Goal: Task Accomplishment & Management: Manage account settings

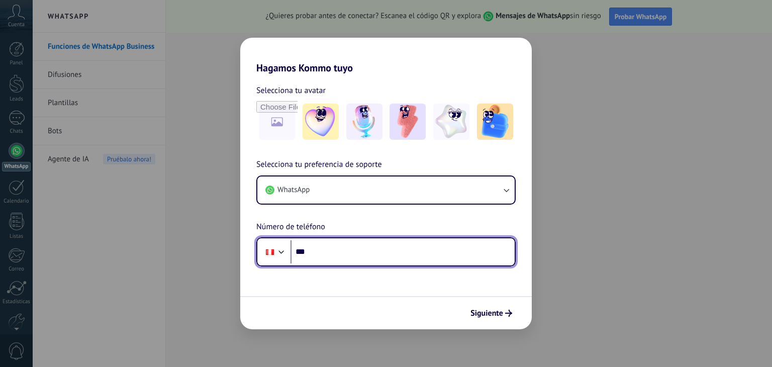
click at [321, 257] on input "***" at bounding box center [402, 251] width 224 height 23
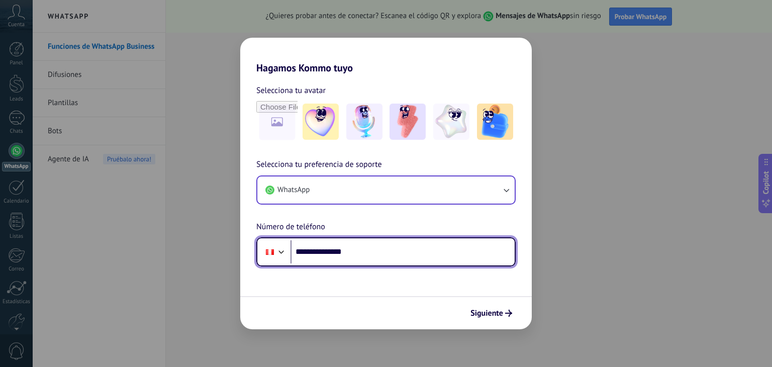
type input "**********"
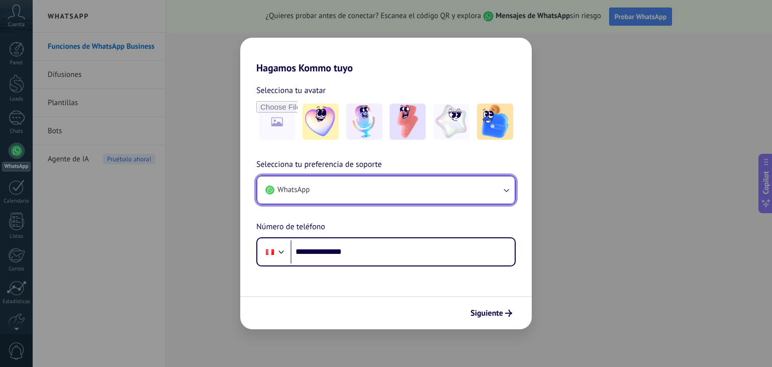
click at [505, 191] on icon "button" at bounding box center [506, 190] width 10 height 10
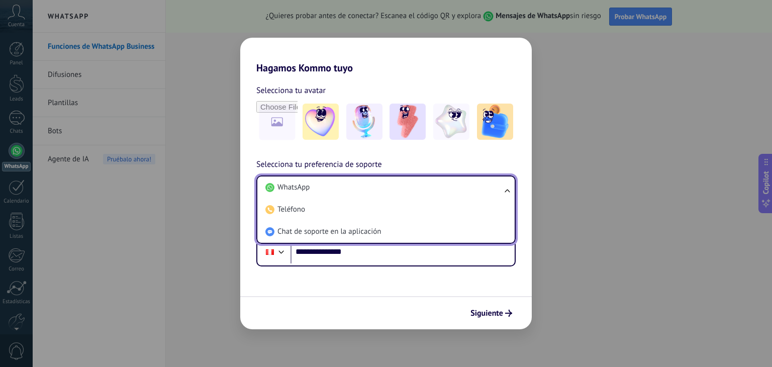
click at [408, 155] on div "**********" at bounding box center [385, 170] width 291 height 192
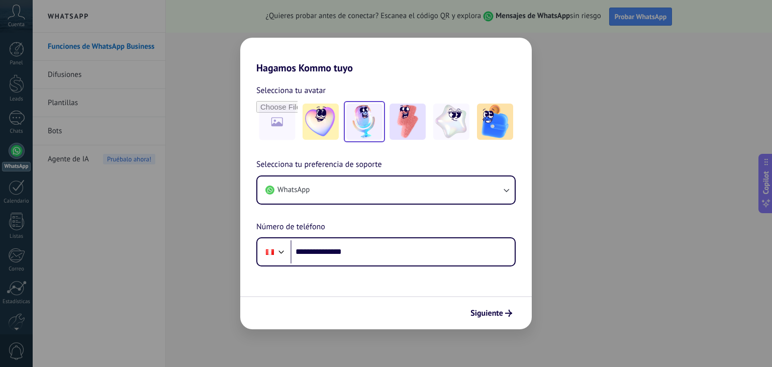
click at [381, 124] on img at bounding box center [364, 122] width 36 height 36
click at [507, 317] on button "Siguiente" at bounding box center [491, 313] width 51 height 17
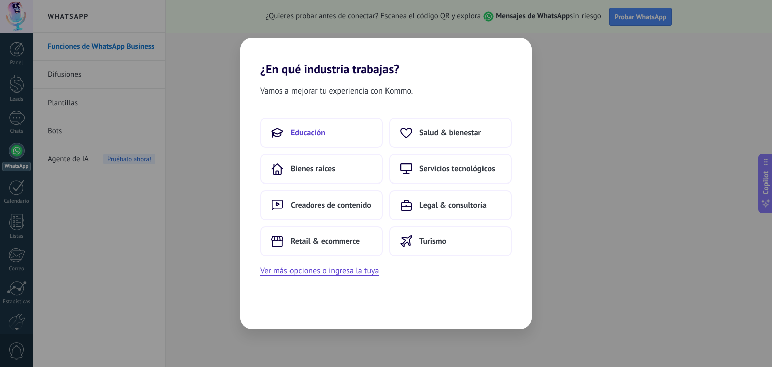
click at [348, 133] on button "Educación" at bounding box center [321, 133] width 123 height 30
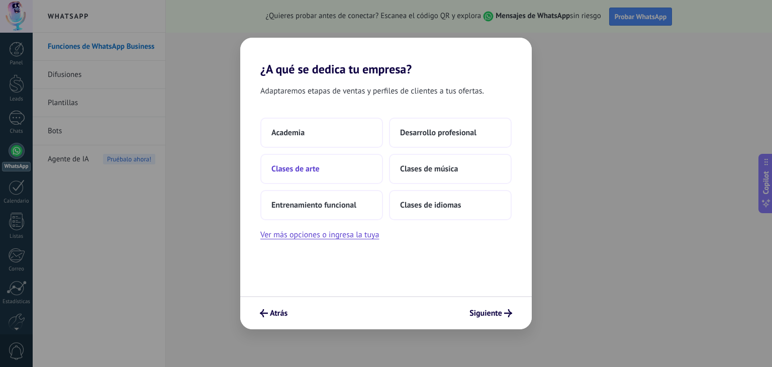
click at [351, 170] on button "Clases de arte" at bounding box center [321, 169] width 123 height 30
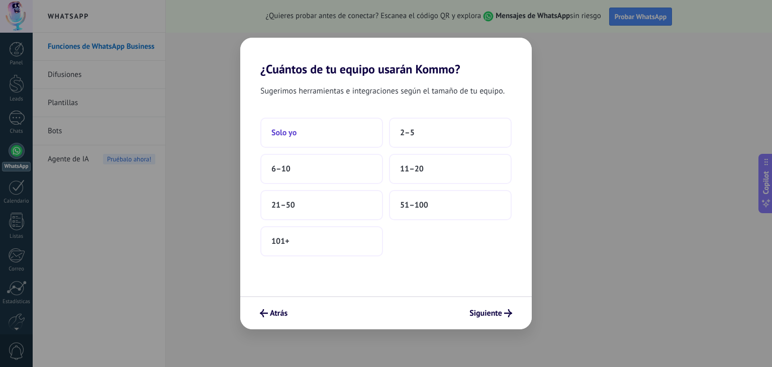
click at [283, 134] on span "Solo yo" at bounding box center [283, 133] width 25 height 10
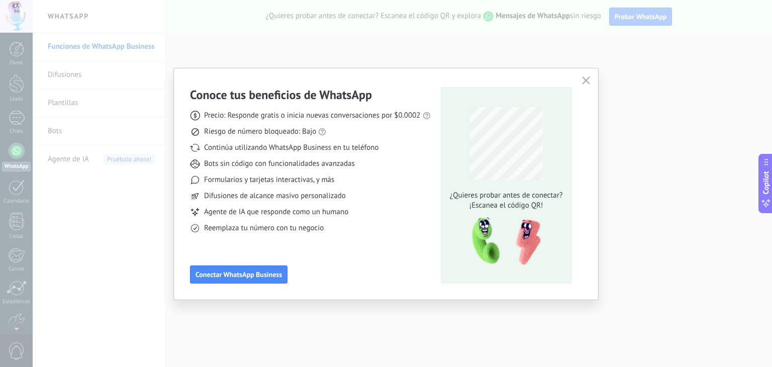
click at [61, 262] on div "Conoce tus beneficios de WhatsApp Precio: Responde gratis o inicia nuevas conve…" at bounding box center [386, 183] width 772 height 367
click at [590, 78] on button "button" at bounding box center [585, 81] width 13 height 14
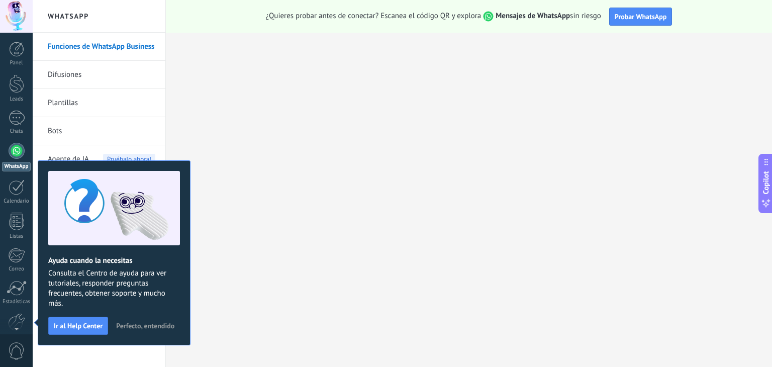
click at [141, 325] on span "Perfecto, entendido" at bounding box center [145, 325] width 58 height 7
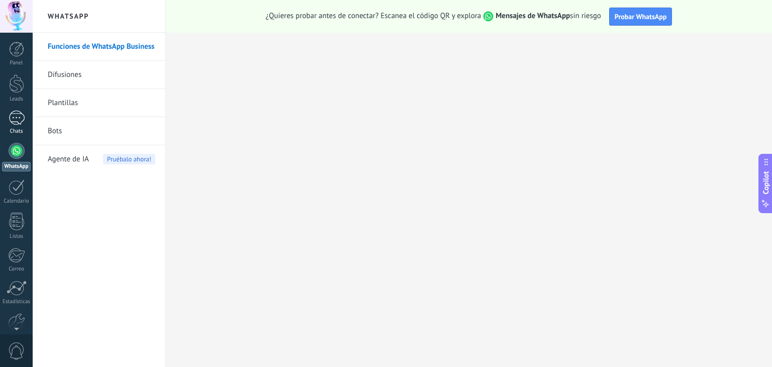
click at [24, 123] on div at bounding box center [17, 118] width 16 height 15
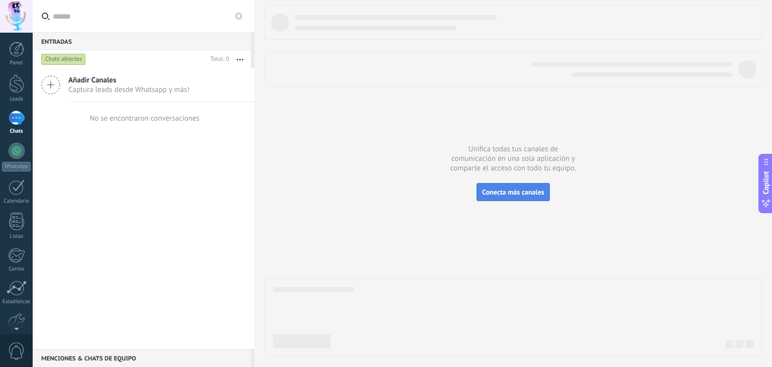
click at [514, 199] on button "Conecta más canales" at bounding box center [512, 192] width 73 height 18
click at [522, 193] on span "Conecta más canales" at bounding box center [513, 191] width 62 height 9
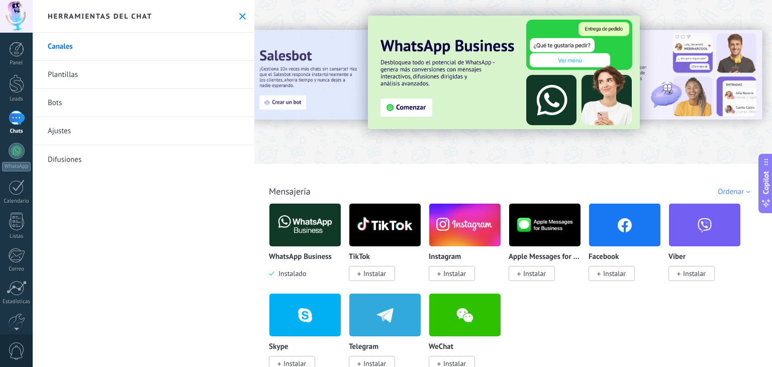
click at [145, 20] on h2 "Herramientas del chat" at bounding box center [100, 16] width 105 height 9
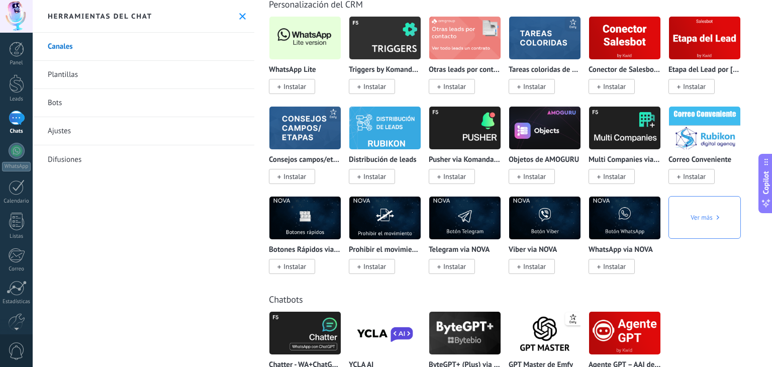
scroll to position [2443, 0]
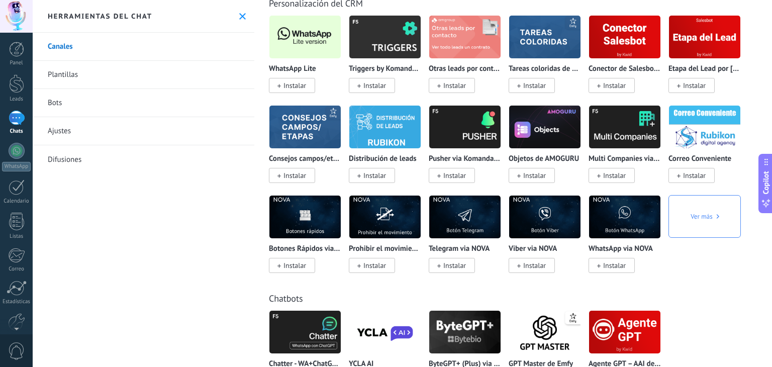
click at [295, 90] on span "Instalar" at bounding box center [294, 85] width 23 height 9
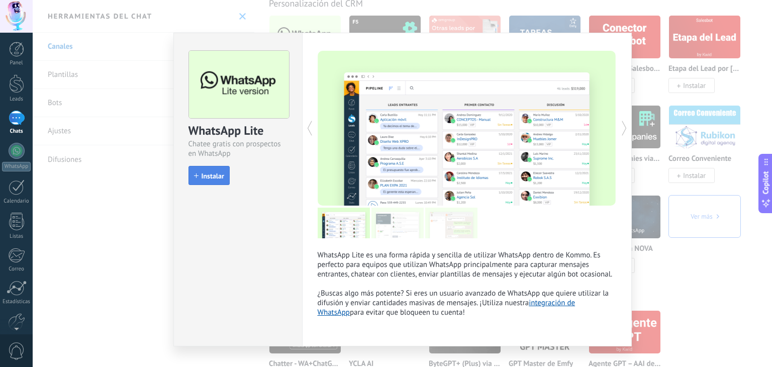
click at [215, 175] on span "Instalar" at bounding box center [213, 175] width 23 height 7
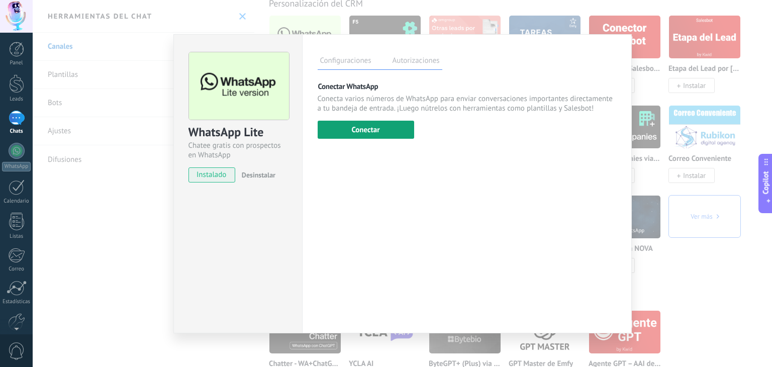
click at [373, 130] on button "Conectar" at bounding box center [366, 130] width 96 height 18
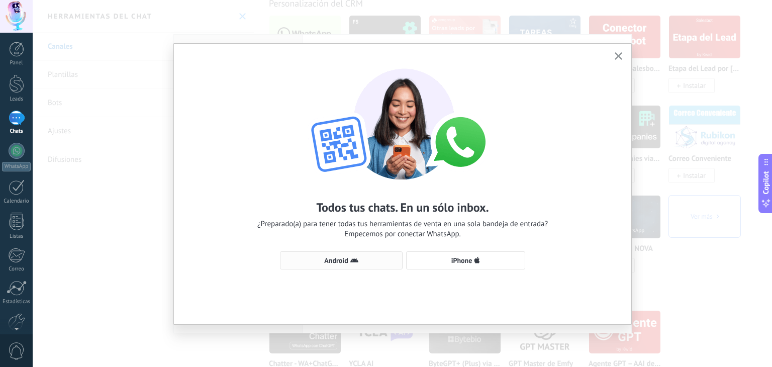
click at [373, 257] on span "Android" at bounding box center [341, 260] width 112 height 8
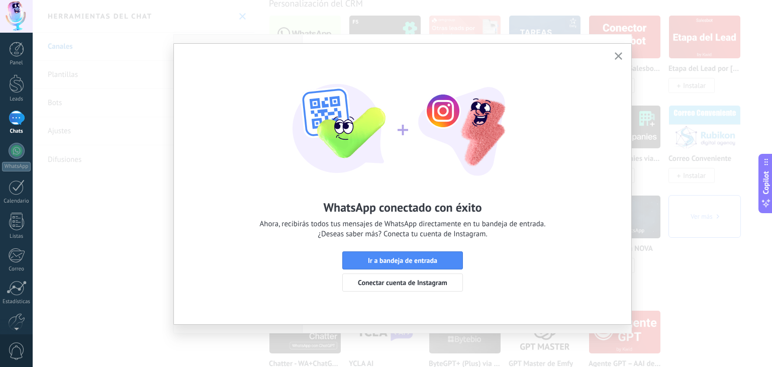
click at [617, 52] on icon "button" at bounding box center [619, 56] width 8 height 8
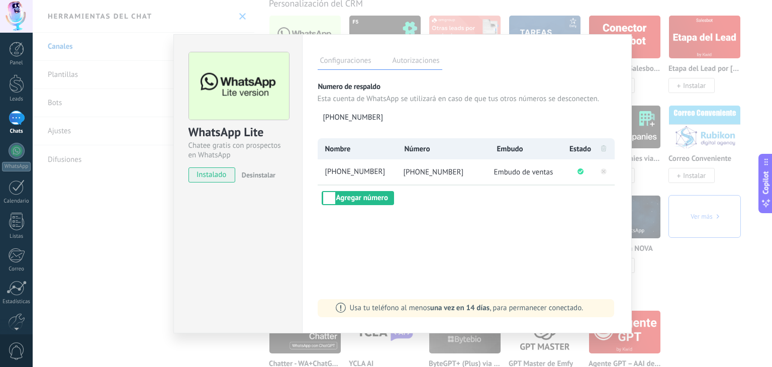
click at [104, 115] on div "WhatsApp Lite Chatee gratis con prospectos en WhatsApp instalado Desinstalar Co…" at bounding box center [402, 183] width 739 height 367
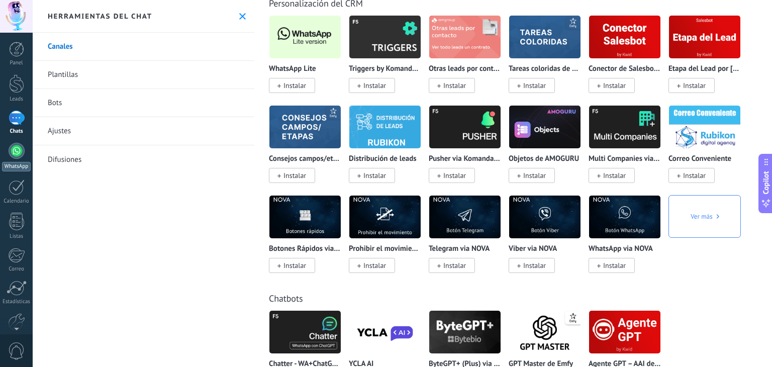
click at [16, 145] on div at bounding box center [17, 151] width 16 height 16
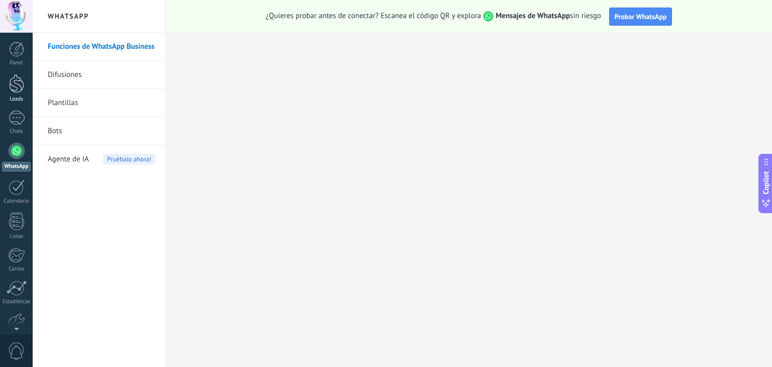
click at [19, 90] on div at bounding box center [16, 83] width 15 height 19
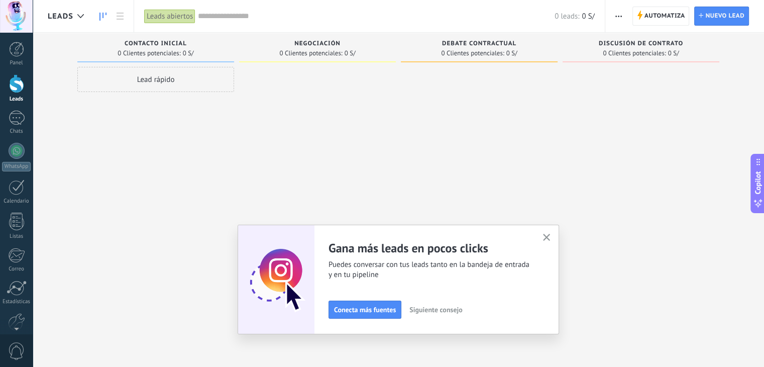
click at [619, 19] on span "button" at bounding box center [619, 16] width 7 height 19
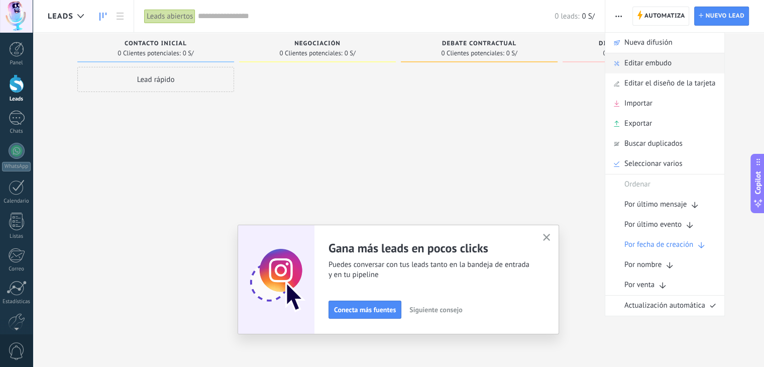
click at [637, 69] on span "Editar embudo" at bounding box center [648, 63] width 47 height 20
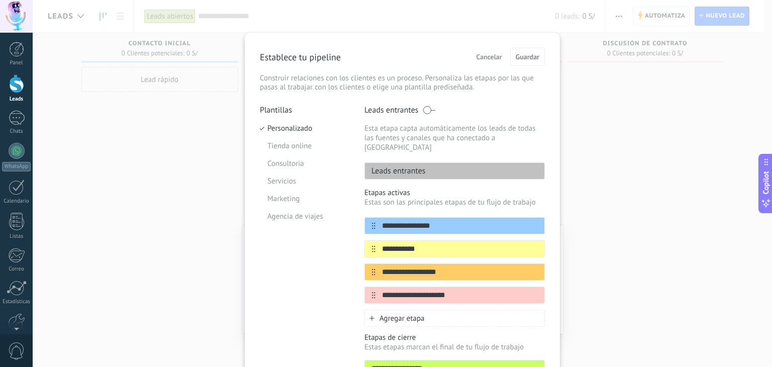
click at [647, 215] on div "**********" at bounding box center [402, 183] width 739 height 367
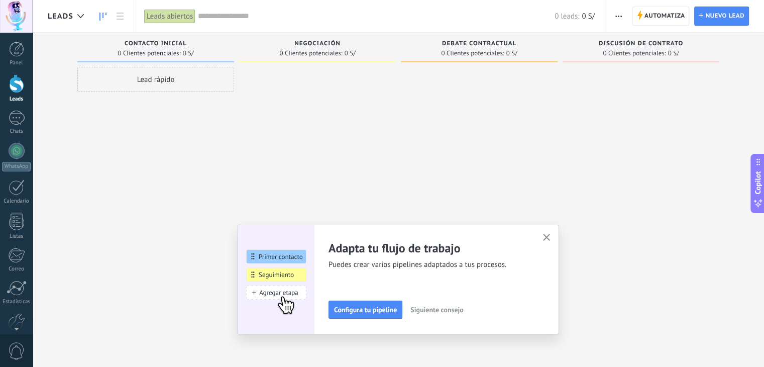
click at [620, 16] on use "button" at bounding box center [619, 17] width 7 height 2
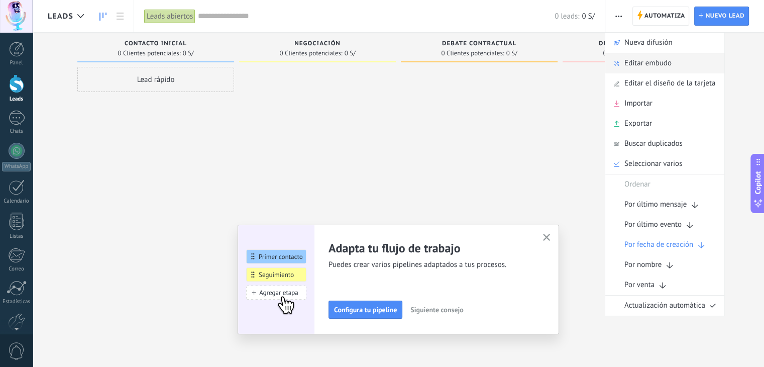
click at [633, 62] on span "Editar embudo" at bounding box center [648, 63] width 47 height 20
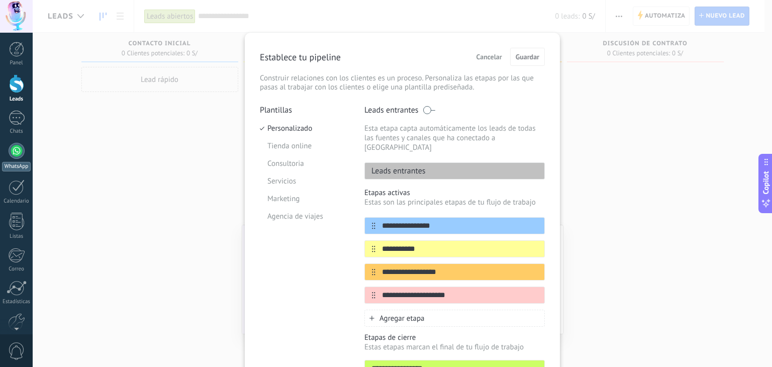
click at [20, 150] on div at bounding box center [17, 151] width 16 height 16
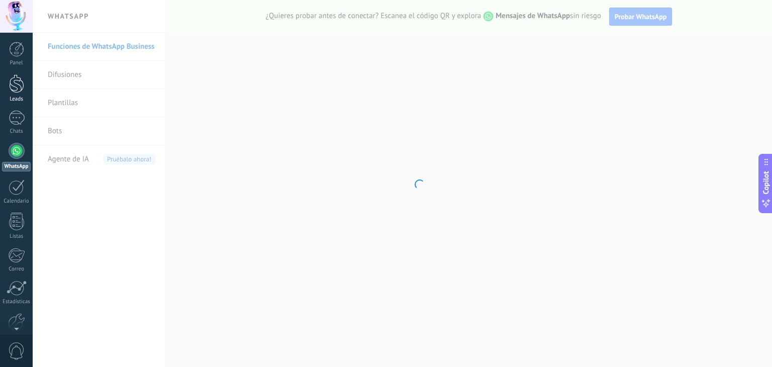
click at [18, 91] on div at bounding box center [16, 83] width 15 height 19
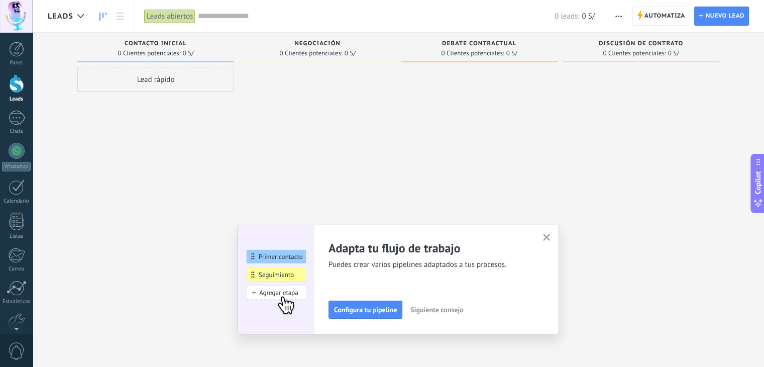
click at [190, 175] on div "Lead rápido" at bounding box center [155, 185] width 157 height 236
click at [666, 16] on span "Automatiza" at bounding box center [665, 16] width 41 height 18
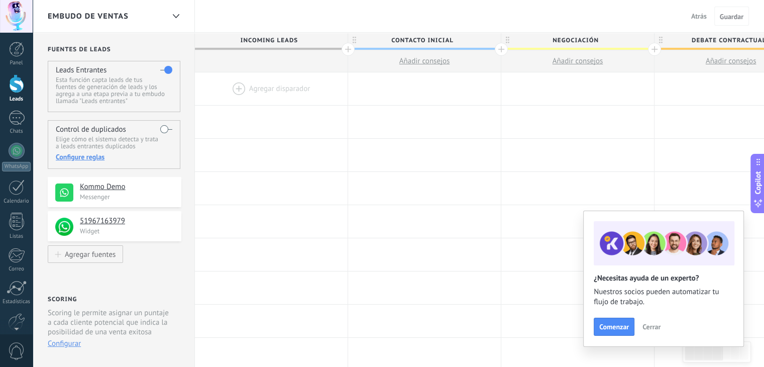
click at [430, 45] on span "Contacto inicial" at bounding box center [422, 41] width 148 height 16
click at [429, 57] on span "Añadir consejos" at bounding box center [424, 61] width 51 height 10
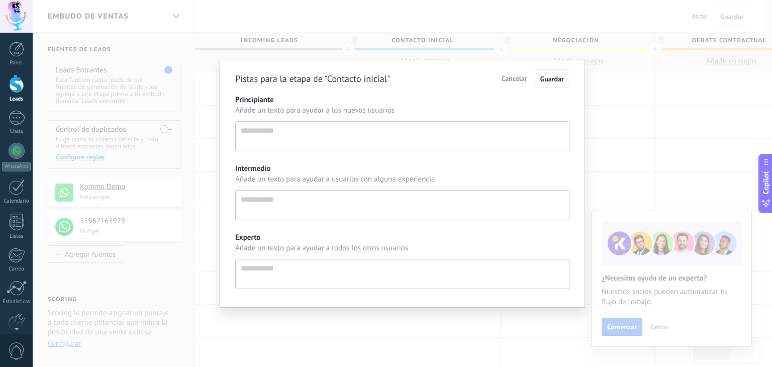
scroll to position [10, 0]
click at [520, 75] on span "Cancelar" at bounding box center [514, 78] width 26 height 9
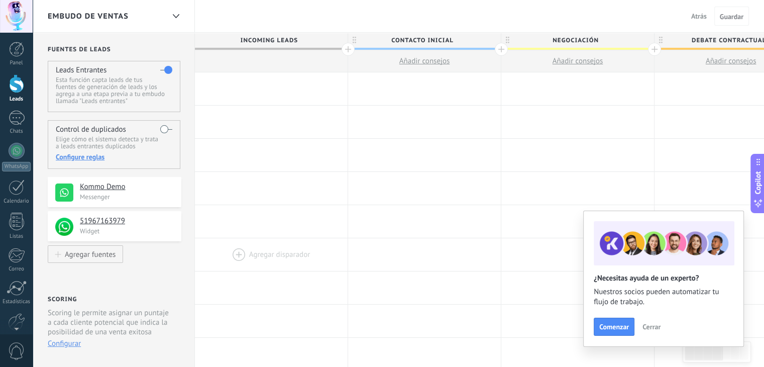
click at [209, 246] on div at bounding box center [271, 254] width 153 height 33
click at [411, 92] on div at bounding box center [424, 88] width 153 height 33
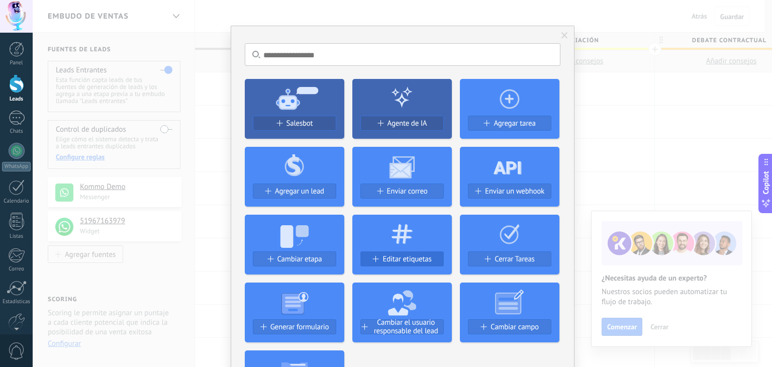
scroll to position [6, 0]
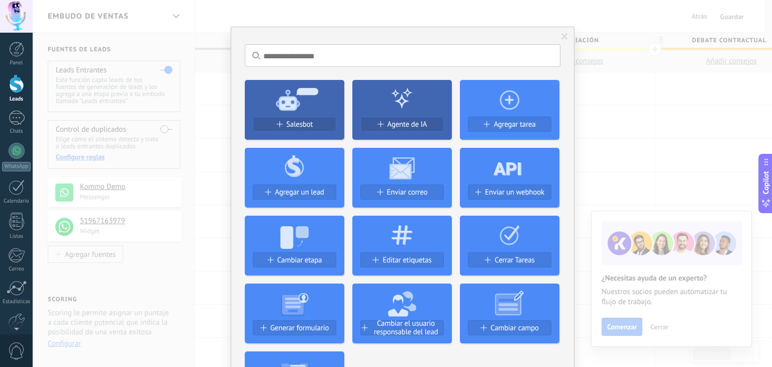
click at [199, 169] on div "No hay resultados Salesbot Agente de IA Agregar tarea Agregar un lead Enviar co…" at bounding box center [402, 183] width 739 height 367
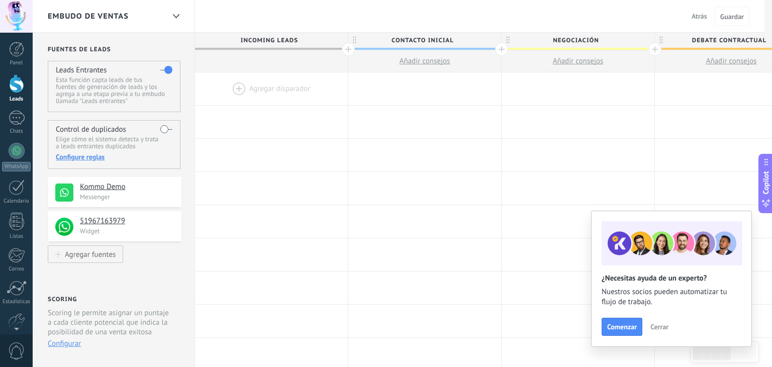
scroll to position [0, 0]
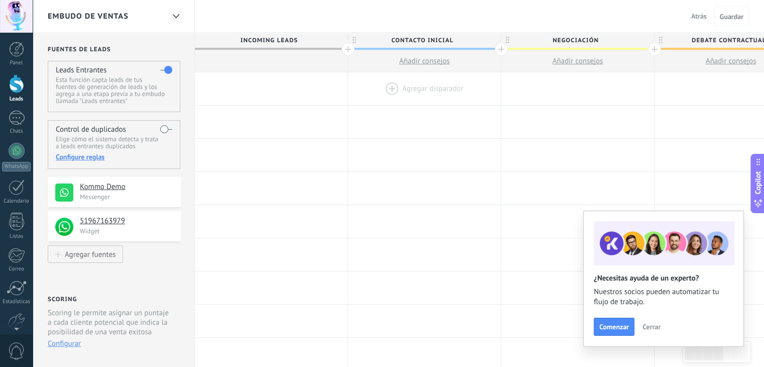
click at [414, 87] on div at bounding box center [424, 88] width 153 height 33
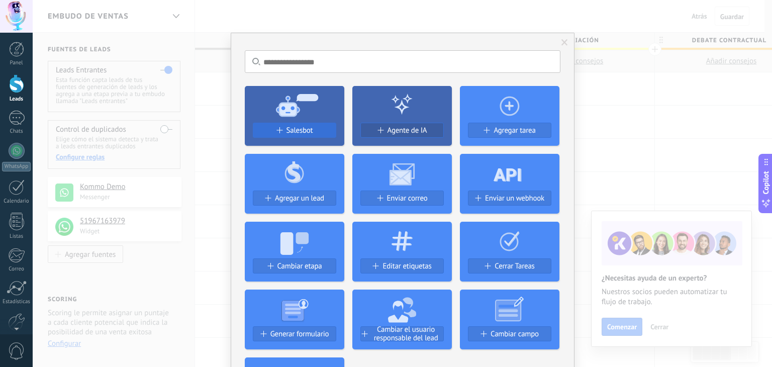
click at [302, 128] on span "Salesbot" at bounding box center [299, 130] width 27 height 9
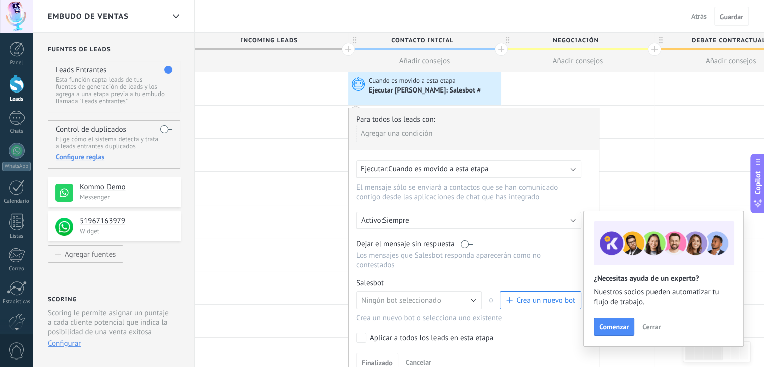
click at [537, 295] on span "Crea un nuevo bot" at bounding box center [546, 300] width 59 height 10
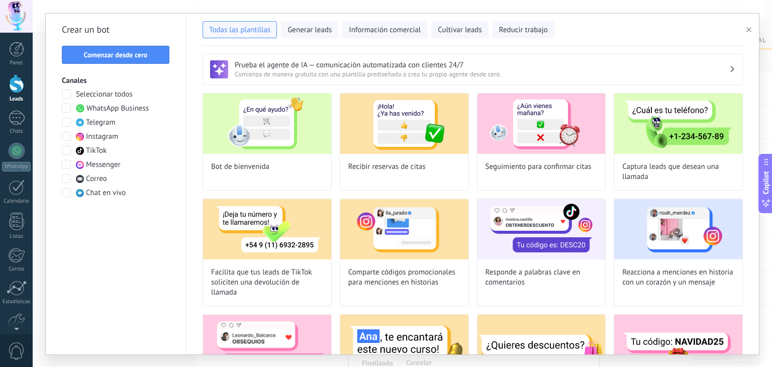
click at [145, 223] on div "Crear un bot Comenzar desde cero Canales Seleccionar todos WhatsApp Business Te…" at bounding box center [116, 184] width 141 height 341
click at [116, 51] on span "Comenzar desde cero" at bounding box center [116, 54] width 64 height 7
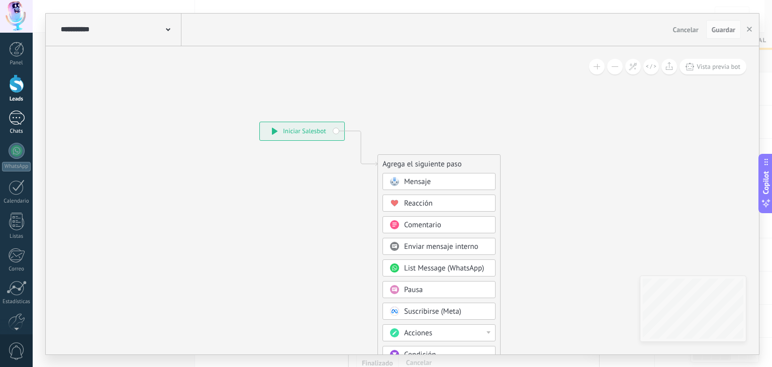
click at [22, 115] on div at bounding box center [17, 118] width 16 height 15
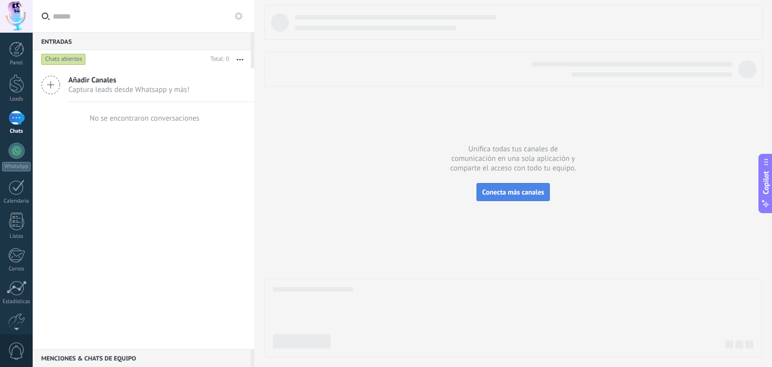
click at [537, 187] on span "Conecta más canales" at bounding box center [513, 191] width 62 height 9
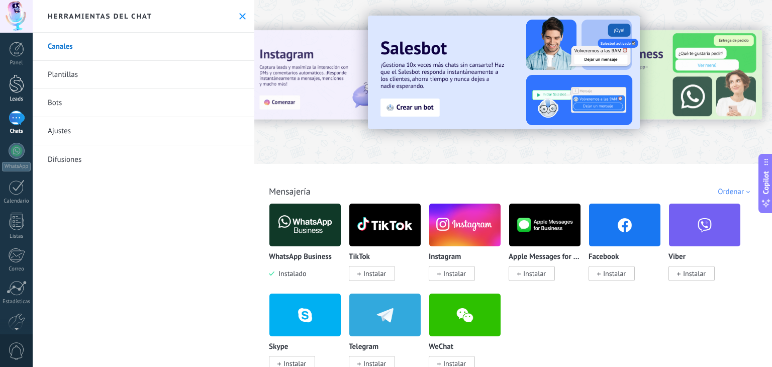
click at [12, 90] on div at bounding box center [16, 83] width 15 height 19
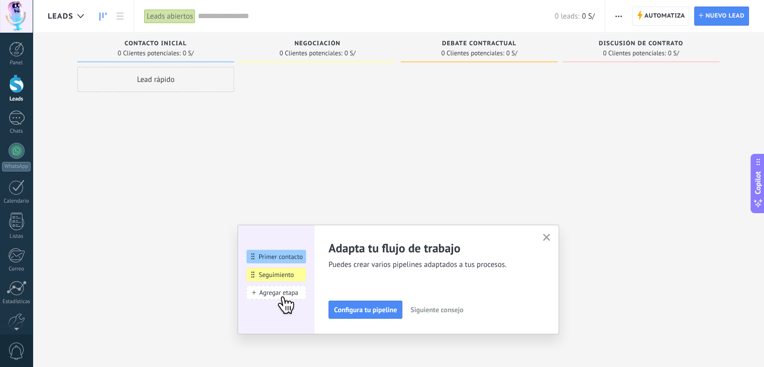
click at [624, 17] on button "button" at bounding box center [619, 16] width 15 height 19
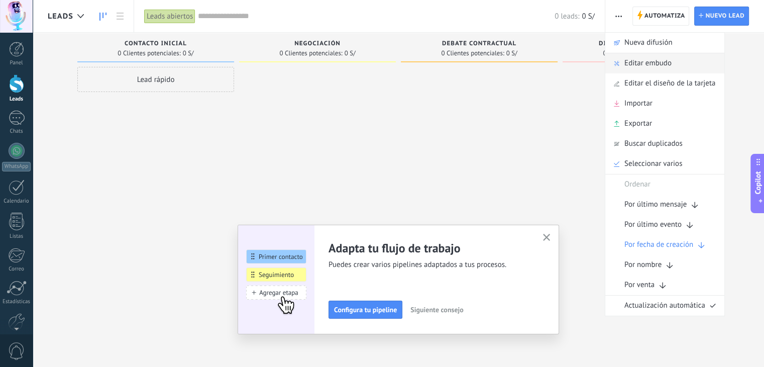
click at [660, 63] on span "Editar embudo" at bounding box center [648, 63] width 47 height 20
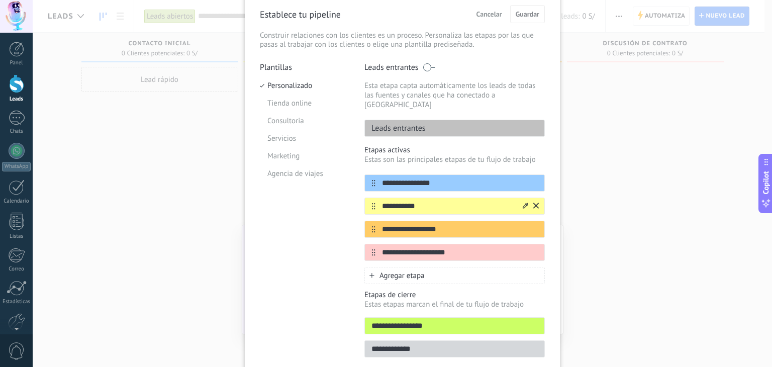
scroll to position [42, 0]
click at [436, 178] on input "**********" at bounding box center [448, 183] width 146 height 11
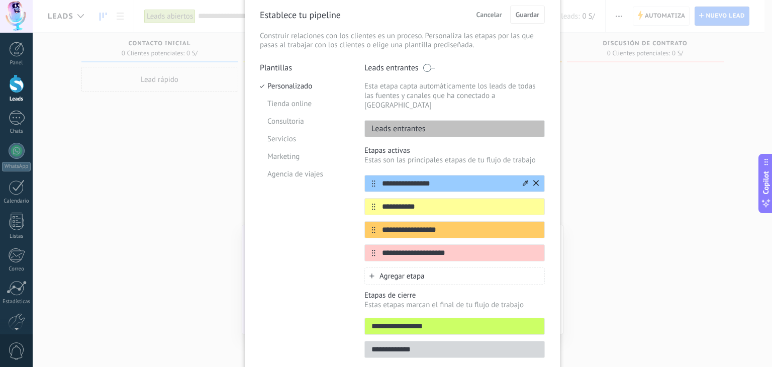
drag, startPoint x: 436, startPoint y: 177, endPoint x: 380, endPoint y: 173, distance: 56.4
click at [380, 178] on input "**********" at bounding box center [448, 183] width 146 height 11
type input "**********"
drag, startPoint x: 429, startPoint y: 194, endPoint x: 377, endPoint y: 202, distance: 52.3
click at [377, 202] on div "**********" at bounding box center [454, 206] width 180 height 17
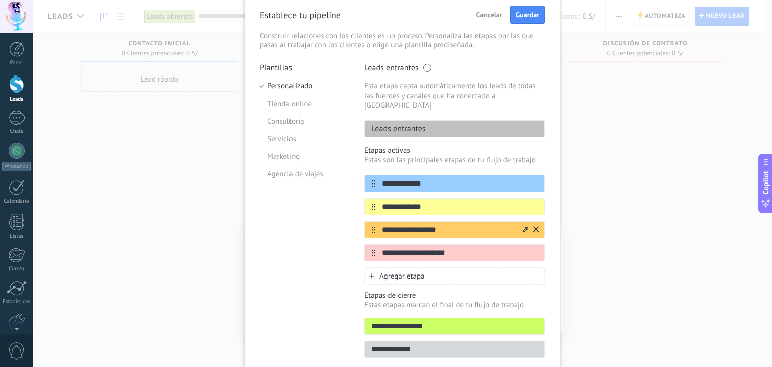
type input "**********"
drag, startPoint x: 445, startPoint y: 219, endPoint x: 364, endPoint y: 226, distance: 81.2
click at [364, 226] on div "**********" at bounding box center [454, 229] width 180 height 17
type input "**********"
drag, startPoint x: 455, startPoint y: 242, endPoint x: 365, endPoint y: 241, distance: 90.0
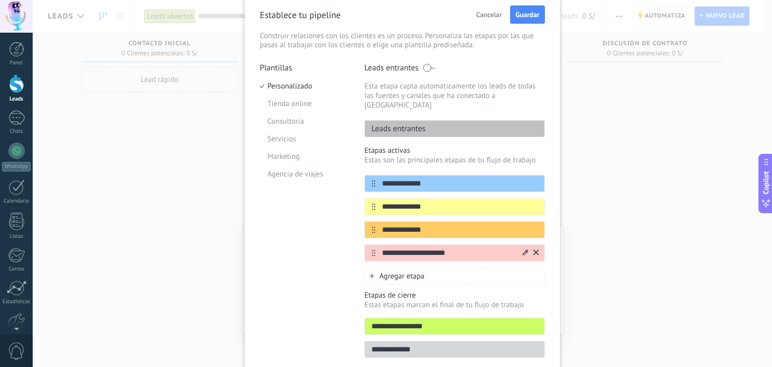
click at [365, 244] on div "**********" at bounding box center [454, 252] width 180 height 17
type input "**********"
click at [530, 13] on span "Guardar" at bounding box center [528, 14] width 24 height 7
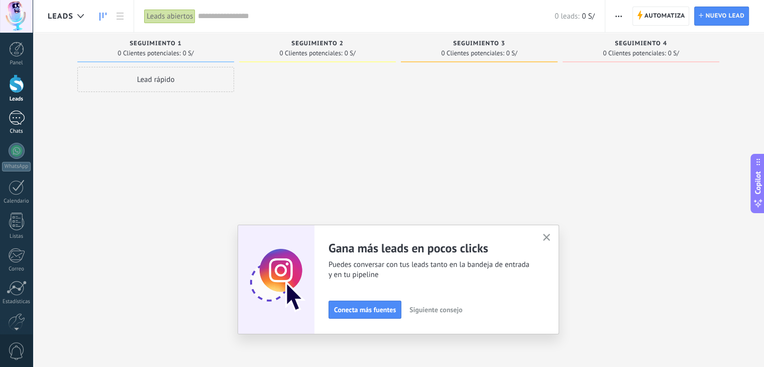
click at [16, 122] on div at bounding box center [17, 118] width 16 height 15
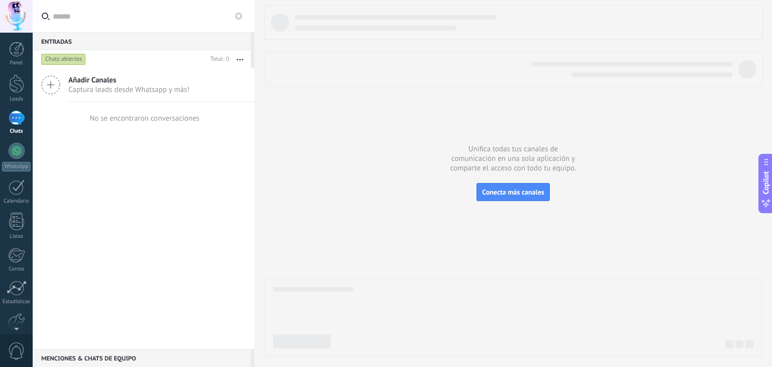
click at [238, 17] on icon at bounding box center [239, 16] width 8 height 8
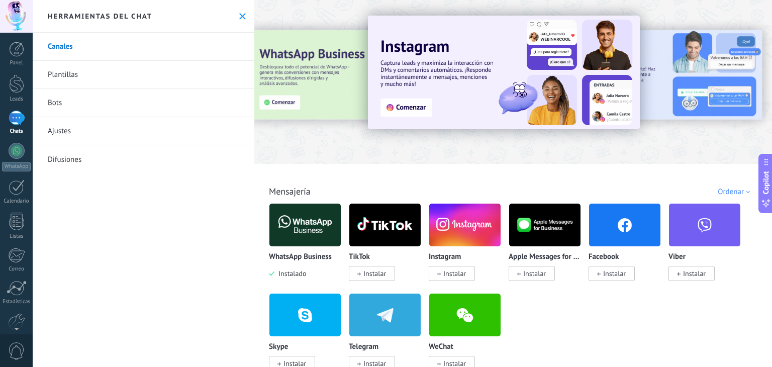
click at [66, 105] on link "Bots" at bounding box center [144, 103] width 222 height 28
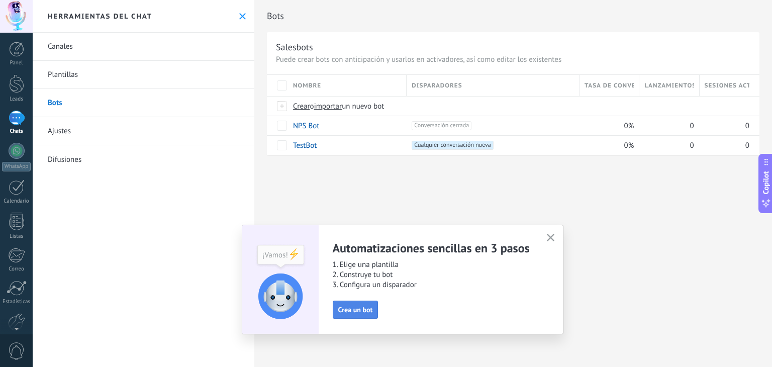
click at [361, 308] on span "Crea un bot" at bounding box center [355, 309] width 35 height 7
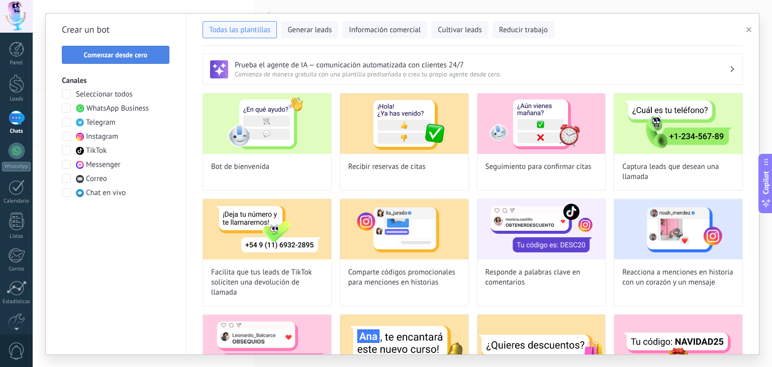
click at [149, 57] on span "Comenzar desde cero" at bounding box center [115, 54] width 96 height 7
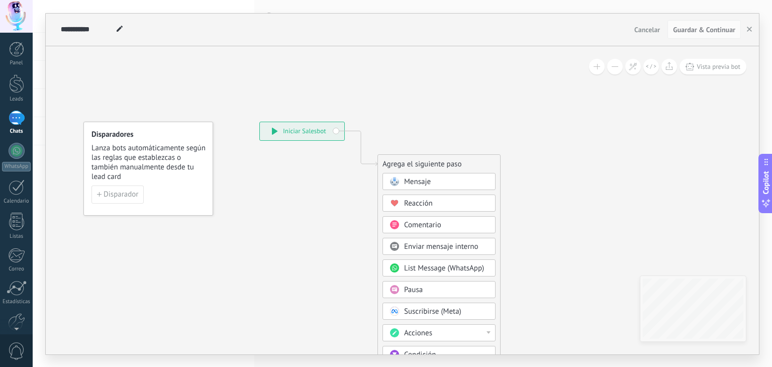
click at [149, 270] on icon at bounding box center [345, 302] width 675 height 864
click at [414, 180] on span "Mensaje" at bounding box center [417, 182] width 27 height 10
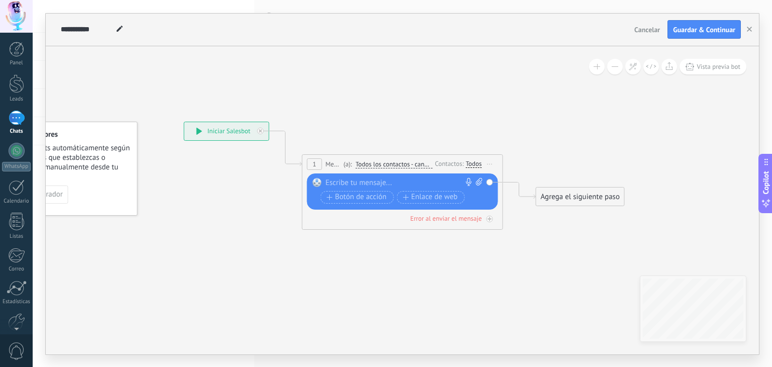
click at [480, 182] on icon at bounding box center [479, 182] width 7 height 8
click input "Subir" at bounding box center [0, 0] width 0 height 0
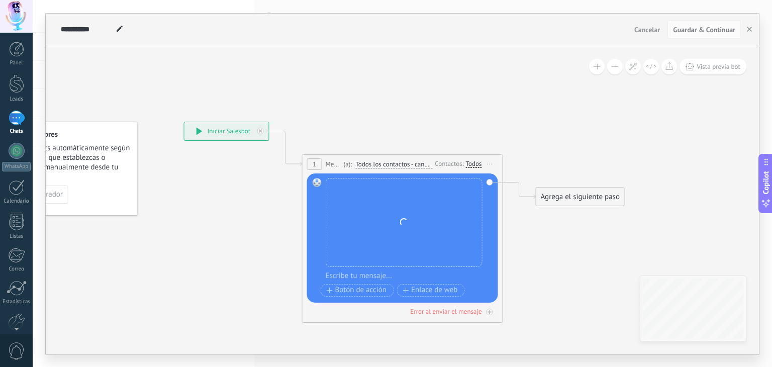
click at [413, 276] on div at bounding box center [409, 276] width 167 height 10
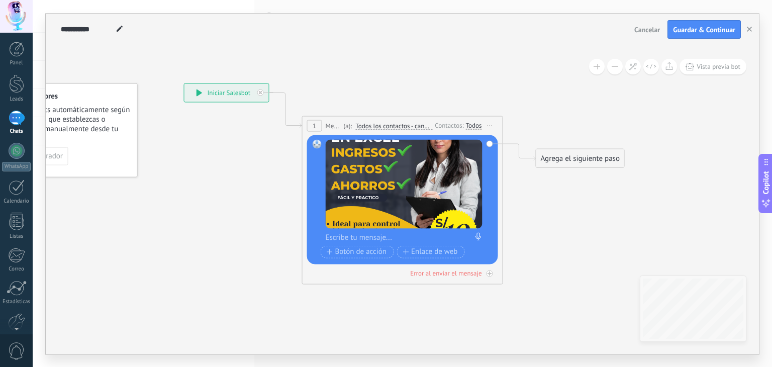
click at [408, 235] on div at bounding box center [405, 237] width 159 height 10
paste div
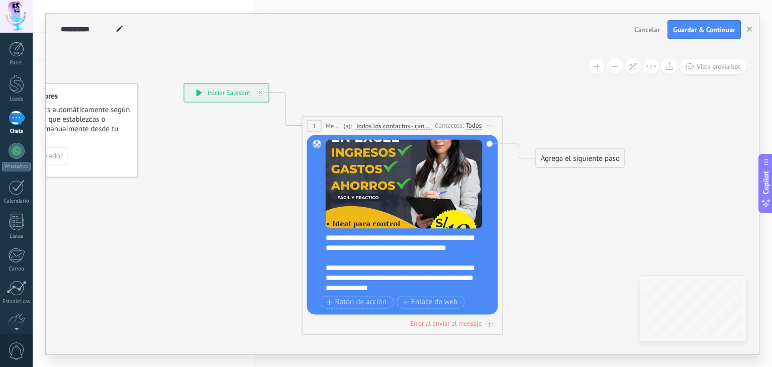
scroll to position [10, 0]
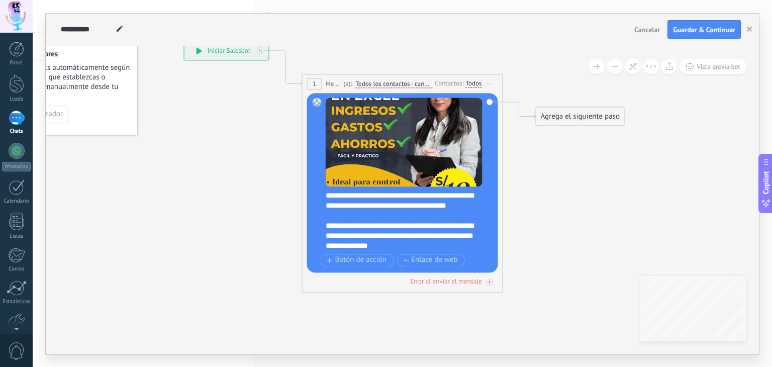
click at [200, 268] on icon at bounding box center [387, 88] width 909 height 596
click at [583, 115] on div "Agrega el siguiente paso" at bounding box center [580, 116] width 88 height 17
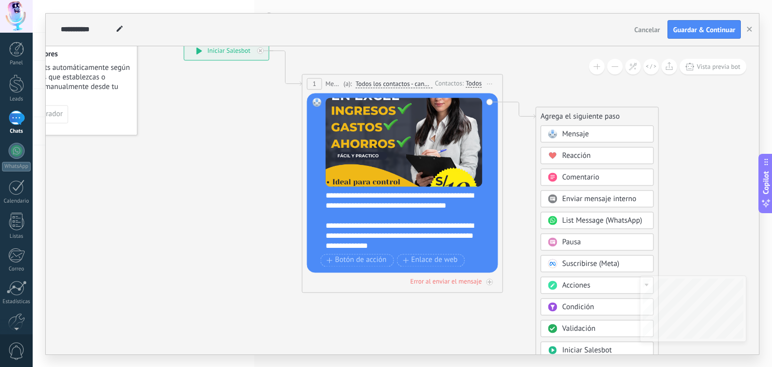
click at [574, 134] on span "Mensaje" at bounding box center [575, 134] width 27 height 10
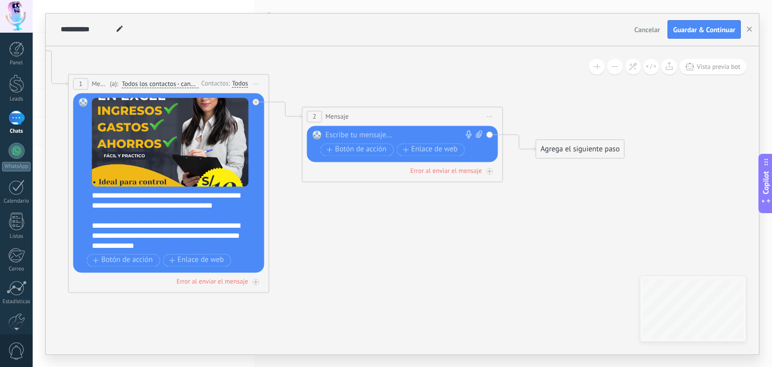
click at [372, 135] on div at bounding box center [400, 135] width 149 height 10
paste div
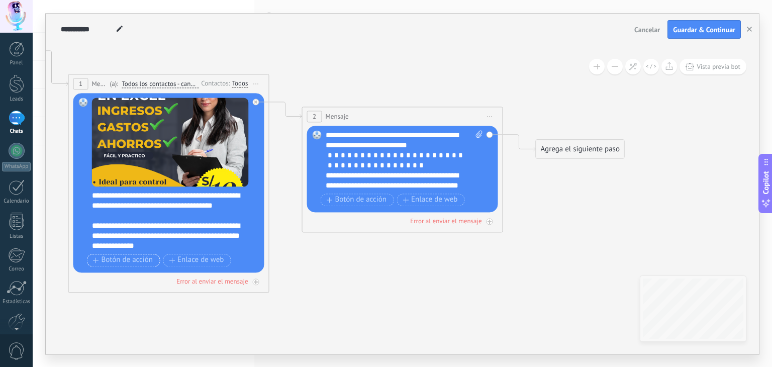
click at [147, 260] on span "Botón de acción" at bounding box center [123, 260] width 60 height 8
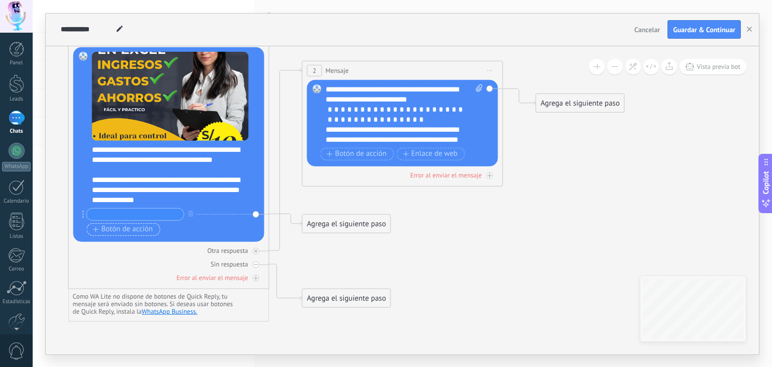
click at [136, 227] on span "Botón de acción" at bounding box center [123, 229] width 60 height 8
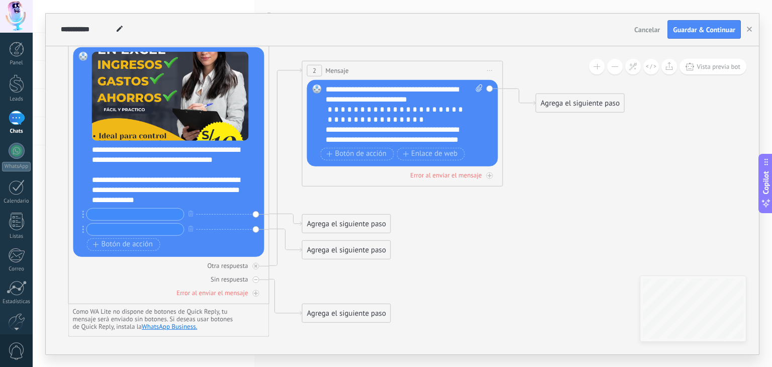
click at [460, 314] on icon at bounding box center [270, 159] width 1143 height 830
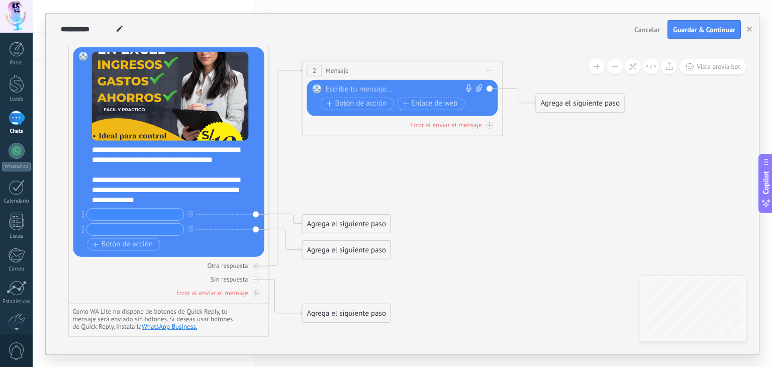
scroll to position [0, 0]
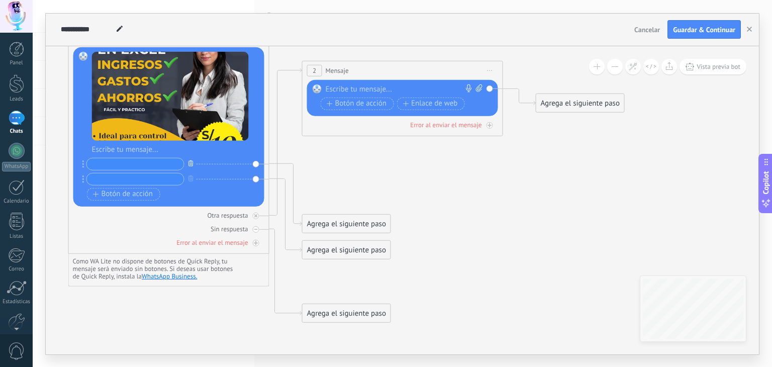
click at [191, 163] on icon "button" at bounding box center [190, 163] width 5 height 6
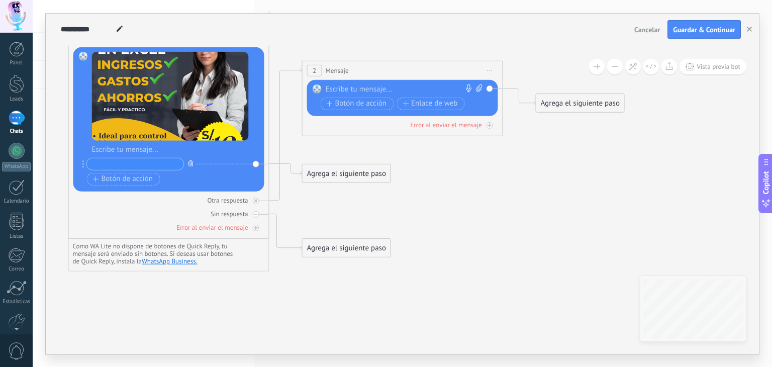
click at [191, 163] on icon "button" at bounding box center [190, 163] width 5 height 6
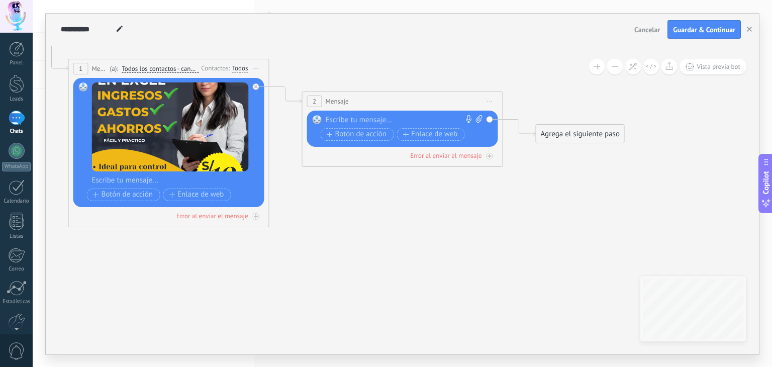
click at [225, 172] on div "Reemplazar Quitar Convertir a mensaje de voz Arrastre la imagen aquí para adjun…" at bounding box center [170, 142] width 157 height 121
click at [225, 180] on div at bounding box center [175, 180] width 167 height 10
click at [171, 178] on div at bounding box center [175, 180] width 167 height 10
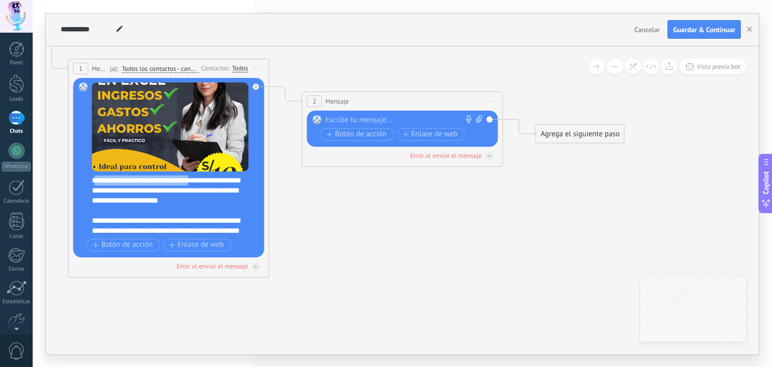
drag, startPoint x: 194, startPoint y: 179, endPoint x: 93, endPoint y: 183, distance: 101.1
click at [93, 183] on div "**********" at bounding box center [175, 205] width 167 height 60
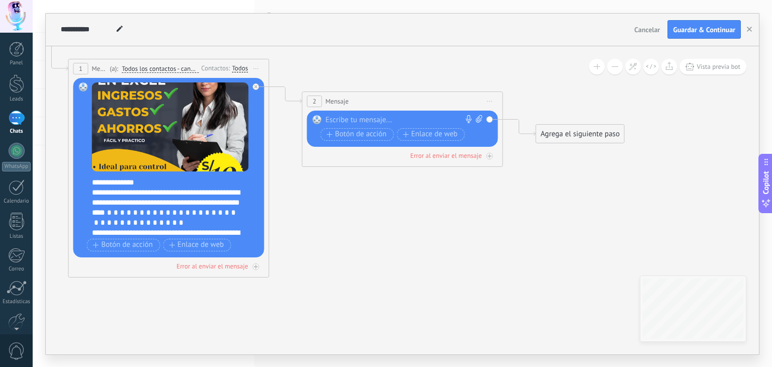
scroll to position [48, 0]
drag, startPoint x: 195, startPoint y: 197, endPoint x: 94, endPoint y: 204, distance: 100.7
click at [94, 204] on div "**********" at bounding box center [167, 197] width 150 height 20
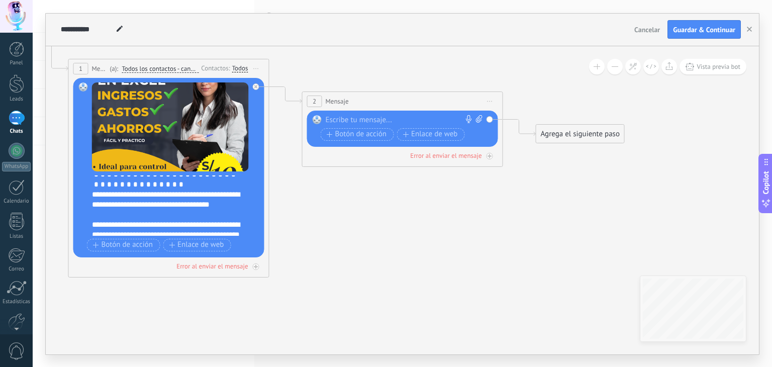
scroll to position [181, 0]
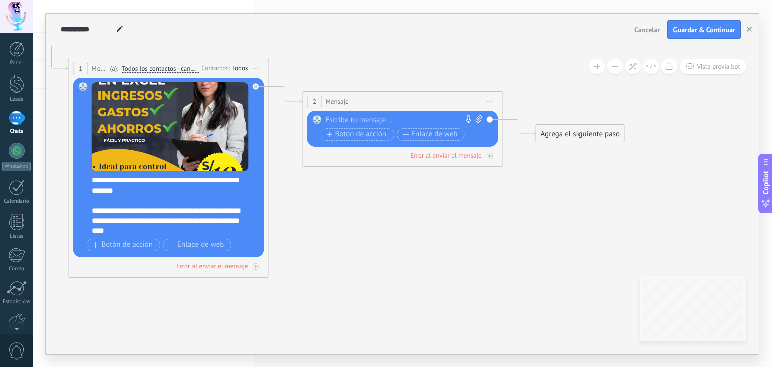
click at [179, 323] on icon at bounding box center [270, 190] width 1143 height 830
click at [413, 119] on div at bounding box center [401, 120] width 150 height 10
click at [188, 294] on icon at bounding box center [270, 190] width 1143 height 830
click at [179, 315] on icon at bounding box center [270, 190] width 1143 height 830
click at [486, 101] on span "Iniciar vista previa aquí Cambiar nombre Duplicar Borrar" at bounding box center [490, 101] width 16 height 15
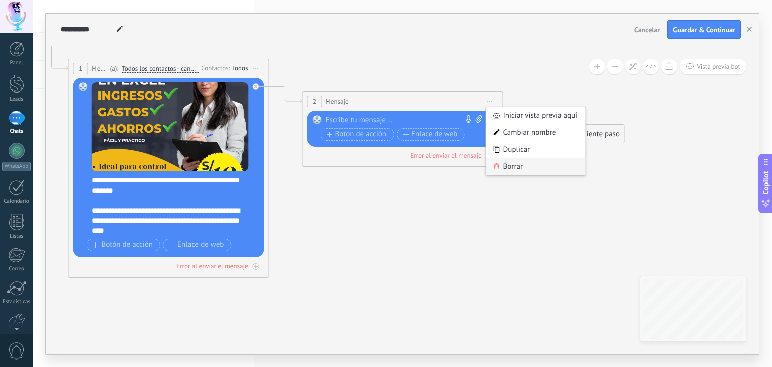
click at [522, 163] on div "Borrar" at bounding box center [535, 166] width 99 height 17
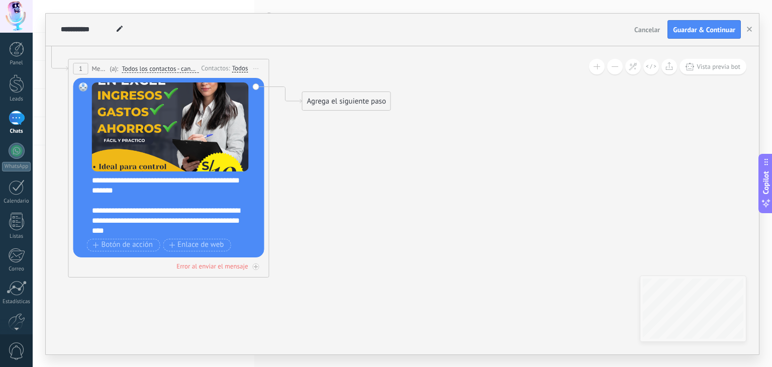
click at [341, 103] on div "Agrega el siguiente paso" at bounding box center [347, 101] width 88 height 17
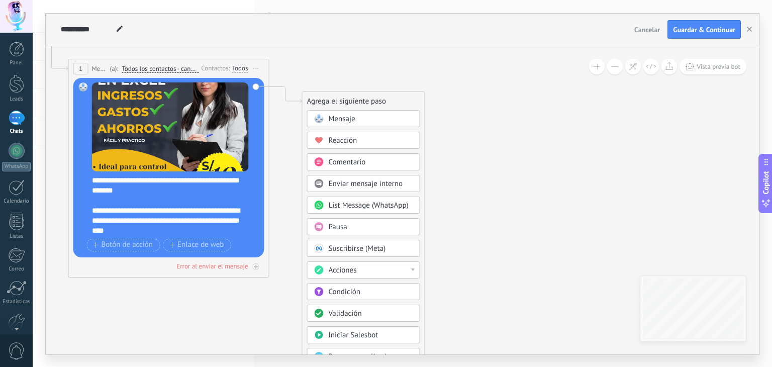
click at [338, 222] on span "Pausa" at bounding box center [338, 227] width 19 height 10
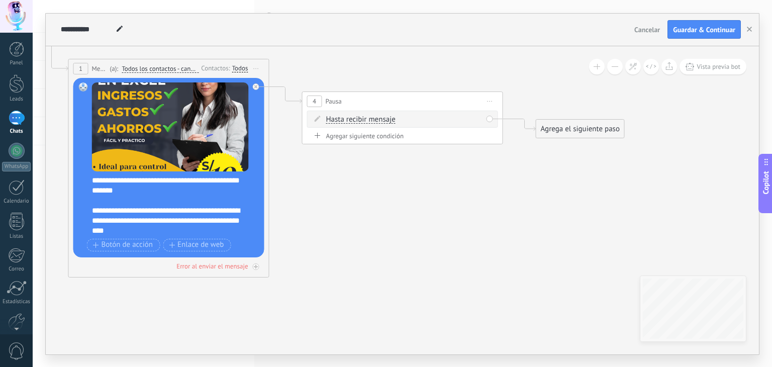
click at [388, 134] on div "Agregar siguiente condición" at bounding box center [402, 136] width 191 height 9
click at [398, 115] on div "Hasta recibir mensaje Hasta recibir mensaje Temporizador Excepto horas laborale…" at bounding box center [404, 120] width 156 height 10
click at [393, 119] on span "Hasta recibir mensaje" at bounding box center [360, 120] width 69 height 8
click at [393, 119] on button "Hasta recibir mensaje" at bounding box center [384, 120] width 126 height 18
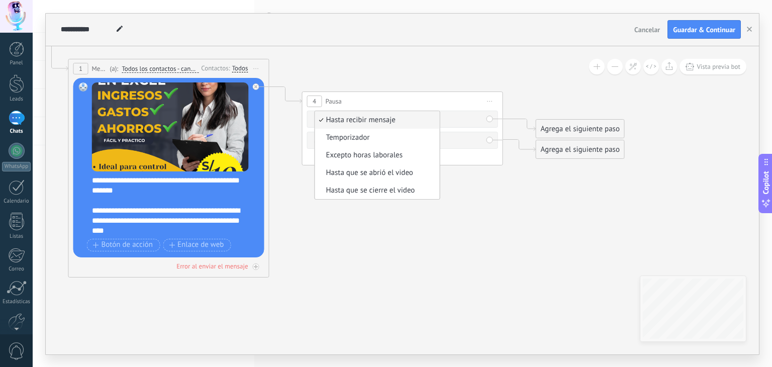
click at [501, 211] on icon at bounding box center [270, 151] width 1143 height 753
click at [410, 141] on span ": * horas * min * sec" at bounding box center [400, 141] width 63 height 10
click at [403, 138] on input "*" at bounding box center [400, 141] width 5 height 8
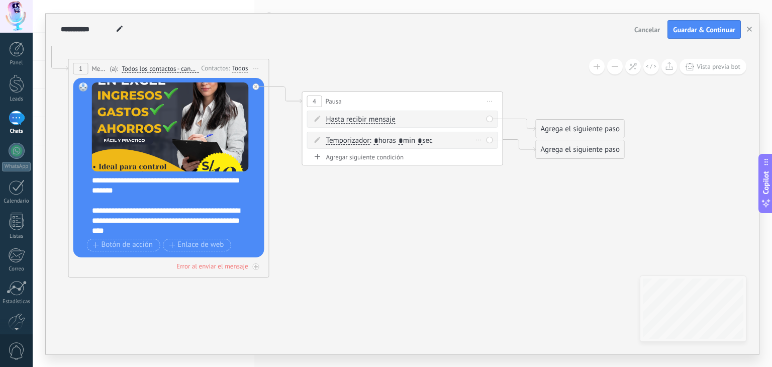
type input "*"
click at [432, 138] on span ": * horas * min * sec" at bounding box center [400, 141] width 63 height 10
click at [422, 139] on input "*" at bounding box center [420, 141] width 5 height 8
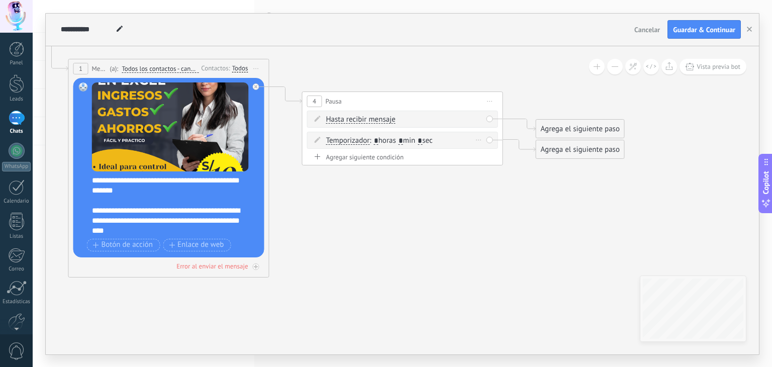
click at [422, 139] on input "*" at bounding box center [420, 141] width 5 height 8
type input "*"
click at [388, 118] on span "Hasta recibir mensaje" at bounding box center [360, 120] width 69 height 8
click at [388, 118] on button "Hasta recibir mensaje" at bounding box center [384, 120] width 126 height 18
click at [371, 135] on span "Temporizador" at bounding box center [376, 138] width 122 height 10
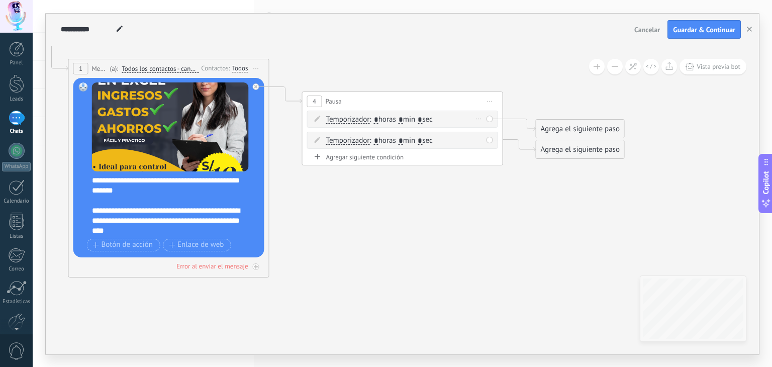
click at [409, 120] on span ": * horas * min * sec" at bounding box center [400, 120] width 63 height 10
click at [478, 118] on icon at bounding box center [478, 118] width 5 height 1
click at [490, 133] on div "Borrar" at bounding box center [494, 133] width 45 height 17
click at [370, 106] on div "4 Pausa ***** Iniciar vista previa aquí Cambiar nombre Duplicar Borrar" at bounding box center [403, 101] width 200 height 19
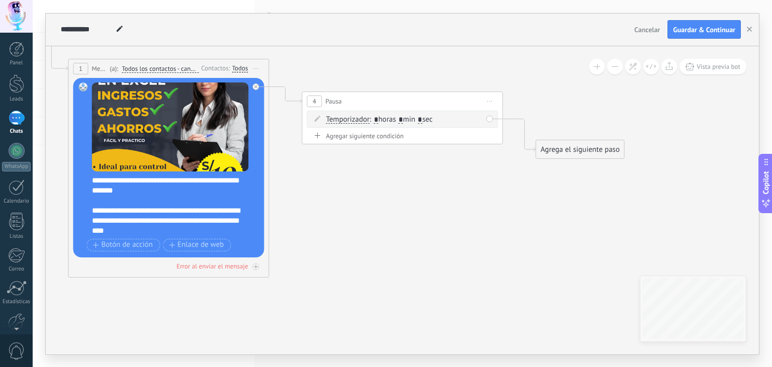
click at [355, 98] on div "4 Pausa ***** Iniciar vista previa aquí Cambiar nombre Duplicar Borrar" at bounding box center [403, 101] width 200 height 19
click at [491, 102] on span "Iniciar vista previa aquí Cambiar nombre Duplicar Borrar" at bounding box center [490, 101] width 16 height 15
click at [507, 162] on div "Borrar" at bounding box center [535, 166] width 99 height 17
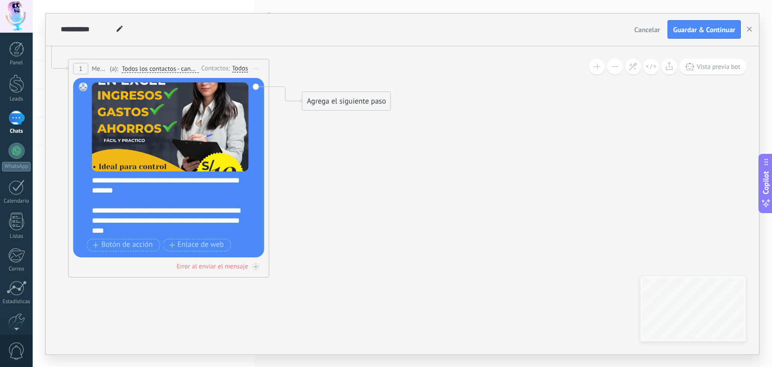
click at [368, 101] on div "Agrega el siguiente paso" at bounding box center [347, 101] width 88 height 17
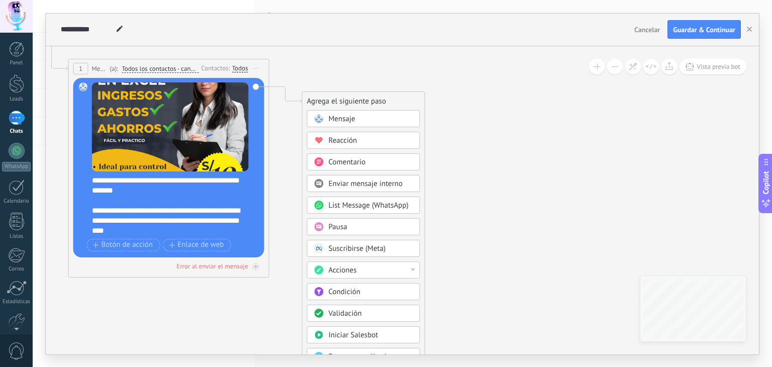
click at [342, 228] on span "Pausa" at bounding box center [338, 227] width 19 height 10
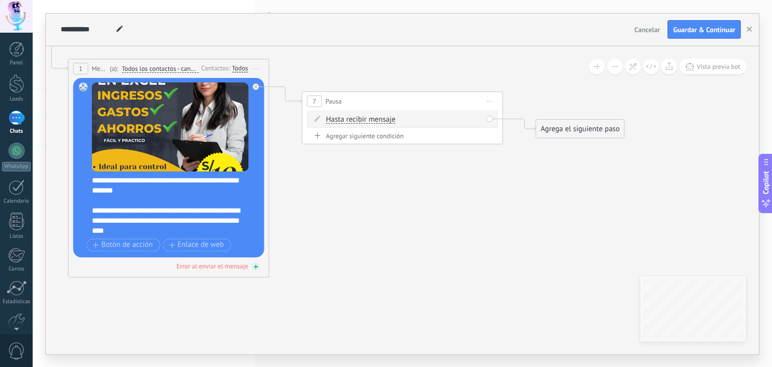
click at [254, 266] on icon at bounding box center [255, 266] width 5 height 5
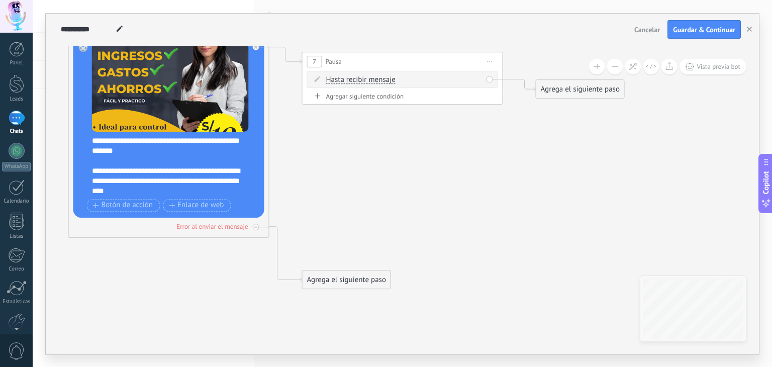
click at [382, 274] on div "Agrega el siguiente paso" at bounding box center [347, 279] width 88 height 17
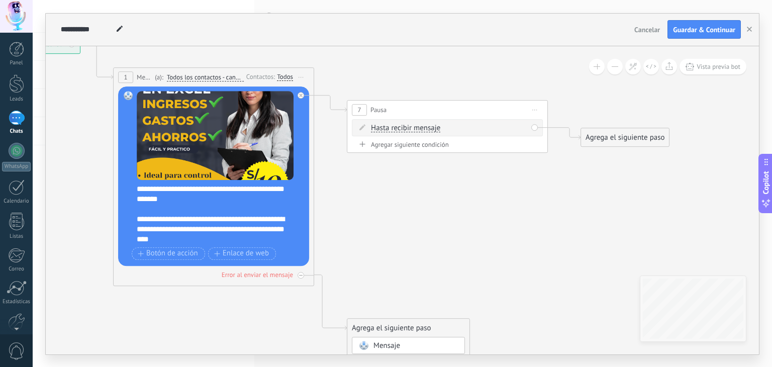
drag, startPoint x: 356, startPoint y: 223, endPoint x: 322, endPoint y: 224, distance: 34.2
click at [322, 224] on icon at bounding box center [315, 185] width 1143 height 805
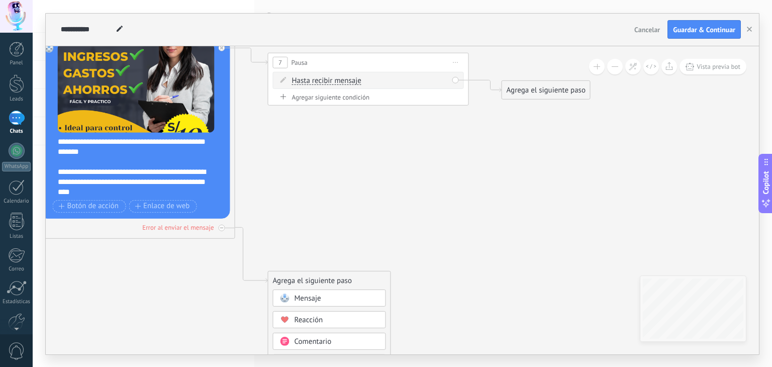
click at [322, 224] on icon at bounding box center [236, 138] width 1143 height 805
click at [220, 224] on div at bounding box center [222, 227] width 7 height 7
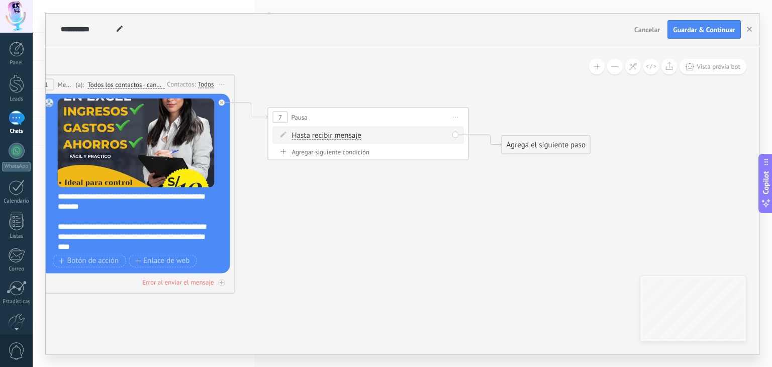
click at [312, 136] on span "Hasta recibir mensaje" at bounding box center [326, 135] width 69 height 8
click at [312, 136] on button "Hasta recibir mensaje" at bounding box center [350, 135] width 126 height 18
click at [308, 149] on span "Temporizador" at bounding box center [342, 153] width 122 height 10
click at [346, 135] on span ": * horas * min * sec" at bounding box center [366, 135] width 63 height 10
click at [369, 136] on input "*" at bounding box center [366, 136] width 5 height 8
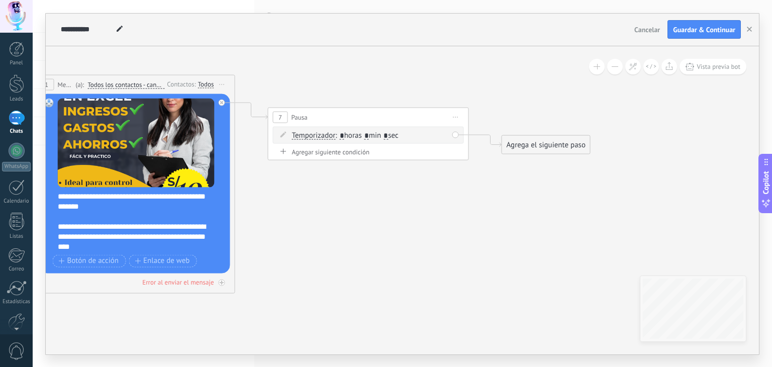
type input "*"
click at [398, 131] on span ": * horas * min * sec" at bounding box center [366, 135] width 63 height 10
click at [388, 134] on input "*" at bounding box center [385, 136] width 5 height 8
type input "*"
click at [418, 191] on icon at bounding box center [236, 192] width 1143 height 805
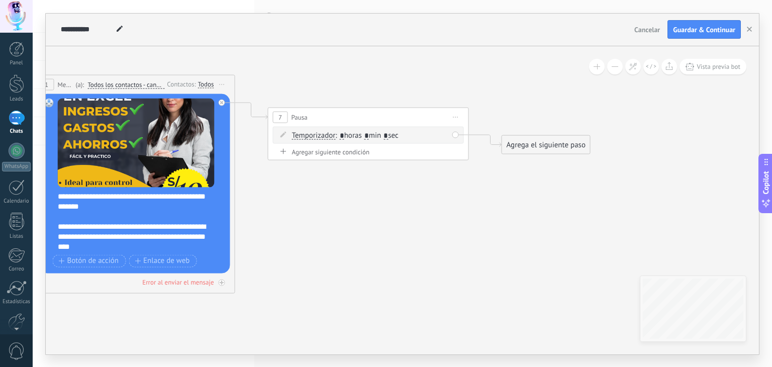
click at [183, 318] on icon at bounding box center [236, 192] width 1143 height 805
click at [528, 140] on div "Agrega el siguiente paso" at bounding box center [546, 144] width 88 height 17
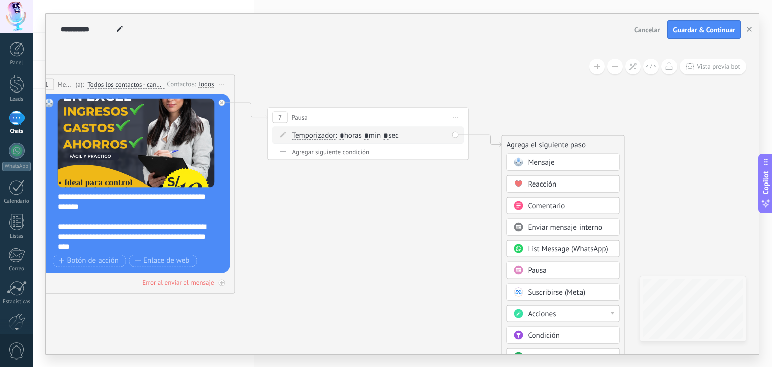
click at [541, 160] on span "Mensaje" at bounding box center [541, 162] width 27 height 10
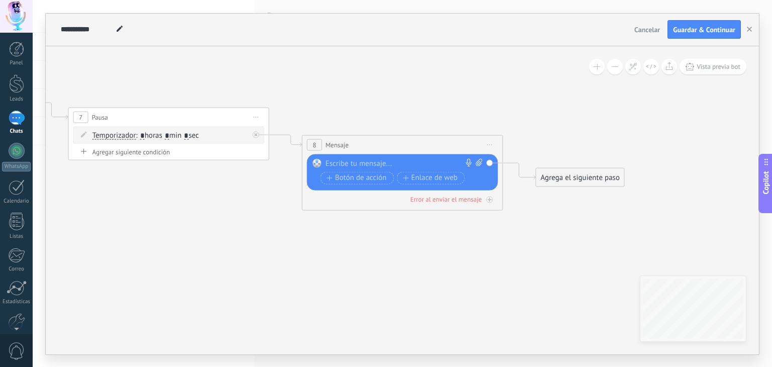
click at [418, 164] on div at bounding box center [400, 163] width 149 height 10
click at [370, 158] on div at bounding box center [400, 163] width 149 height 10
paste div
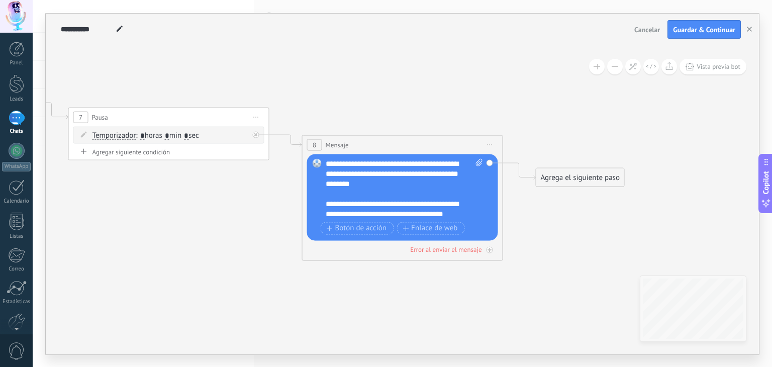
click at [429, 164] on div "**********" at bounding box center [405, 188] width 158 height 60
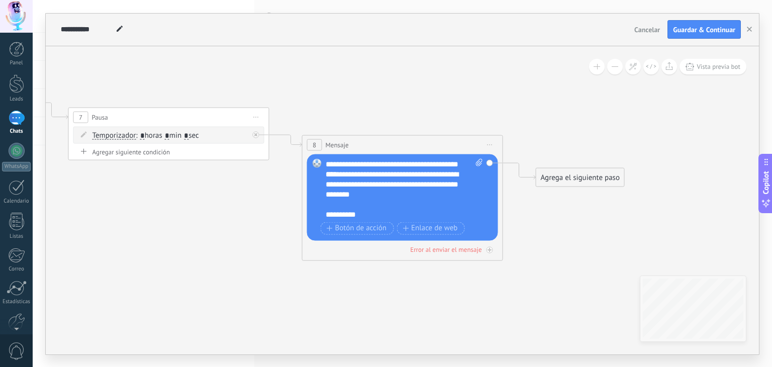
scroll to position [100, 0]
click at [427, 179] on div "**********" at bounding box center [396, 194] width 140 height 30
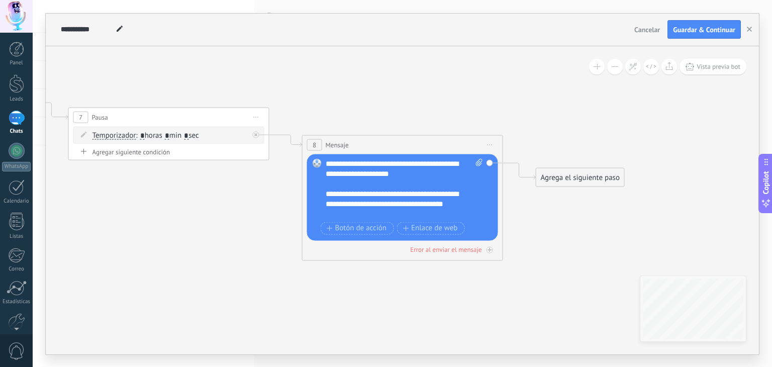
scroll to position [261, 0]
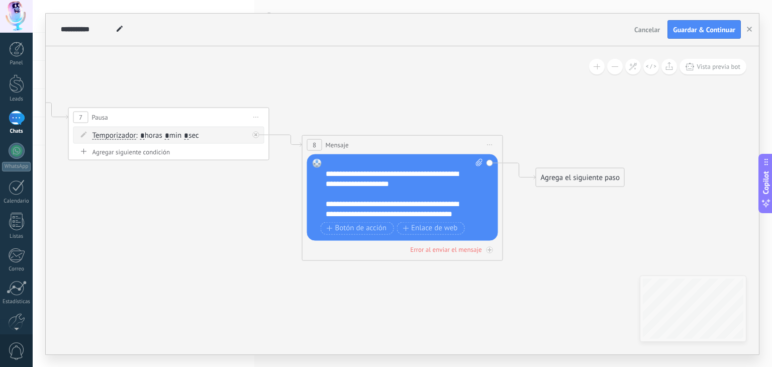
click at [203, 284] on icon at bounding box center [153, 166] width 1376 height 753
click at [559, 173] on div "Agrega el siguiente paso" at bounding box center [580, 177] width 88 height 17
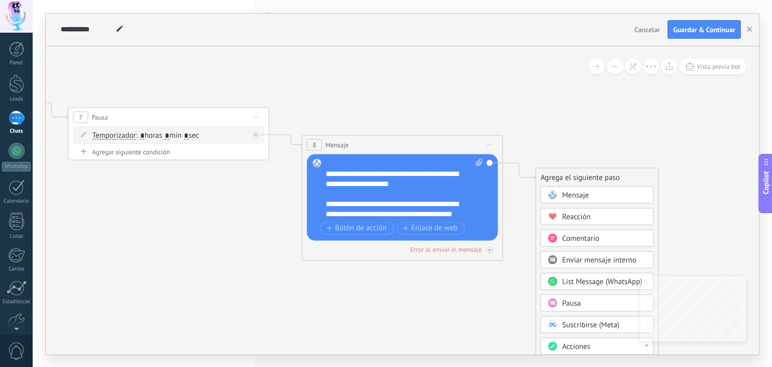
click at [559, 300] on span at bounding box center [553, 302] width 20 height 8
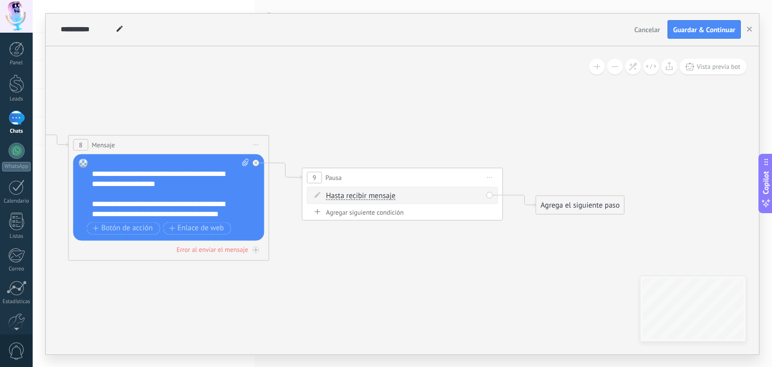
click at [397, 210] on div "Agregar siguiente condición" at bounding box center [402, 212] width 191 height 9
click at [378, 218] on input "*" at bounding box center [376, 217] width 5 height 8
type input "*"
click at [403, 219] on input "*" at bounding box center [400, 217] width 5 height 8
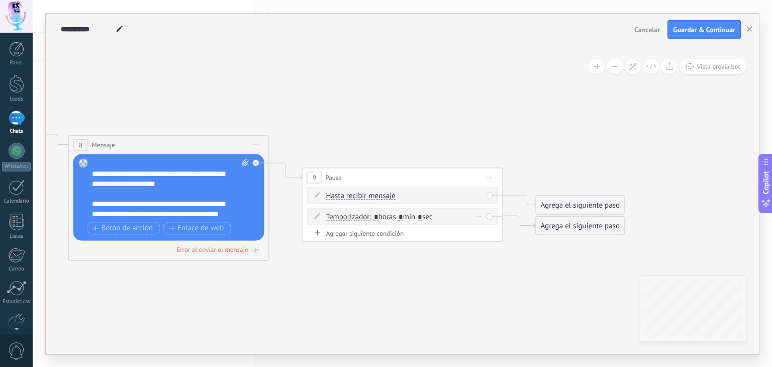
click at [403, 219] on input "*" at bounding box center [400, 217] width 5 height 8
type input "*"
drag, startPoint x: 559, startPoint y: 202, endPoint x: 541, endPoint y: 116, distance: 87.3
click at [541, 116] on div "Agrega el siguiente paso" at bounding box center [560, 124] width 88 height 17
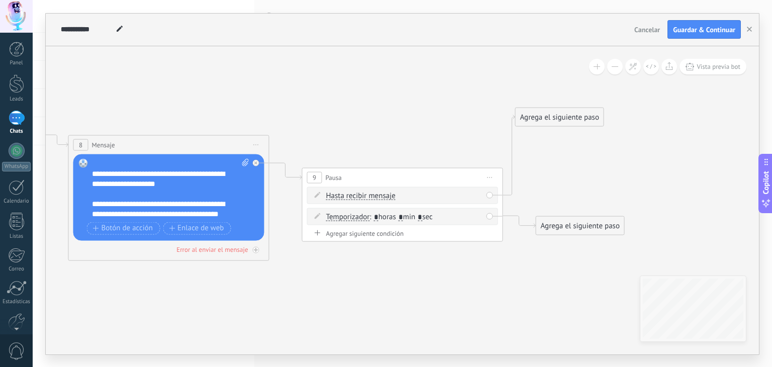
click at [541, 116] on div "Agrega el siguiente paso" at bounding box center [560, 117] width 88 height 17
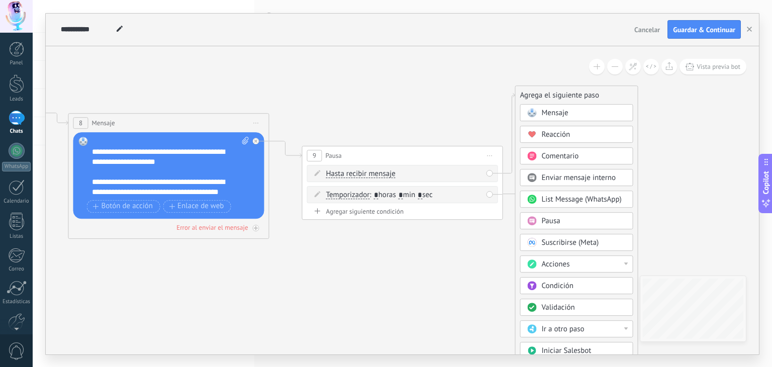
click at [187, 314] on icon at bounding box center [37, 129] width 1610 height 721
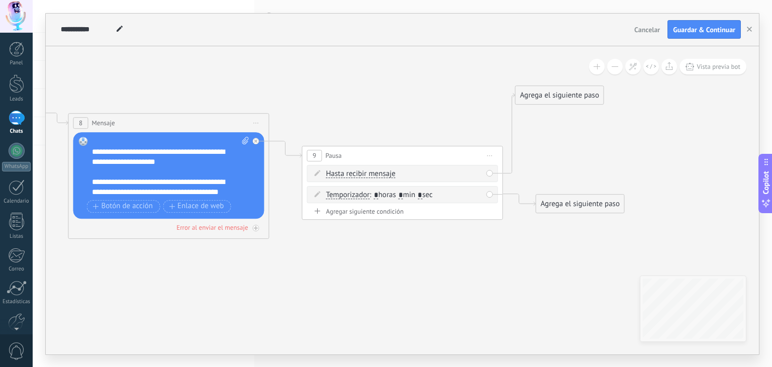
click at [558, 97] on div "Agrega el siguiente paso" at bounding box center [560, 95] width 88 height 17
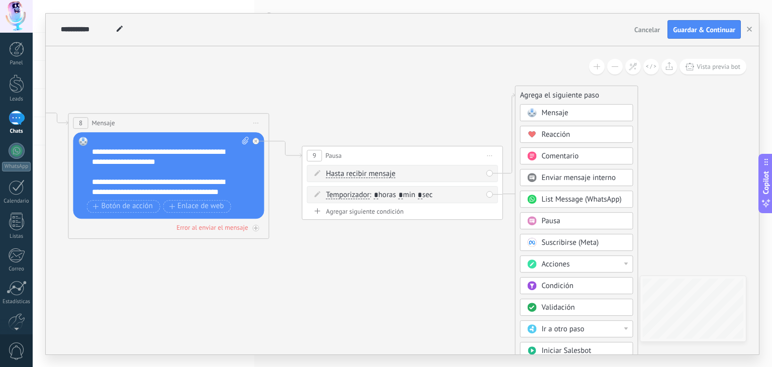
click at [558, 259] on span "Acciones" at bounding box center [556, 264] width 28 height 10
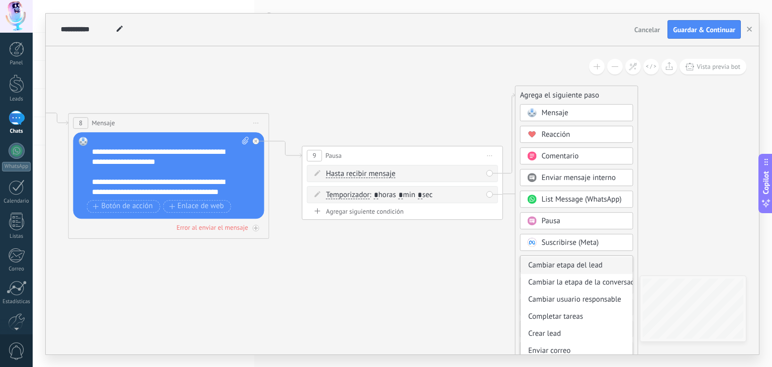
scroll to position [0, 0]
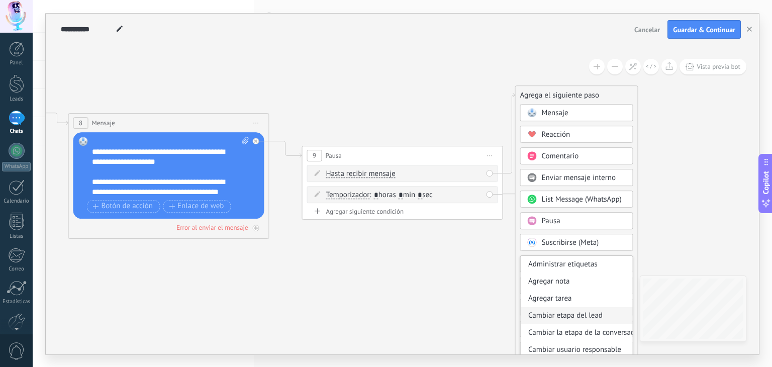
click at [555, 315] on div "Cambiar etapa del lead" at bounding box center [577, 315] width 112 height 17
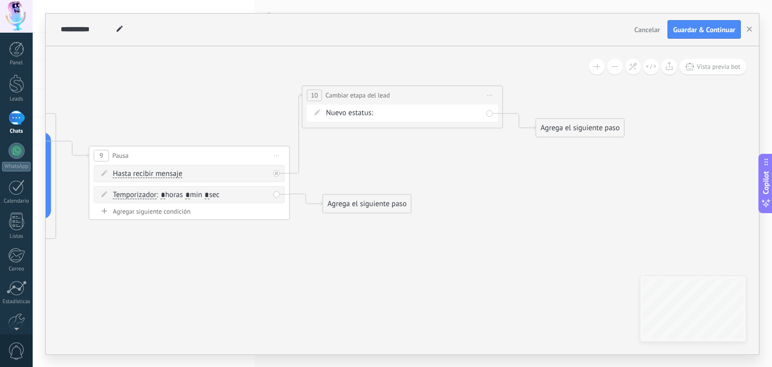
click at [0, 0] on div "SEGUIMIENTO 1 SEGUIMIENTO 2 SEGUIMIENTO 3 SEGUIMIENTO 4 Logrado con éxito Venta…" at bounding box center [0, 0] width 0 height 0
click at [0, 0] on label "Logrado con éxito" at bounding box center [0, 0] width 0 height 0
click at [0, 0] on div "SEGUIMIENTO 1 SEGUIMIENTO 2 SEGUIMIENTO 3 SEGUIMIENTO 4 Logrado con éxito Venta…" at bounding box center [0, 0] width 0 height 0
drag, startPoint x: 415, startPoint y: 188, endPoint x: 404, endPoint y: 183, distance: 12.4
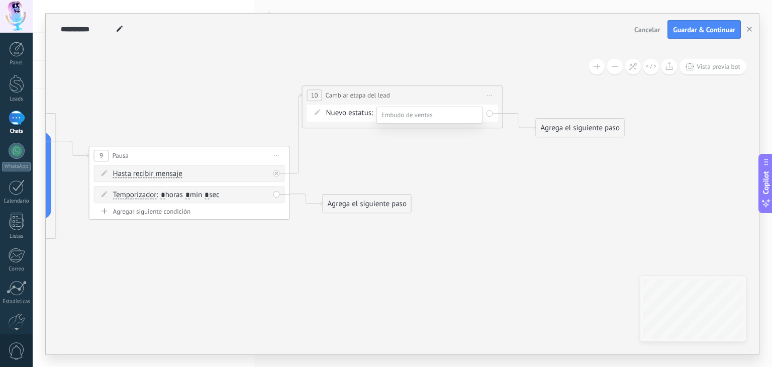
click at [0, 0] on label "Logrado con éxito" at bounding box center [0, 0] width 0 height 0
click at [0, 0] on div "SEGUIMIENTO 1 SEGUIMIENTO 2 SEGUIMIENTO 3 SEGUIMIENTO 4 Logrado con éxito Venta…" at bounding box center [0, 0] width 0 height 0
click at [547, 174] on div at bounding box center [402, 183] width 739 height 367
click at [572, 130] on div "Agrega el siguiente paso" at bounding box center [580, 128] width 88 height 17
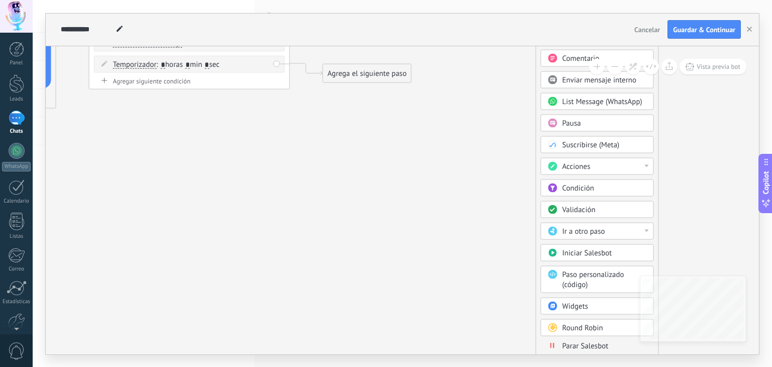
click at [569, 341] on span "Parar Salesbot" at bounding box center [585, 346] width 46 height 10
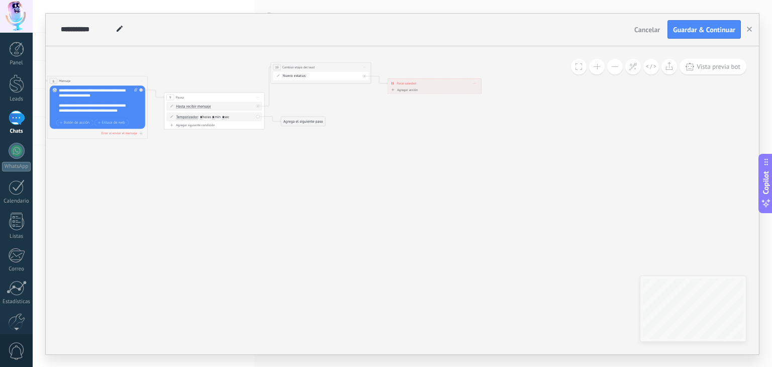
click at [141, 230] on icon at bounding box center [85, 84] width 912 height 360
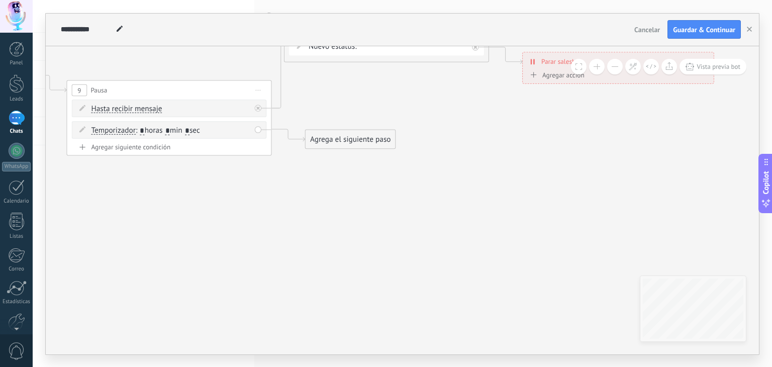
click at [341, 137] on div "Agrega el siguiente paso" at bounding box center [351, 139] width 90 height 17
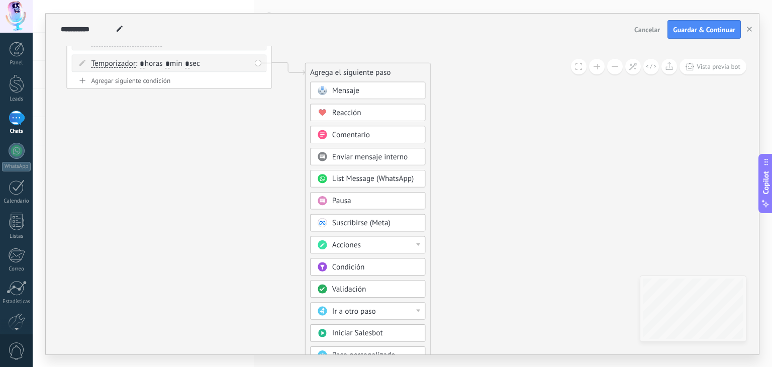
click at [370, 241] on div "Acciones" at bounding box center [375, 245] width 86 height 10
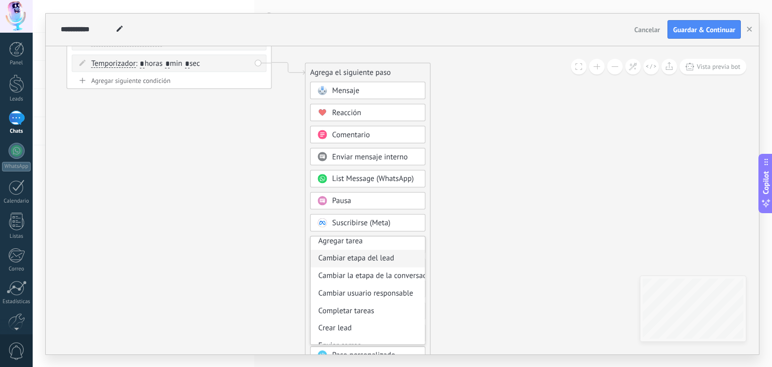
scroll to position [38, 0]
click at [364, 256] on div "Cambiar etapa del lead" at bounding box center [368, 259] width 114 height 18
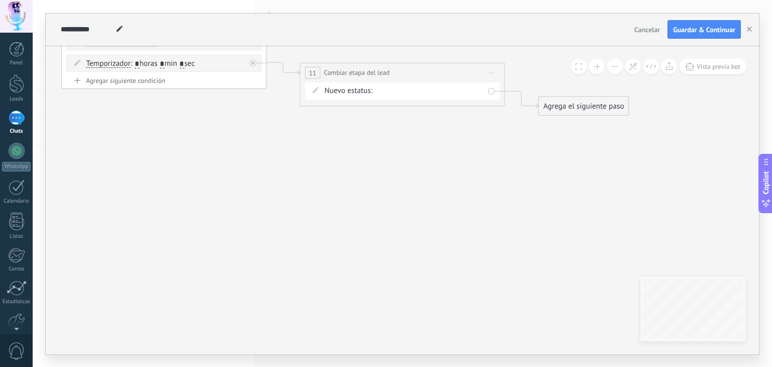
click at [0, 0] on div "SEGUIMIENTO 1 SEGUIMIENTO 2 SEGUIMIENTO 3 SEGUIMIENTO 4 Logrado con éxito Venta…" at bounding box center [0, 0] width 0 height 0
click at [0, 0] on label "SEGUIMIENTO 2" at bounding box center [0, 0] width 0 height 0
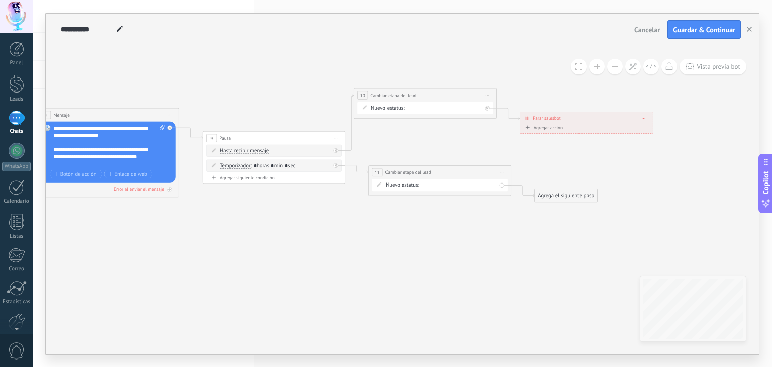
click at [557, 193] on div "Agrega el siguiente paso" at bounding box center [566, 195] width 63 height 12
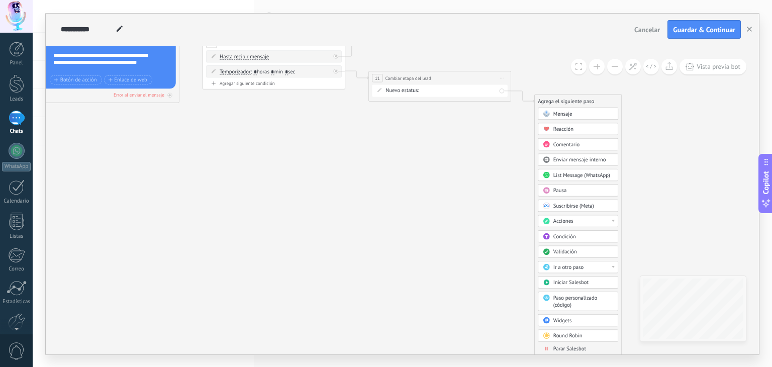
click at [210, 316] on div "**********" at bounding box center [402, 200] width 713 height 308
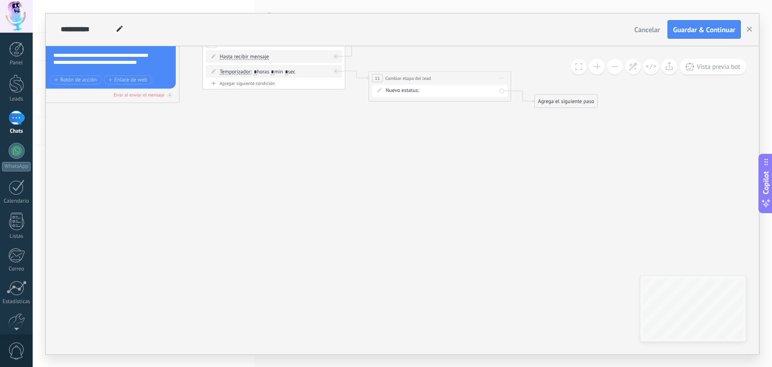
click at [556, 105] on div "Agrega el siguiente paso" at bounding box center [566, 101] width 63 height 12
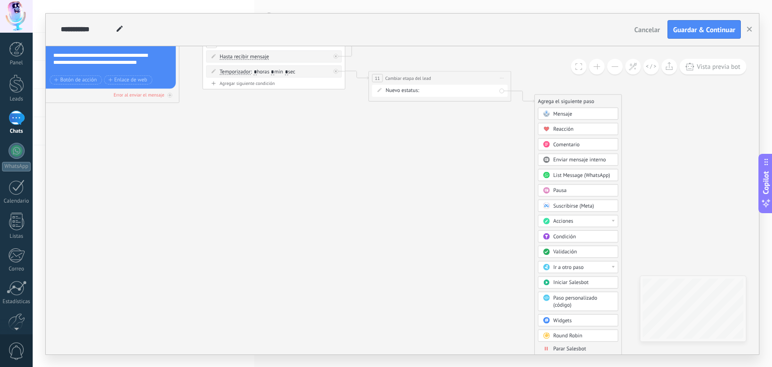
click at [557, 345] on span "Parar Salesbot" at bounding box center [569, 348] width 33 height 7
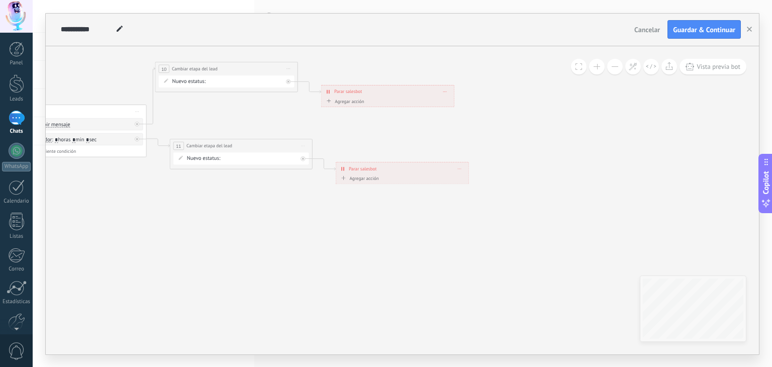
click at [749, 29] on icon "button" at bounding box center [749, 29] width 5 height 5
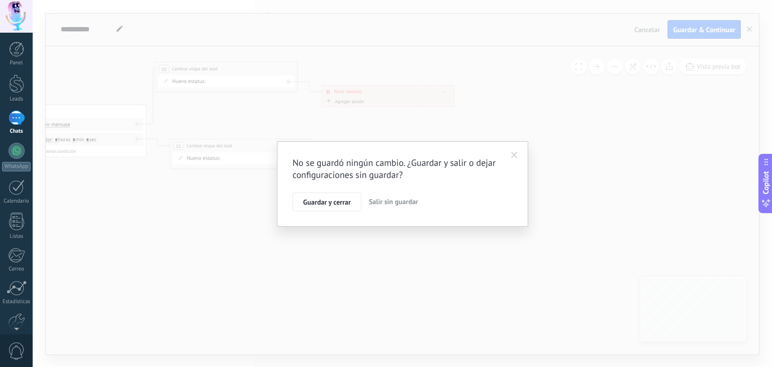
click at [516, 155] on span at bounding box center [514, 155] width 7 height 7
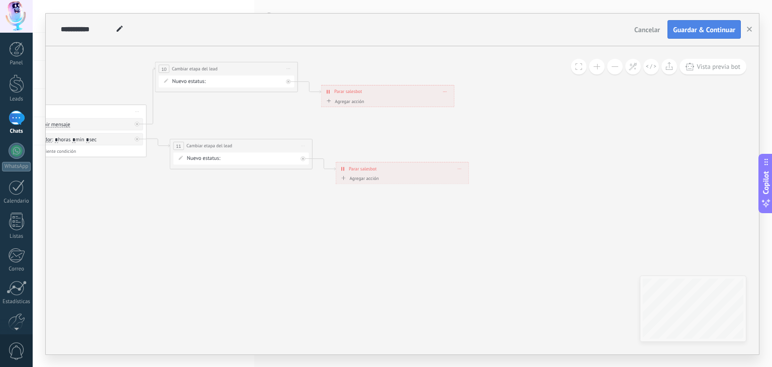
click at [697, 32] on span "Guardar & Continuar" at bounding box center [704, 29] width 62 height 7
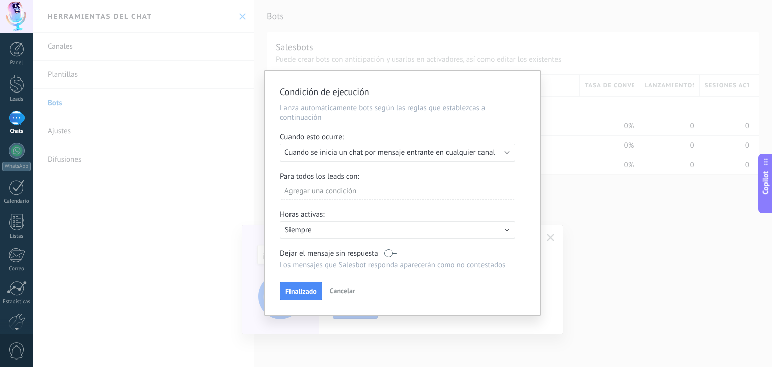
click at [164, 272] on div "Condición de ejecución Lanza automáticamente bots según las reglas que establez…" at bounding box center [402, 183] width 739 height 367
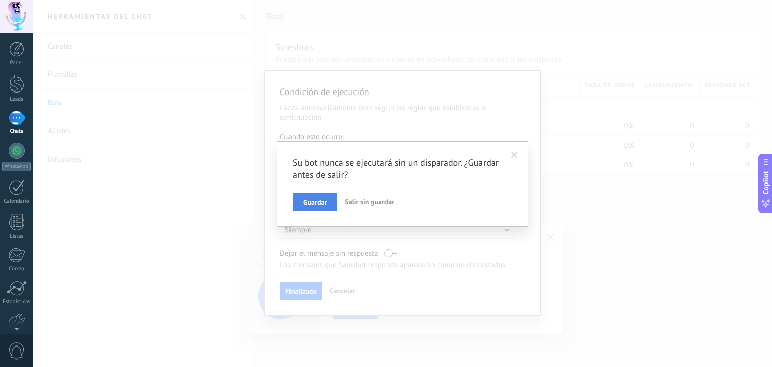
click at [315, 196] on button "Guardar" at bounding box center [314, 201] width 45 height 19
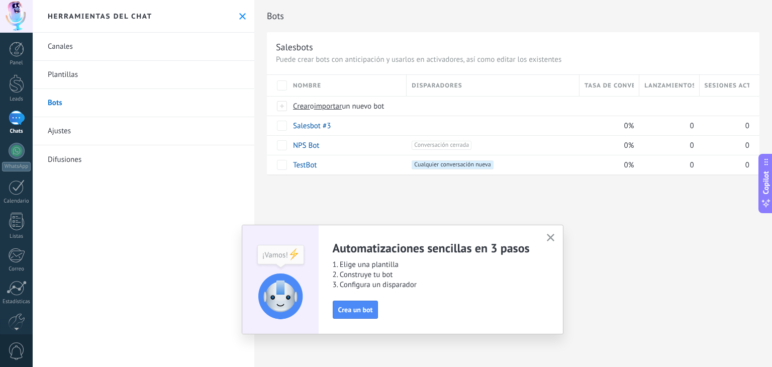
click at [162, 235] on div "Canales Plantillas Bots Ajustes Difusiones" at bounding box center [144, 200] width 222 height 334
click at [21, 87] on div at bounding box center [16, 83] width 15 height 19
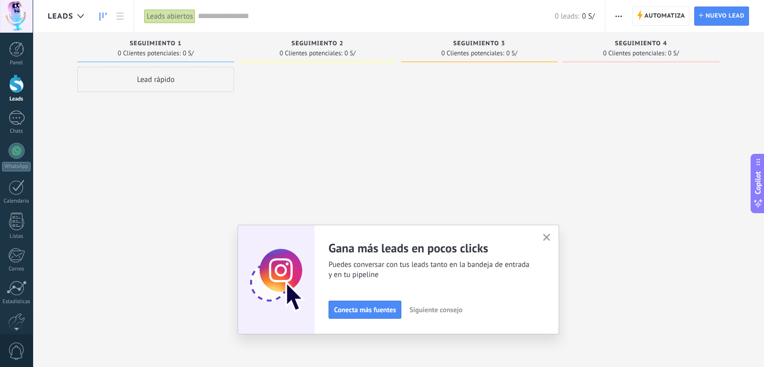
click at [147, 187] on div "Lead rápido" at bounding box center [155, 185] width 157 height 236
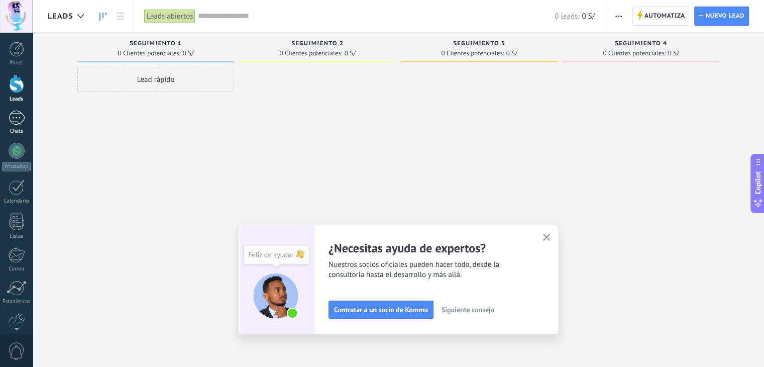
click at [22, 121] on div at bounding box center [17, 118] width 16 height 15
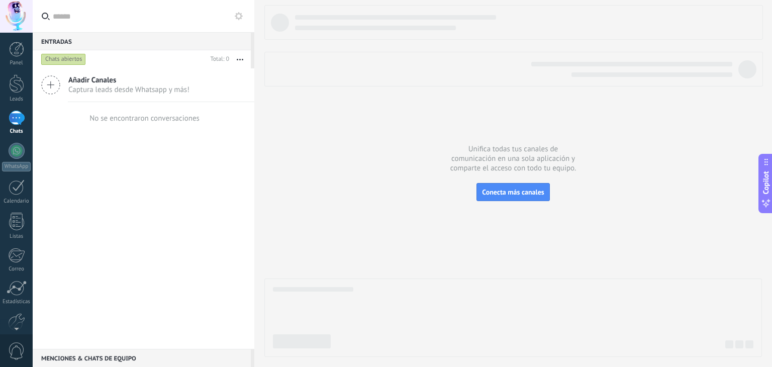
click at [556, 149] on div at bounding box center [512, 181] width 497 height 352
click at [14, 151] on div at bounding box center [17, 151] width 16 height 16
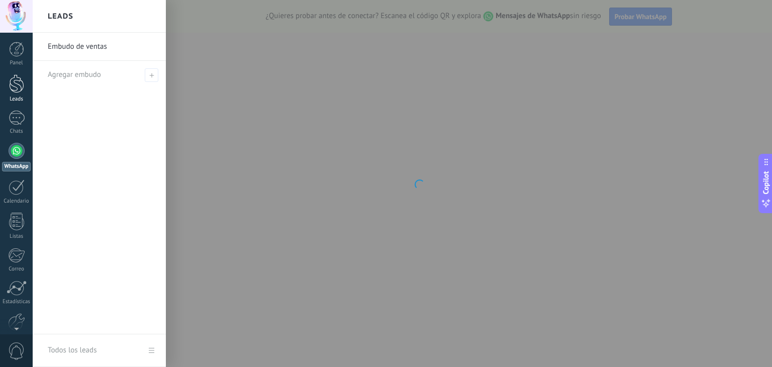
click at [18, 87] on div at bounding box center [16, 83] width 15 height 19
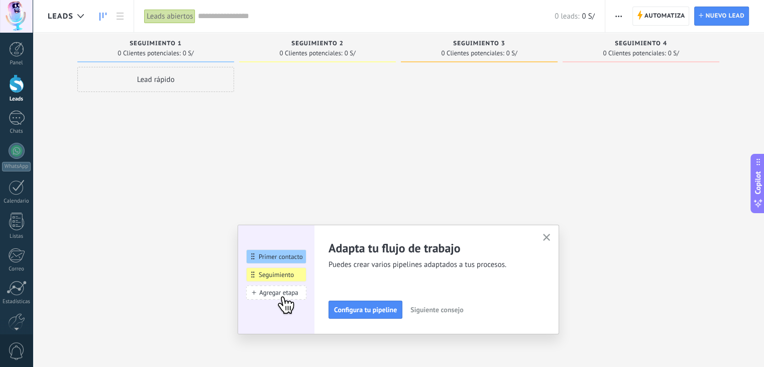
click at [317, 50] on span "0 Clientes potenciales:" at bounding box center [310, 53] width 63 height 6
click at [121, 17] on icon at bounding box center [120, 16] width 7 height 7
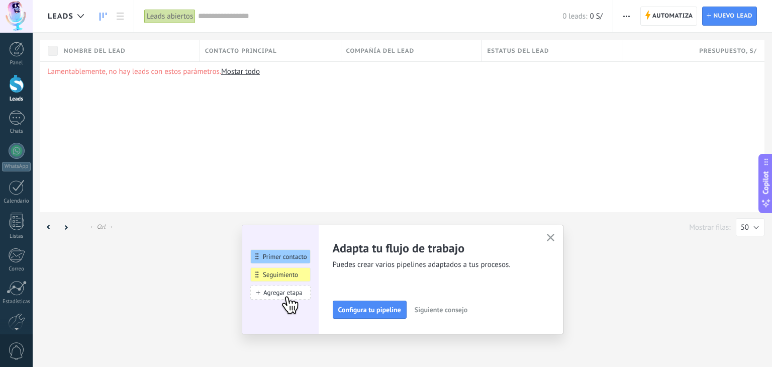
click at [98, 15] on link at bounding box center [102, 17] width 17 height 20
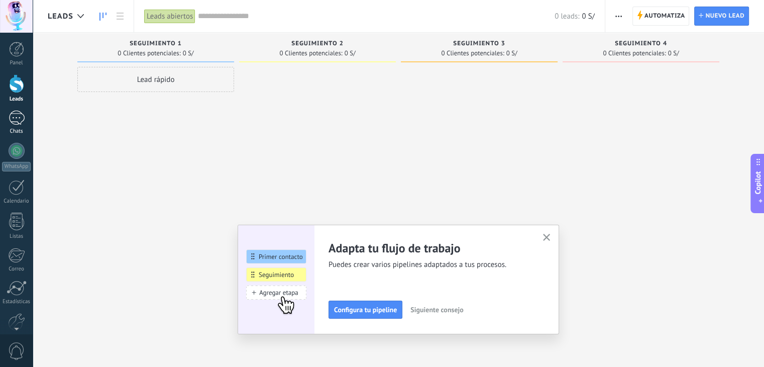
click at [10, 125] on div at bounding box center [17, 118] width 16 height 15
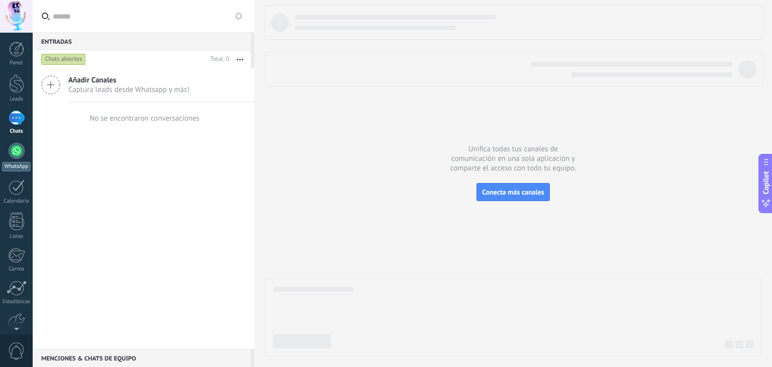
click at [21, 152] on div at bounding box center [17, 151] width 16 height 16
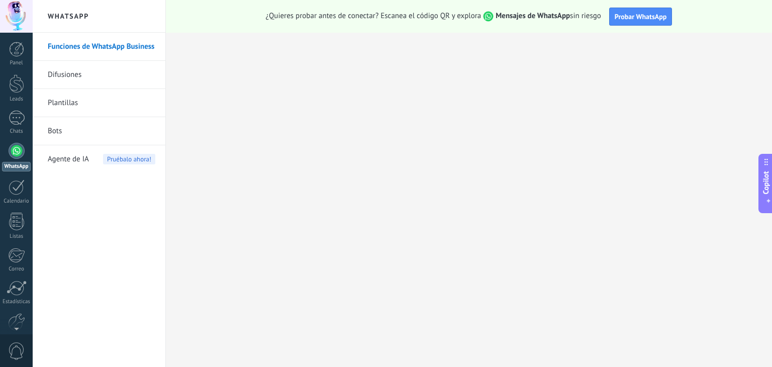
click at [58, 128] on link "Bots" at bounding box center [102, 131] width 108 height 28
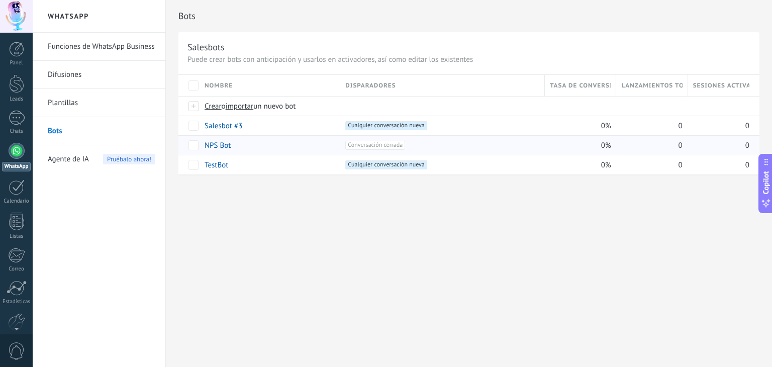
click at [378, 145] on span "Conversación cerrada +0" at bounding box center [375, 145] width 60 height 9
click at [221, 125] on link "Salesbot #3" at bounding box center [224, 126] width 38 height 10
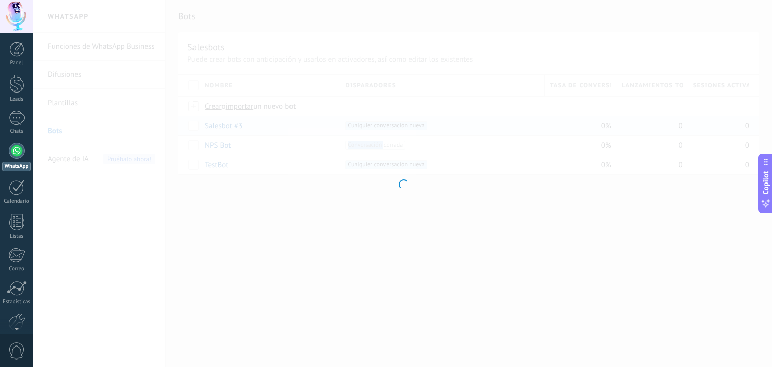
type input "**********"
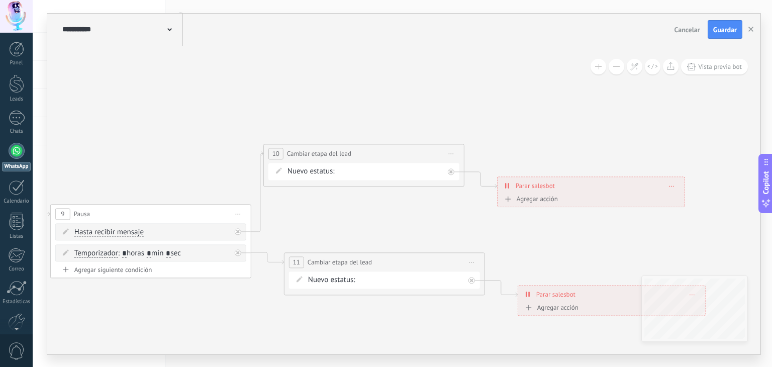
click at [170, 29] on use at bounding box center [169, 29] width 5 height 3
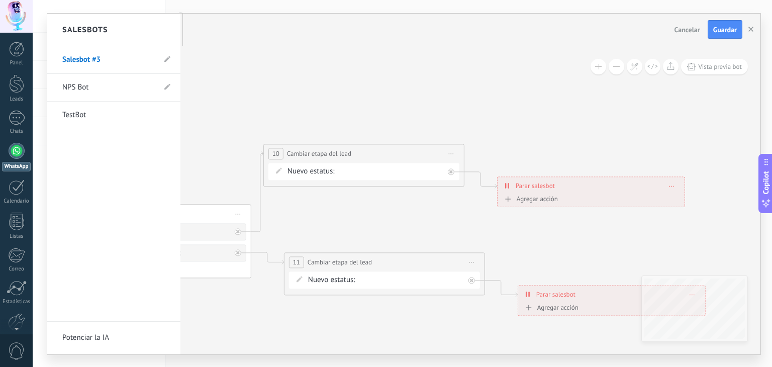
click at [274, 66] on div at bounding box center [403, 184] width 713 height 341
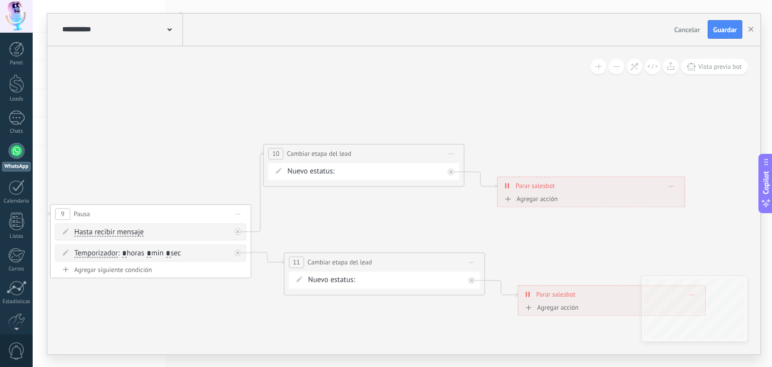
click at [752, 29] on icon "button" at bounding box center [750, 29] width 5 height 5
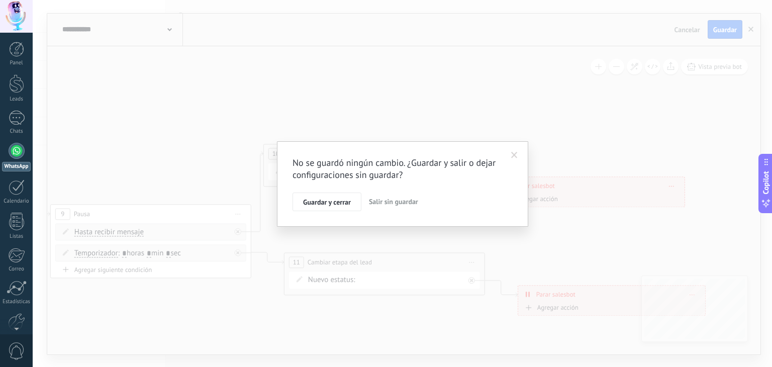
click at [185, 95] on div "No se guardó ningún cambio. ¿Guardar y salir o dejar configuraciones sin guarda…" at bounding box center [402, 183] width 739 height 367
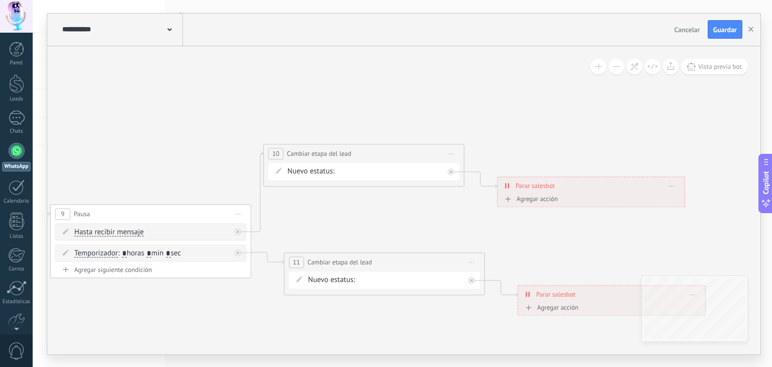
click at [169, 35] on div "**********" at bounding box center [121, 30] width 123 height 32
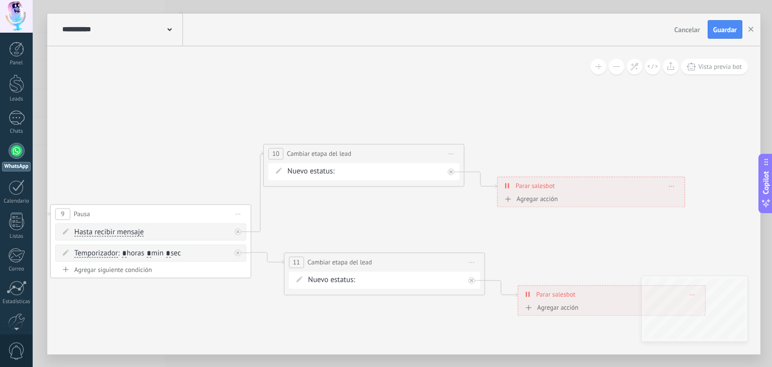
click at [720, 27] on div at bounding box center [403, 184] width 713 height 341
click at [720, 27] on span "Guardar" at bounding box center [725, 29] width 24 height 7
click at [751, 26] on button "button" at bounding box center [750, 29] width 15 height 19
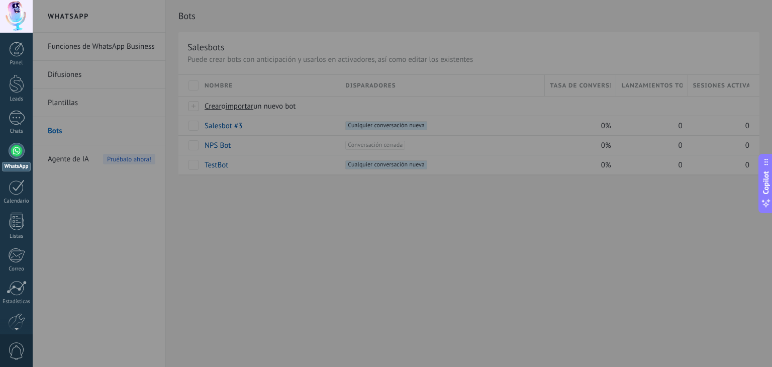
click at [266, 205] on div at bounding box center [419, 183] width 772 height 367
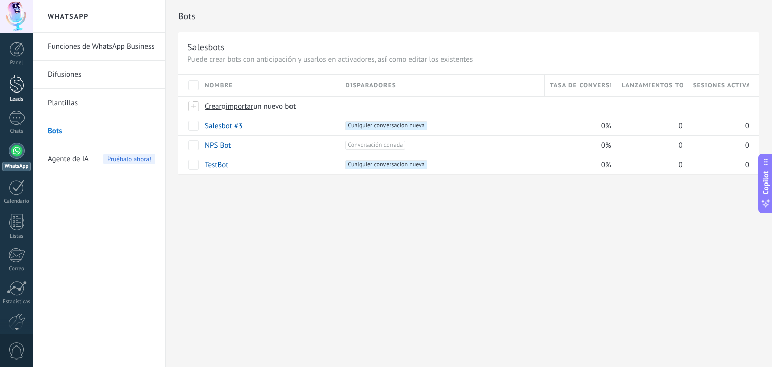
click at [17, 91] on div at bounding box center [16, 83] width 15 height 19
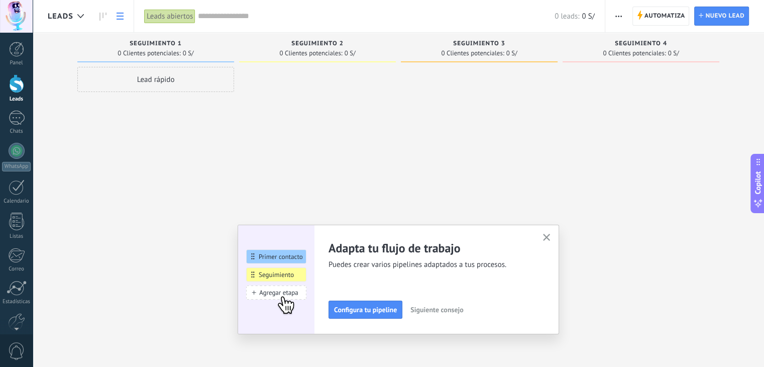
click at [120, 18] on icon at bounding box center [120, 16] width 7 height 7
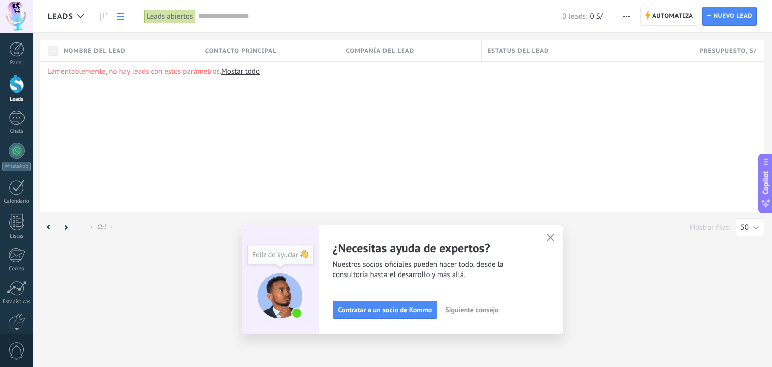
click at [163, 241] on div "← Alt → ← Ctrl → Mostrar filas: 25 50 100 200 50" at bounding box center [402, 228] width 739 height 33
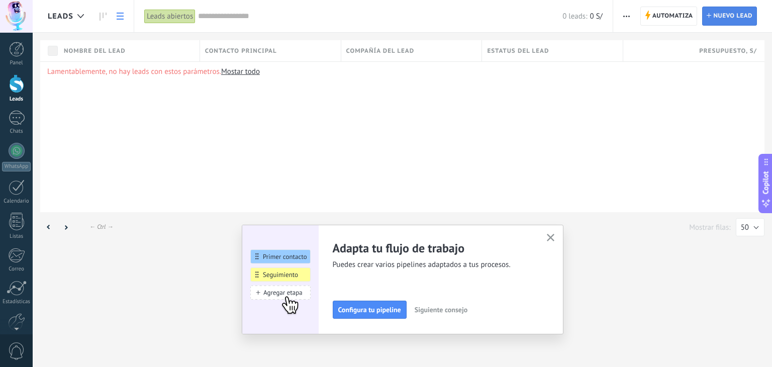
click at [715, 16] on span "Nuevo lead" at bounding box center [732, 16] width 39 height 18
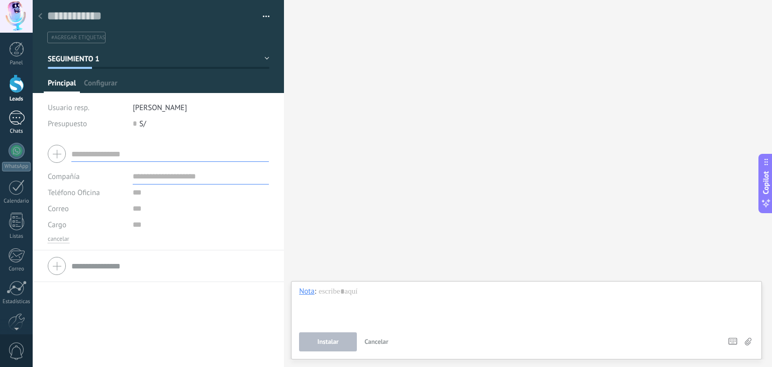
click at [13, 119] on div at bounding box center [17, 118] width 16 height 15
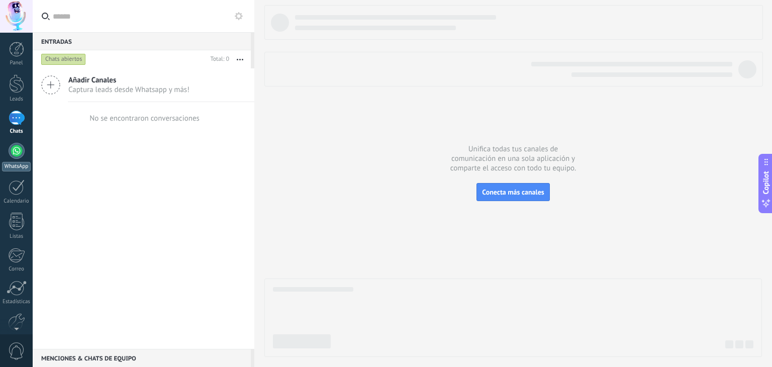
click at [15, 150] on div at bounding box center [17, 151] width 16 height 16
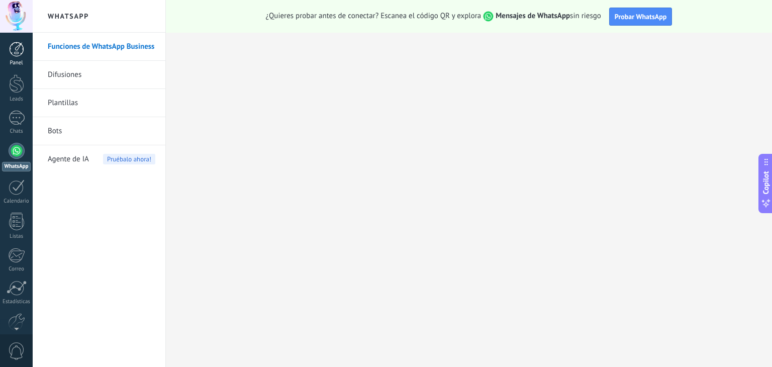
click at [24, 54] on div at bounding box center [16, 49] width 15 height 15
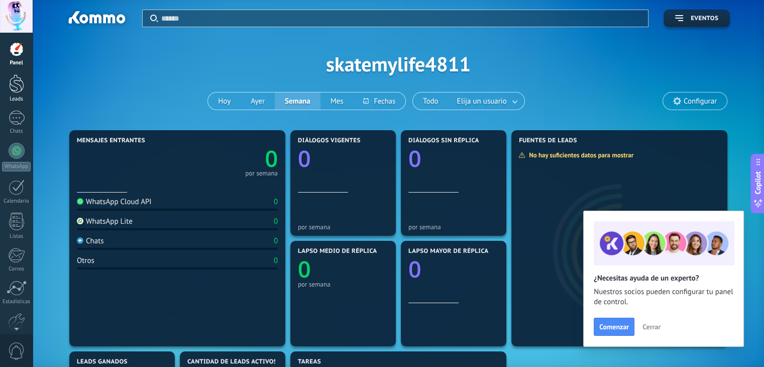
click at [16, 84] on div at bounding box center [16, 83] width 15 height 19
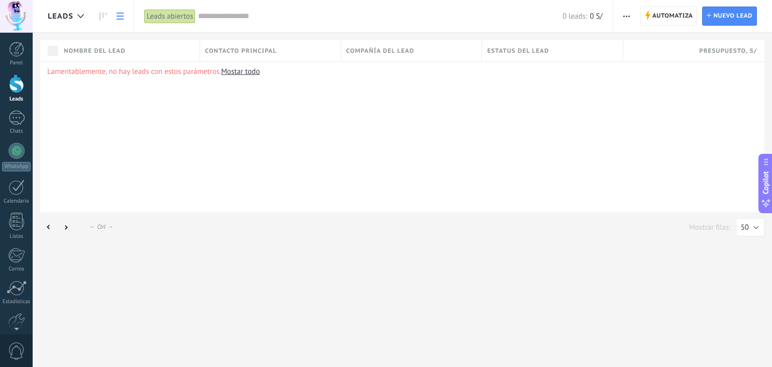
click at [627, 13] on span "button" at bounding box center [626, 16] width 7 height 19
click at [639, 63] on span "Editar embudo" at bounding box center [655, 63] width 47 height 20
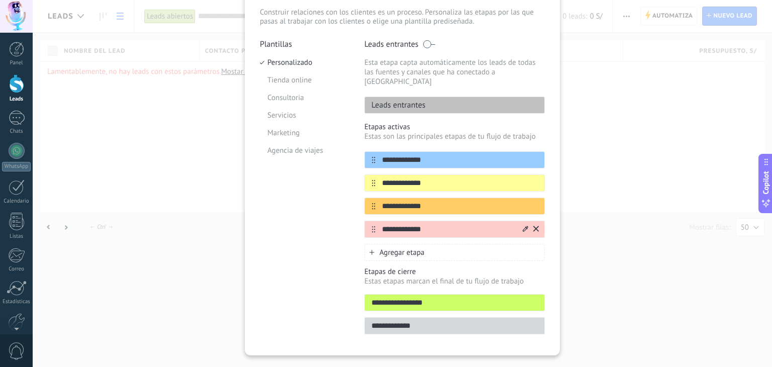
scroll to position [76, 0]
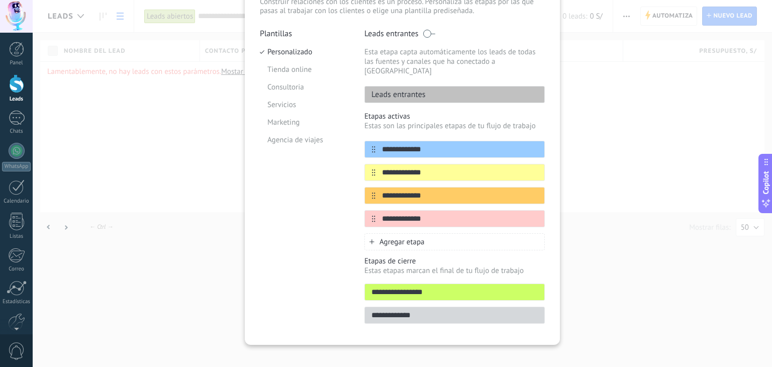
click at [408, 287] on input "**********" at bounding box center [454, 292] width 179 height 11
drag, startPoint x: 428, startPoint y: 283, endPoint x: 359, endPoint y: 279, distance: 69.5
click at [359, 279] on div "**********" at bounding box center [402, 179] width 285 height 301
type input "*"
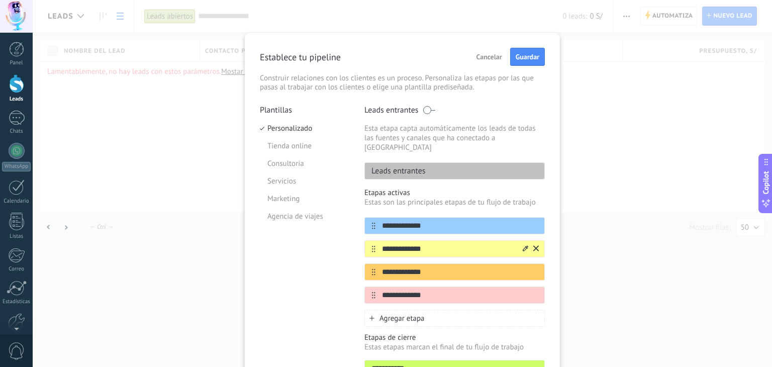
scroll to position [0, 0]
type input "**********"
click at [530, 54] on span "Guardar" at bounding box center [528, 56] width 24 height 7
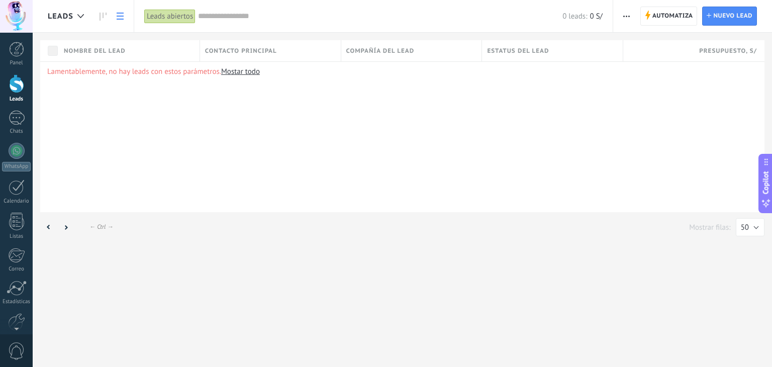
click at [119, 15] on icon at bounding box center [120, 16] width 7 height 7
click at [238, 75] on link "Mostar todo" at bounding box center [240, 72] width 39 height 10
click at [25, 87] on link "Leads" at bounding box center [16, 88] width 33 height 28
click at [626, 16] on use "button" at bounding box center [626, 17] width 7 height 2
click at [765, 185] on span "Copilot" at bounding box center [766, 182] width 10 height 23
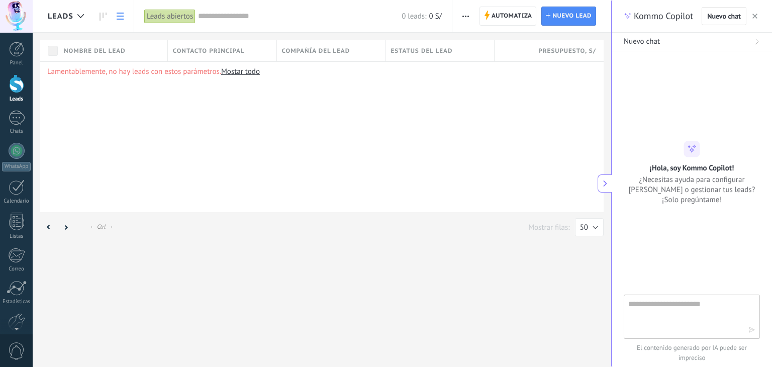
type textarea "**********"
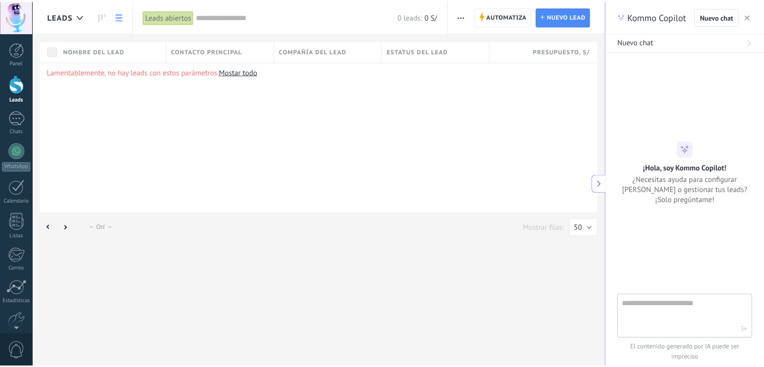
scroll to position [10, 0]
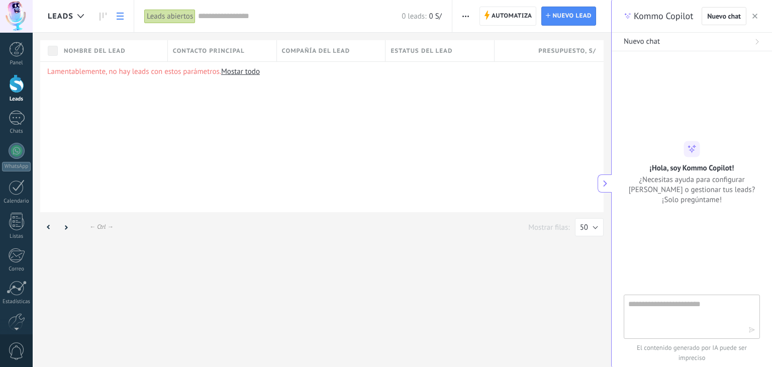
click at [756, 18] on use "button" at bounding box center [754, 16] width 5 height 5
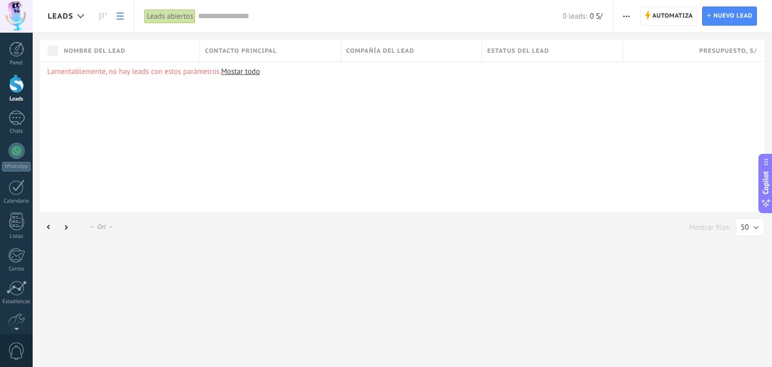
click at [112, 11] on link at bounding box center [120, 17] width 17 height 20
click at [159, 15] on div "Leads abiertos" at bounding box center [169, 16] width 51 height 15
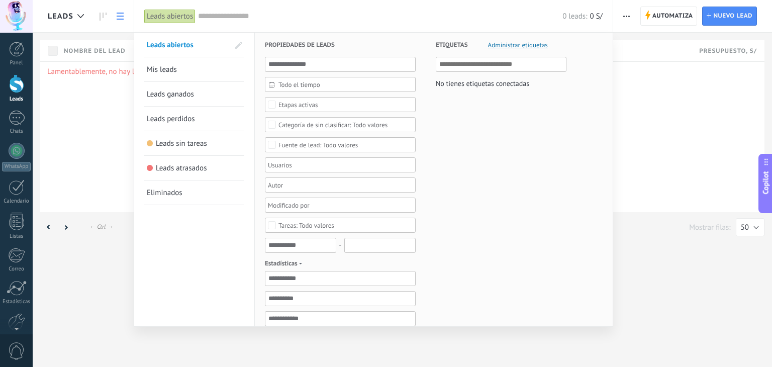
click at [179, 71] on link "Mis leads" at bounding box center [194, 69] width 95 height 24
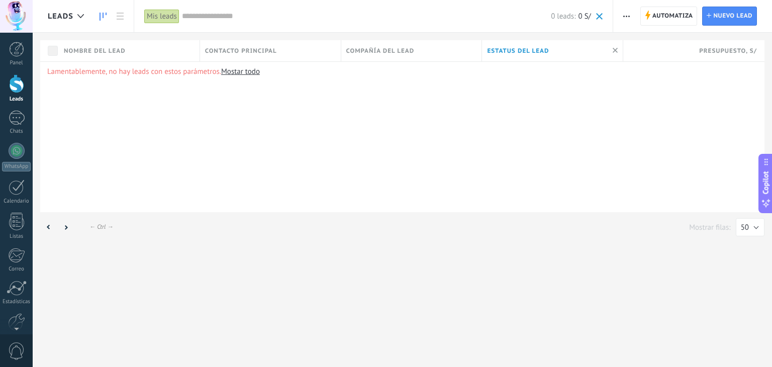
click at [102, 15] on icon at bounding box center [102, 17] width 7 height 8
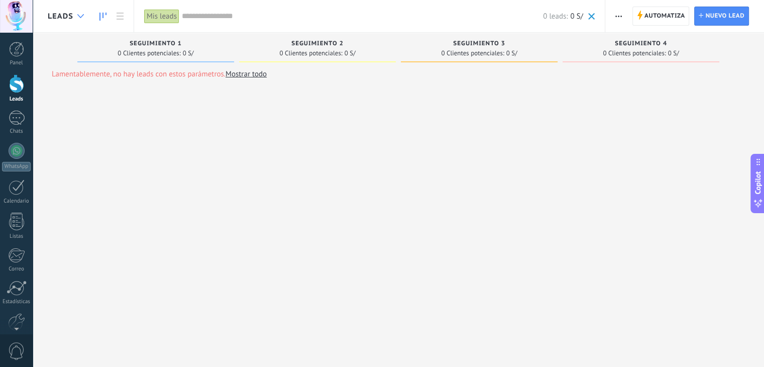
click at [84, 17] on div at bounding box center [80, 17] width 17 height 20
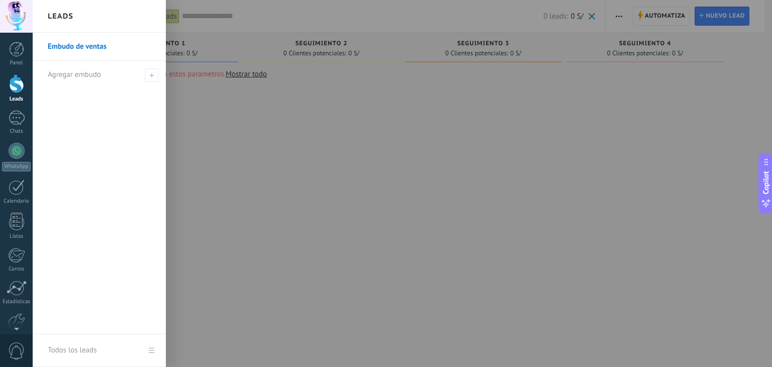
click at [77, 41] on link "Embudo de ventas" at bounding box center [102, 47] width 108 height 28
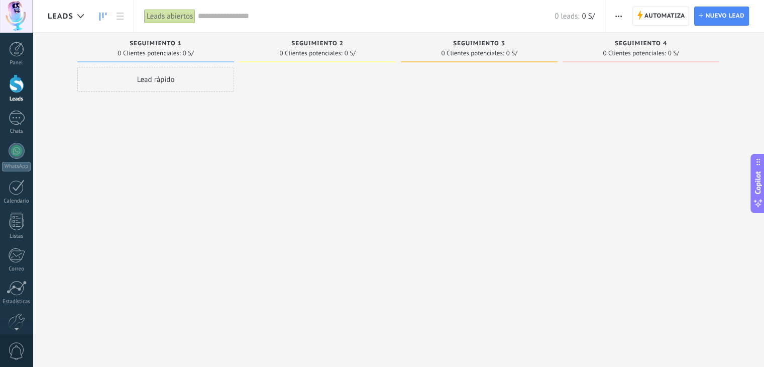
click at [316, 44] on span "SEGUIMIENTO 2" at bounding box center [317, 43] width 52 height 7
click at [23, 83] on div at bounding box center [16, 83] width 15 height 19
click at [84, 15] on div at bounding box center [80, 17] width 17 height 20
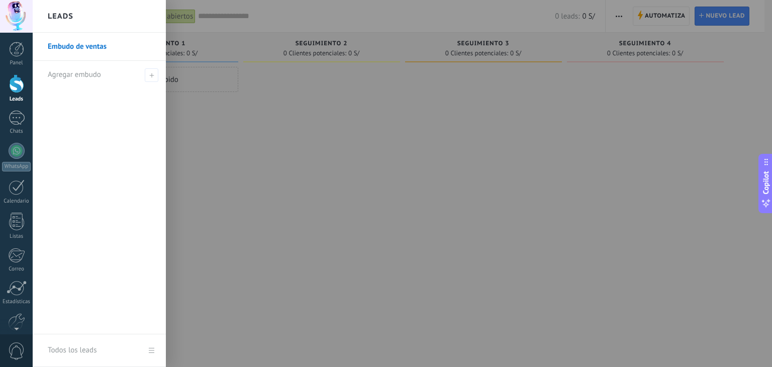
click at [60, 14] on h2 "Leads" at bounding box center [61, 17] width 26 height 32
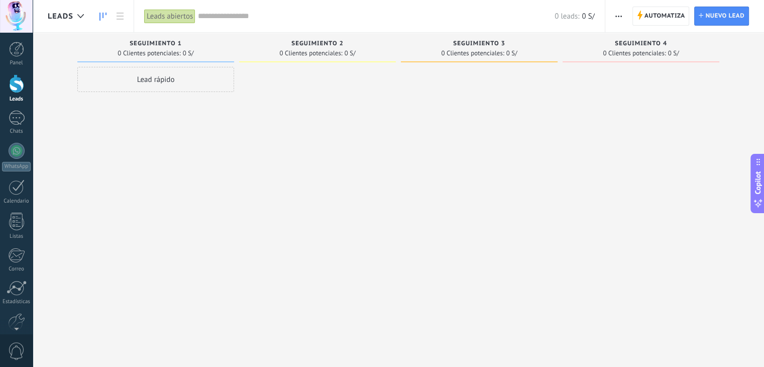
click at [67, 15] on span "Leads" at bounding box center [61, 17] width 26 height 10
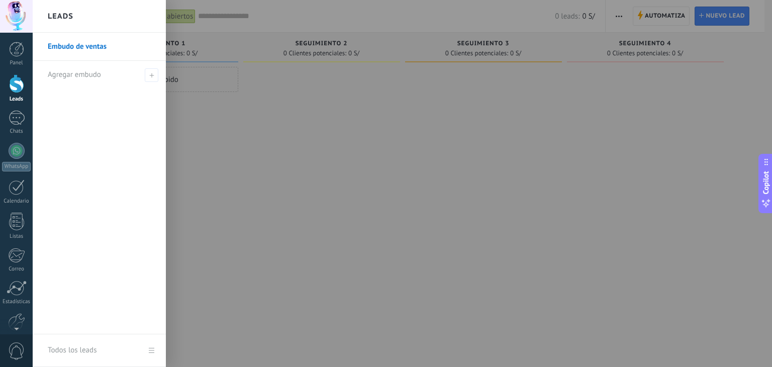
click at [68, 51] on link "Embudo de ventas" at bounding box center [102, 47] width 108 height 28
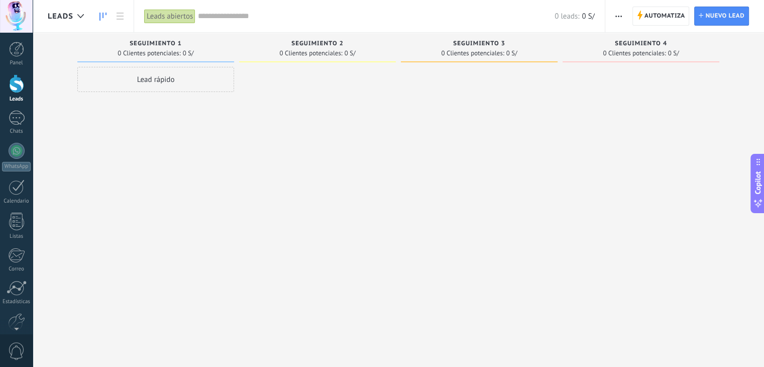
click at [302, 91] on div at bounding box center [317, 185] width 157 height 236
click at [12, 87] on div at bounding box center [16, 83] width 15 height 19
click at [121, 15] on icon at bounding box center [120, 16] width 7 height 7
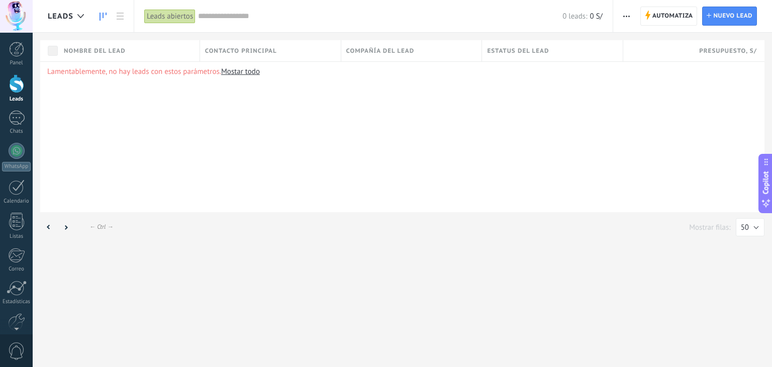
click at [105, 17] on icon at bounding box center [102, 17] width 7 height 8
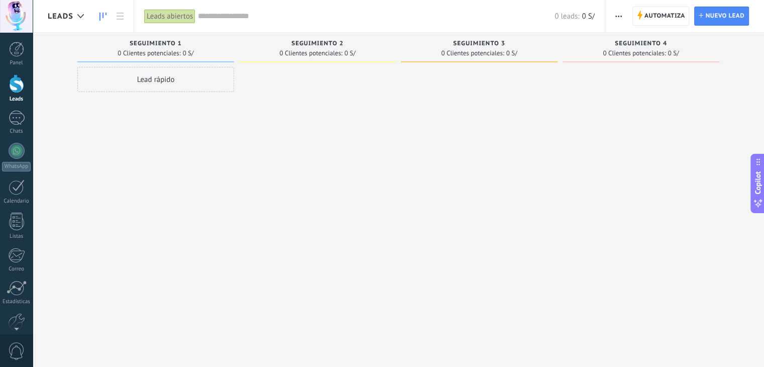
click at [625, 16] on button "button" at bounding box center [619, 16] width 15 height 19
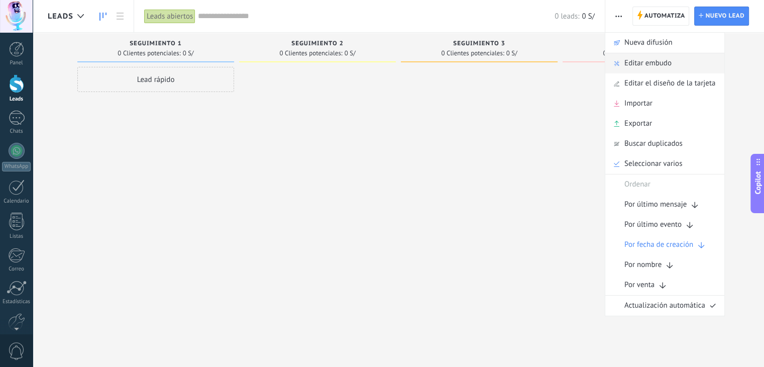
click at [664, 61] on span "Editar embudo" at bounding box center [648, 63] width 47 height 20
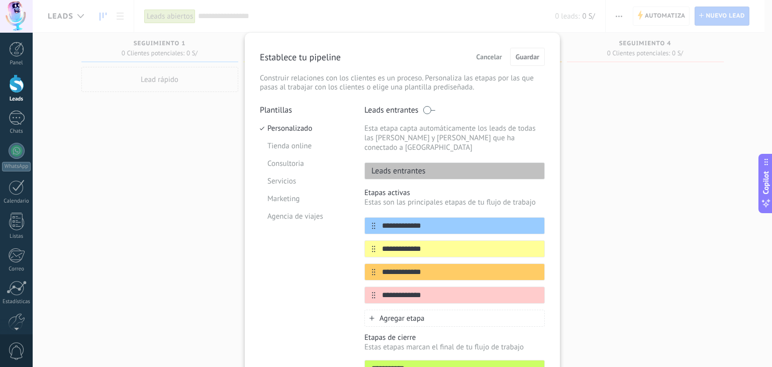
click at [486, 59] on span "Cancelar" at bounding box center [489, 56] width 26 height 7
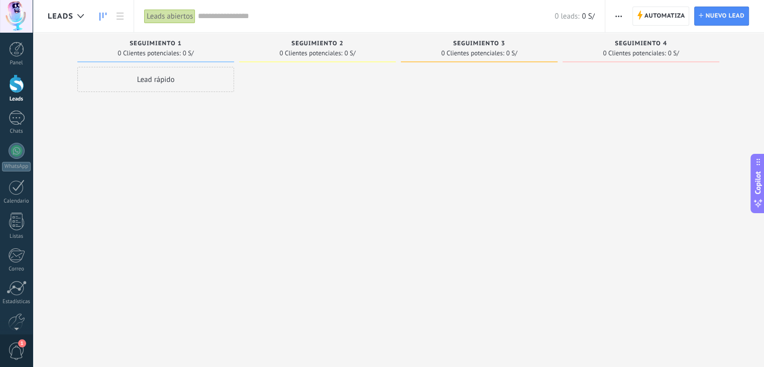
click at [16, 93] on link "Leads" at bounding box center [16, 88] width 33 height 28
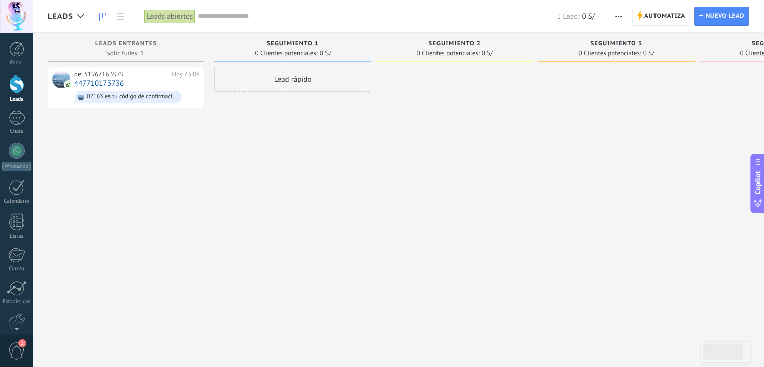
click at [303, 77] on div "Lead rápido" at bounding box center [293, 79] width 157 height 25
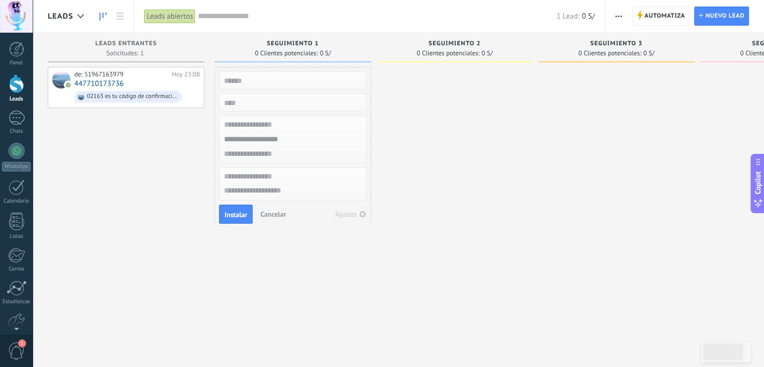
click at [303, 77] on input "text" at bounding box center [292, 80] width 147 height 14
click at [426, 121] on div at bounding box center [454, 185] width 157 height 236
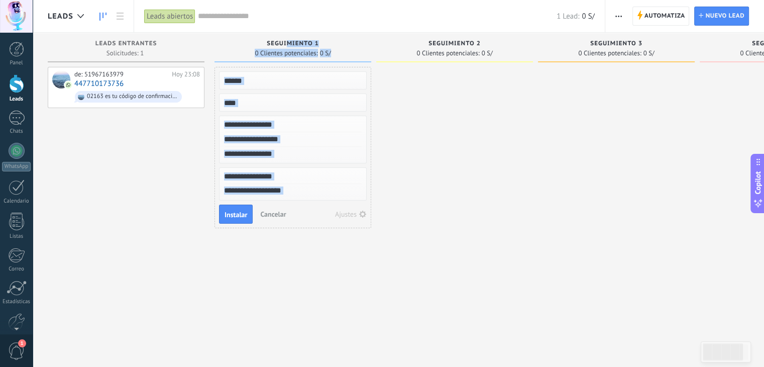
drag, startPoint x: 288, startPoint y: 46, endPoint x: 269, endPoint y: 214, distance: 168.9
click at [269, 214] on div "SEGUIMIENTO 1 0 Clientes potenciales: 0 S/ Lead rápido Instalar Cancelar Ajustes" at bounding box center [296, 168] width 162 height 270
click at [269, 214] on span "Cancelar" at bounding box center [273, 214] width 26 height 9
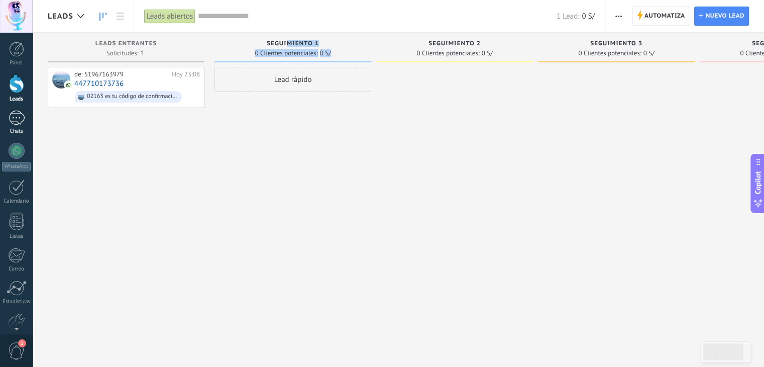
click at [20, 128] on div "Chats" at bounding box center [16, 131] width 29 height 7
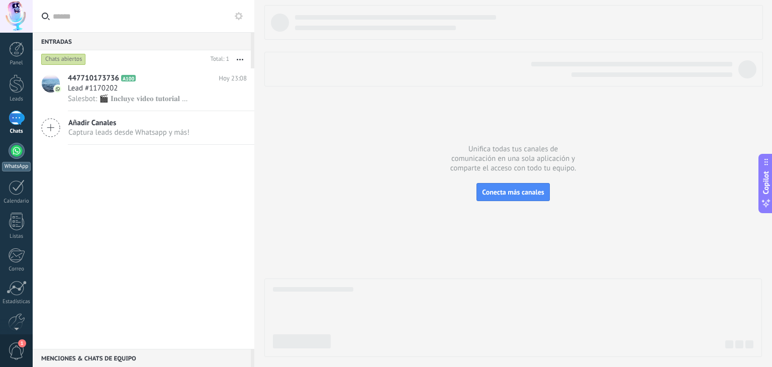
click at [20, 149] on div at bounding box center [17, 151] width 16 height 16
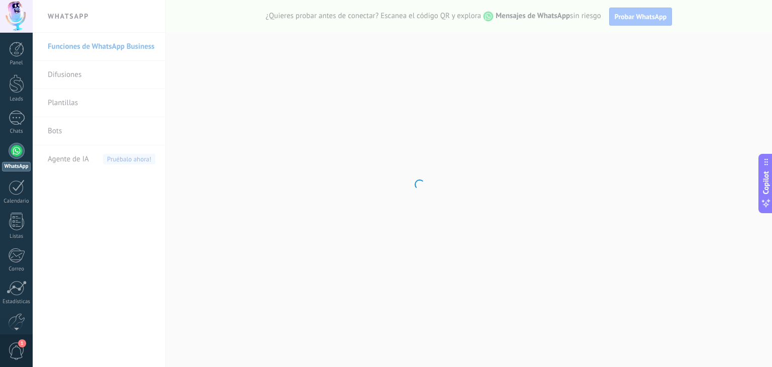
click at [62, 128] on body ".abccls-1,.abccls-2{fill-rule:evenodd}.abccls-2{fill:#fff} .abfcls-1{fill:none}…" at bounding box center [386, 183] width 772 height 367
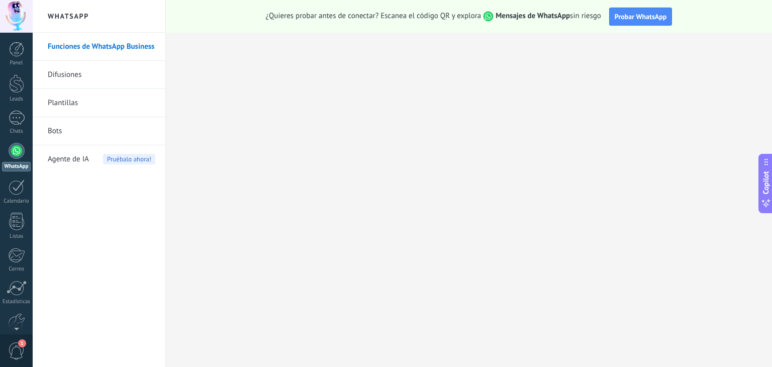
click at [62, 128] on link "Bots" at bounding box center [102, 131] width 108 height 28
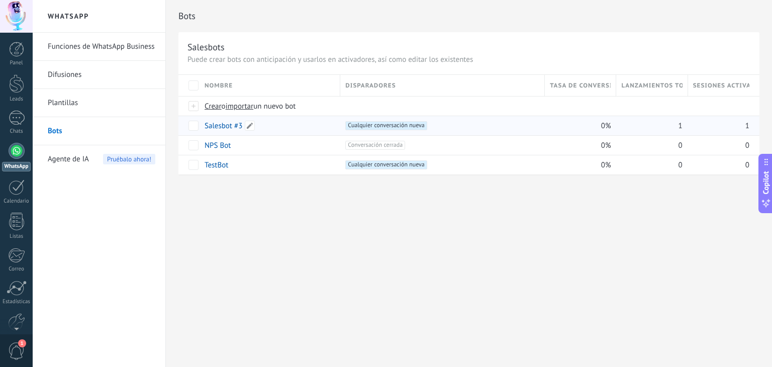
click at [225, 125] on link "Salesbot #3" at bounding box center [224, 126] width 38 height 10
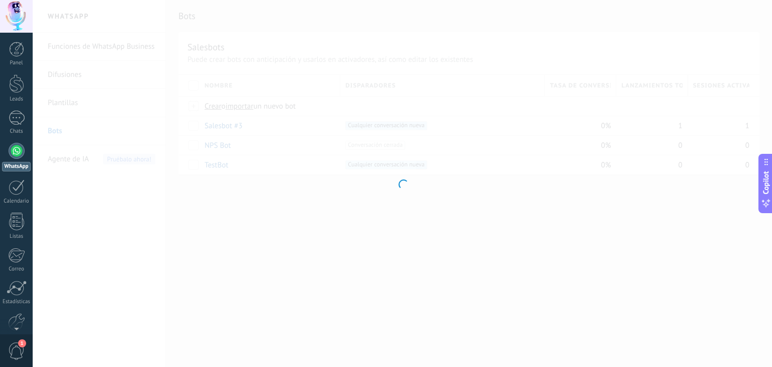
type input "**********"
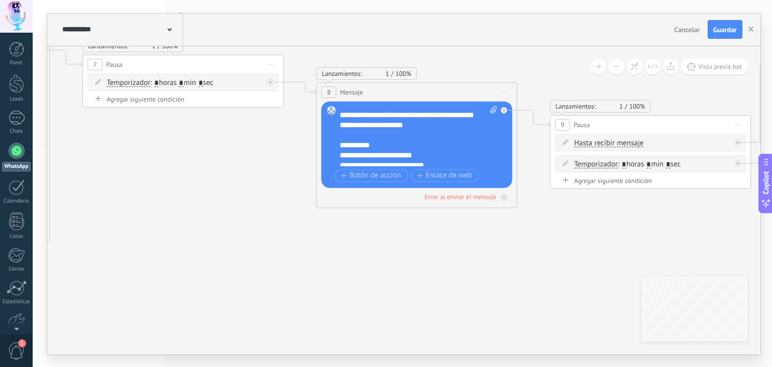
scroll to position [261, 0]
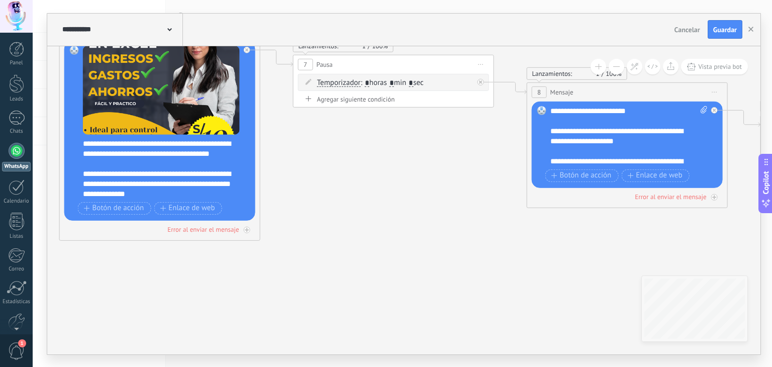
click at [135, 170] on div "**********" at bounding box center [166, 168] width 167 height 60
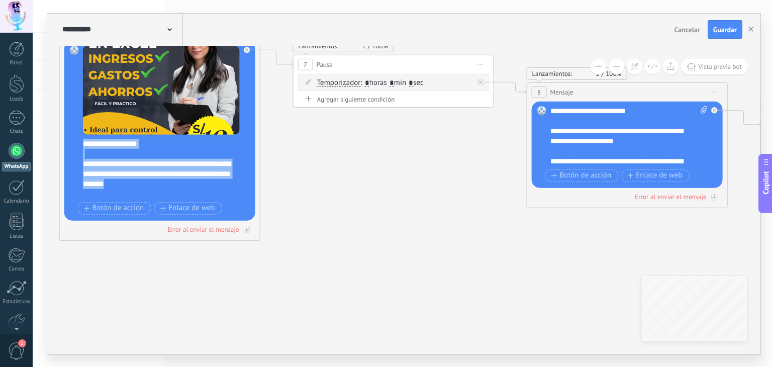
scroll to position [181, 0]
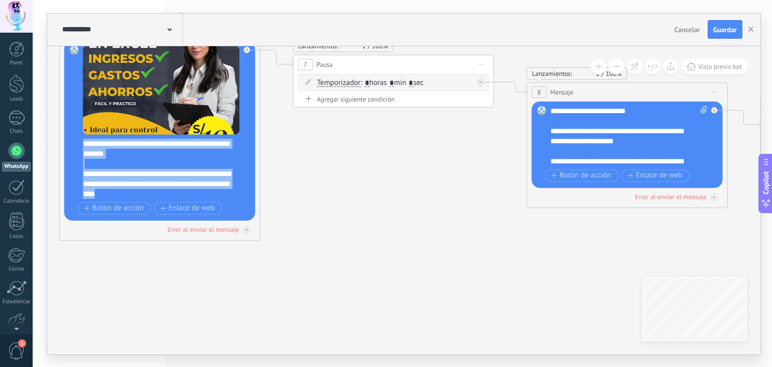
drag, startPoint x: 85, startPoint y: 169, endPoint x: 221, endPoint y: 192, distance: 137.6
click at [221, 192] on div "**********" at bounding box center [166, 168] width 167 height 60
copy div "**********"
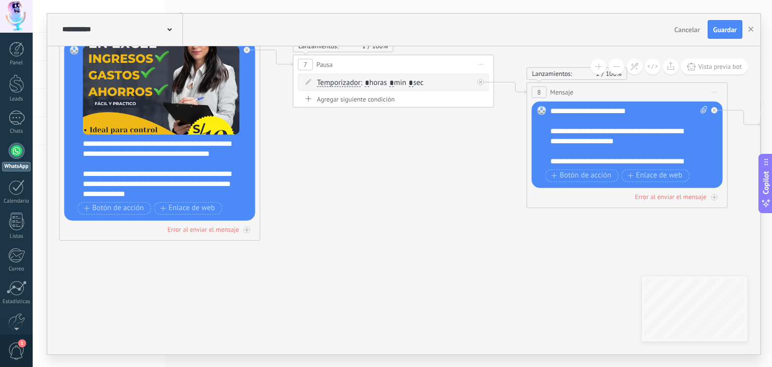
scroll to position [20, 0]
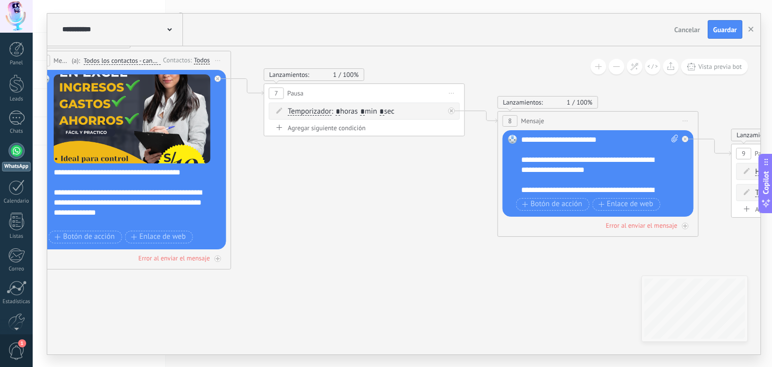
drag, startPoint x: 461, startPoint y: 114, endPoint x: 468, endPoint y: 141, distance: 28.0
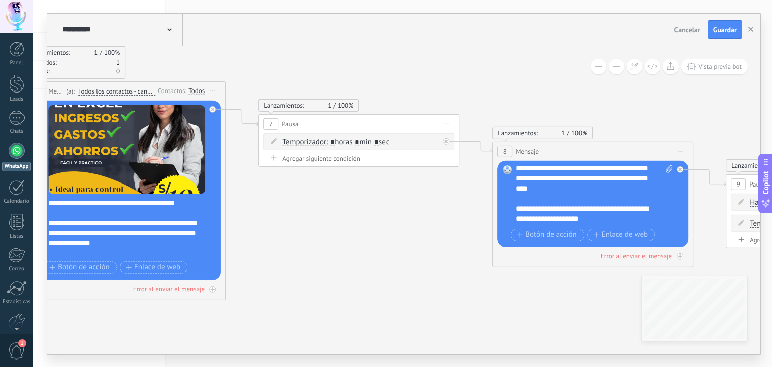
scroll to position [0, 0]
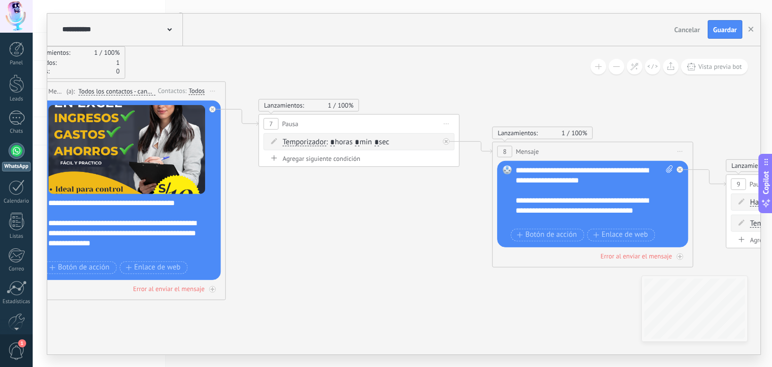
click at [516, 168] on div "**********" at bounding box center [595, 195] width 158 height 60
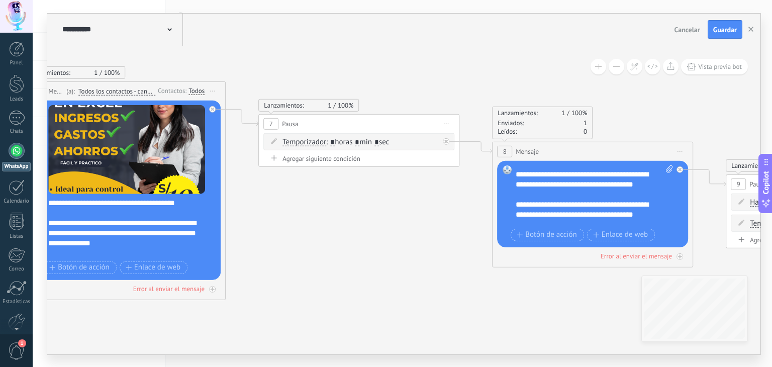
scroll to position [211, 0]
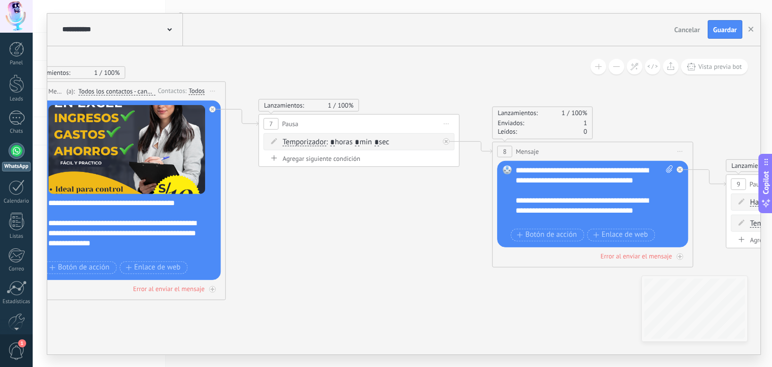
drag, startPoint x: 514, startPoint y: 189, endPoint x: 514, endPoint y: 179, distance: 9.5
click at [514, 179] on div "Reemplazar Quitar Convertir a mensaje de voz Arrastre la imagen aquí para adjun…" at bounding box center [592, 203] width 191 height 86
drag, startPoint x: 514, startPoint y: 179, endPoint x: 516, endPoint y: 185, distance: 6.2
click at [516, 185] on div "Reemplazar Quitar Convertir a mensaje de voz Arrastre la imagen aquí para adjun…" at bounding box center [592, 203] width 191 height 86
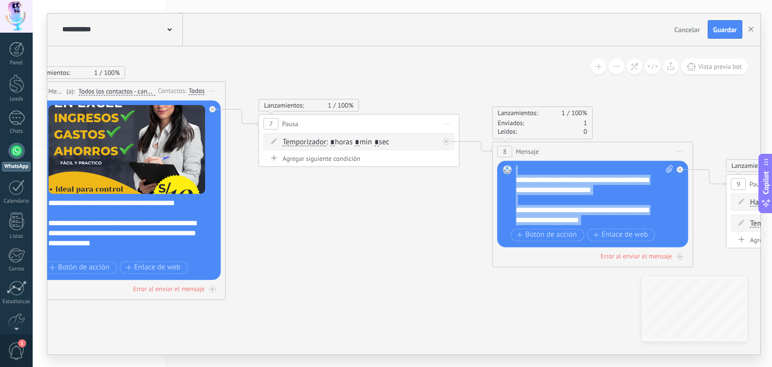
scroll to position [442, 0]
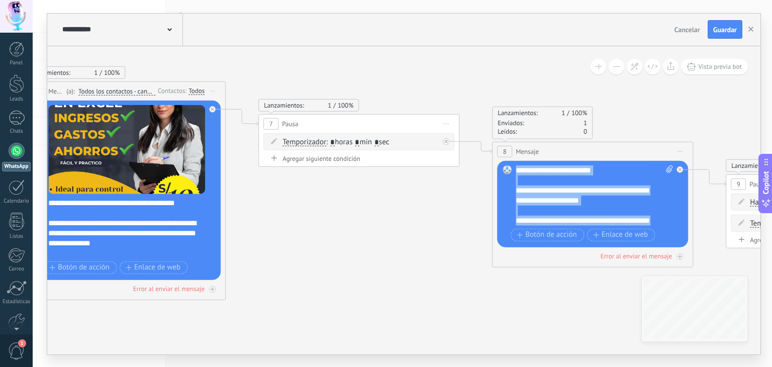
drag, startPoint x: 516, startPoint y: 185, endPoint x: 592, endPoint y: 223, distance: 85.0
click at [592, 223] on div "**********" at bounding box center [595, 195] width 158 height 60
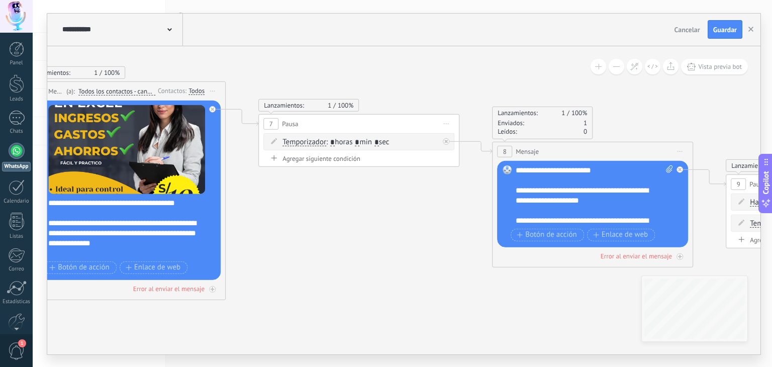
scroll to position [181, 0]
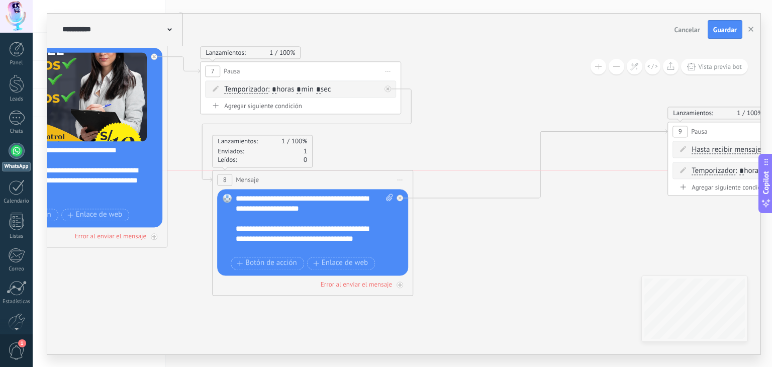
drag, startPoint x: 554, startPoint y: 90, endPoint x: 332, endPoint y: 170, distance: 235.6
click at [332, 170] on div "8 Mensaje ******* (a): Todos los contactos - canales seleccionados Todos los co…" at bounding box center [313, 179] width 200 height 19
click at [402, 179] on icon at bounding box center [399, 179] width 5 height 1
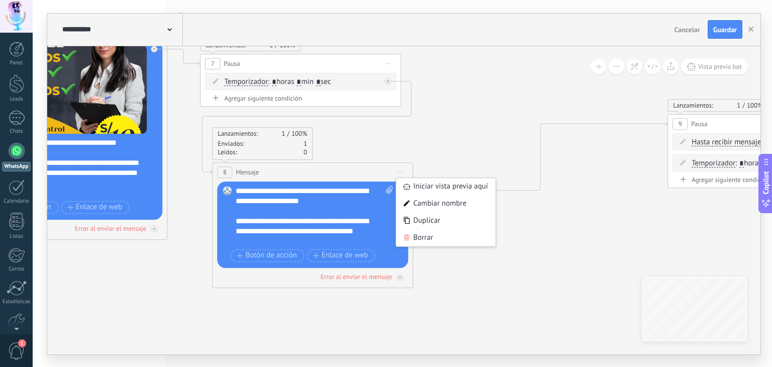
click at [448, 141] on icon at bounding box center [585, 137] width 1977 height 801
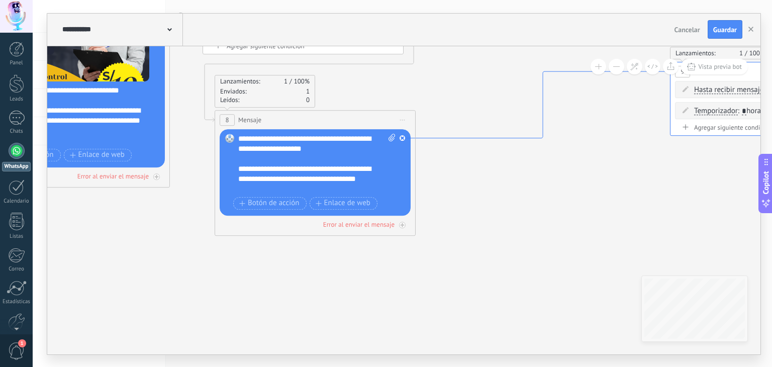
drag, startPoint x: 423, startPoint y: 187, endPoint x: 425, endPoint y: 136, distance: 51.3
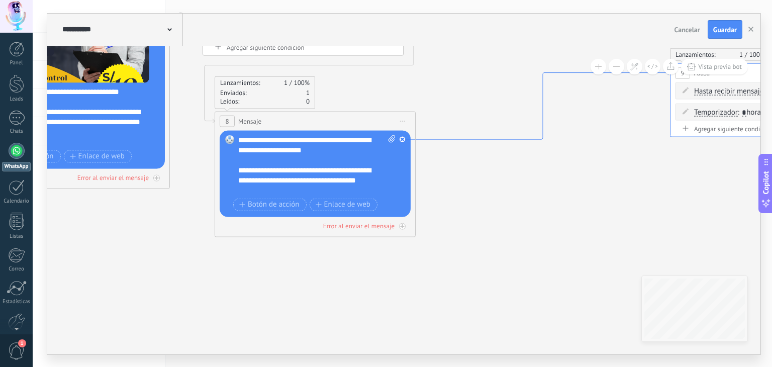
click at [425, 136] on icon at bounding box center [543, 104] width 254 height 69
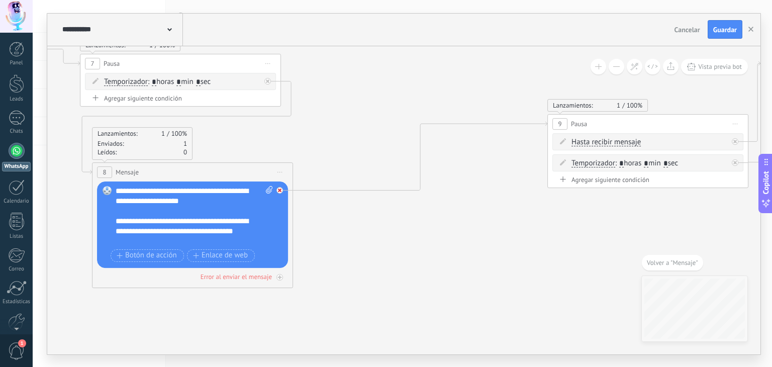
click at [282, 190] on div at bounding box center [279, 190] width 7 height 7
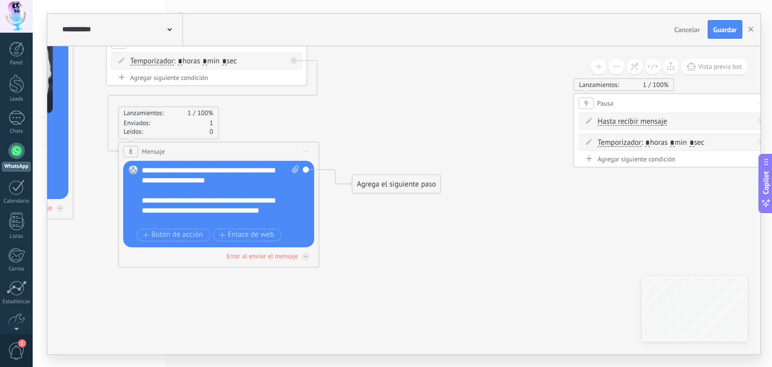
click at [382, 179] on div "Agrega el siguiente paso" at bounding box center [396, 184] width 88 height 17
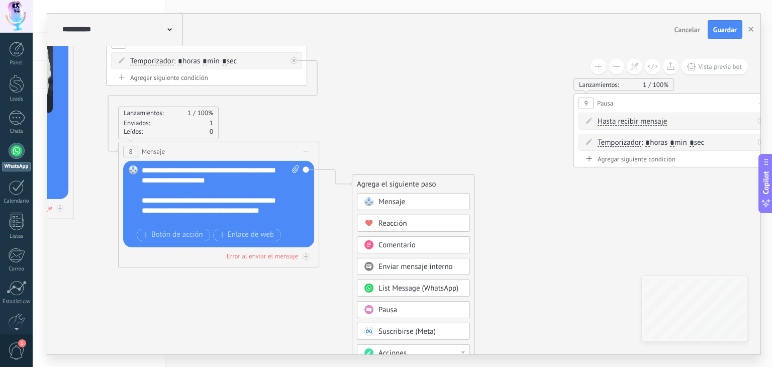
click at [392, 197] on span "Mensaje" at bounding box center [391, 202] width 27 height 10
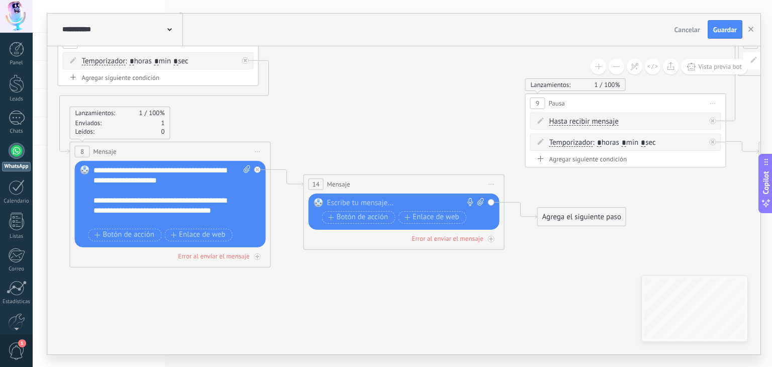
click at [392, 198] on div at bounding box center [401, 203] width 149 height 10
paste div
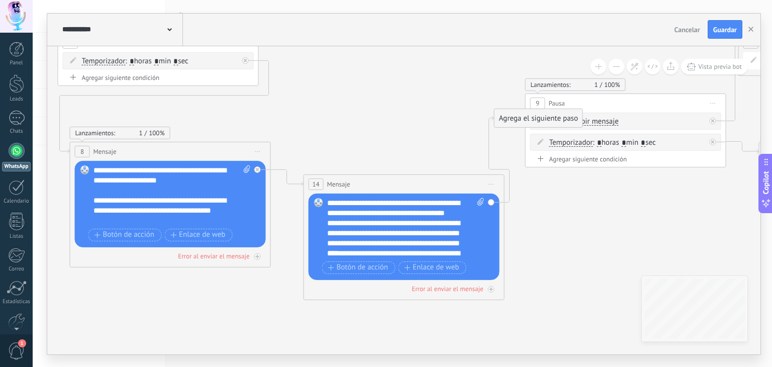
drag, startPoint x: 563, startPoint y: 219, endPoint x: 520, endPoint y: 120, distance: 107.6
click at [520, 120] on div "Agrega el siguiente paso" at bounding box center [538, 118] width 88 height 17
drag, startPoint x: 539, startPoint y: 308, endPoint x: 538, endPoint y: 116, distance: 192.5
click at [538, 116] on div "Agrega el siguiente paso" at bounding box center [537, 121] width 88 height 17
drag, startPoint x: 515, startPoint y: 314, endPoint x: 535, endPoint y: 109, distance: 205.5
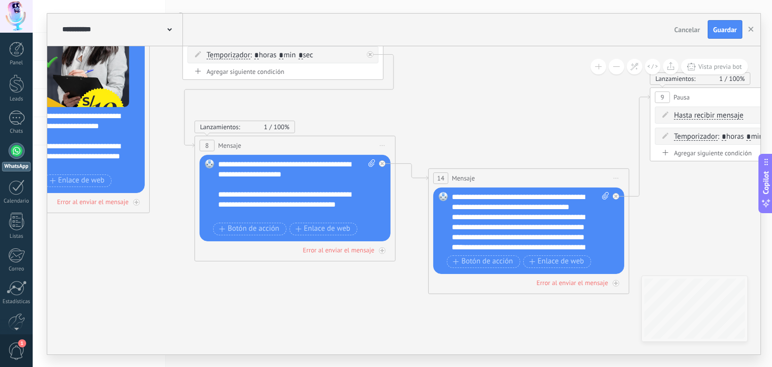
click at [131, 272] on icon at bounding box center [567, 128] width 1977 height 834
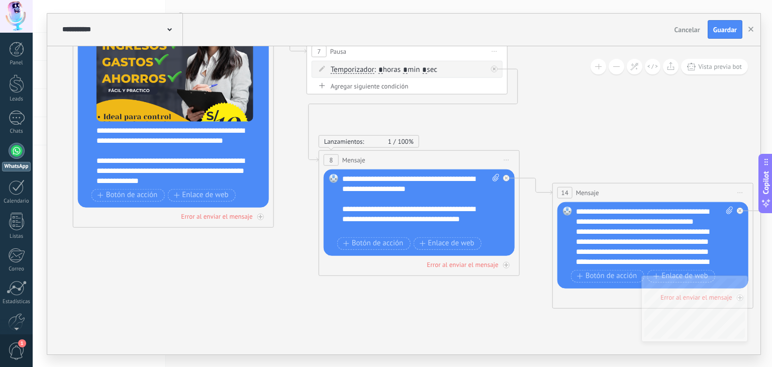
click at [433, 214] on div "**********" at bounding box center [421, 203] width 158 height 60
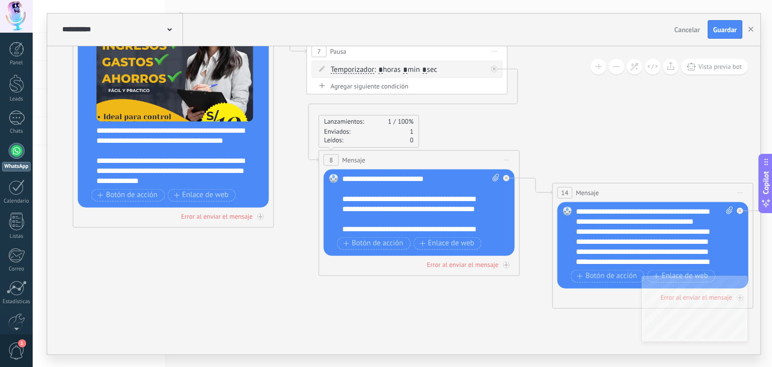
scroll to position [0, 0]
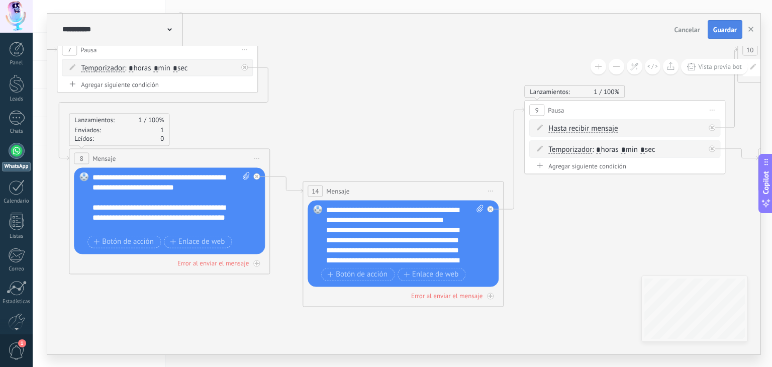
click at [727, 26] on span "Guardar" at bounding box center [725, 29] width 24 height 7
click at [718, 30] on span "Guardar" at bounding box center [725, 29] width 24 height 7
click at [750, 27] on icon "button" at bounding box center [750, 29] width 5 height 5
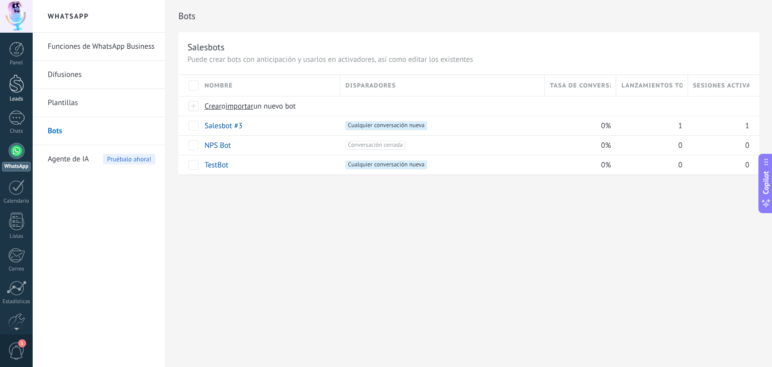
click at [20, 87] on div at bounding box center [16, 83] width 15 height 19
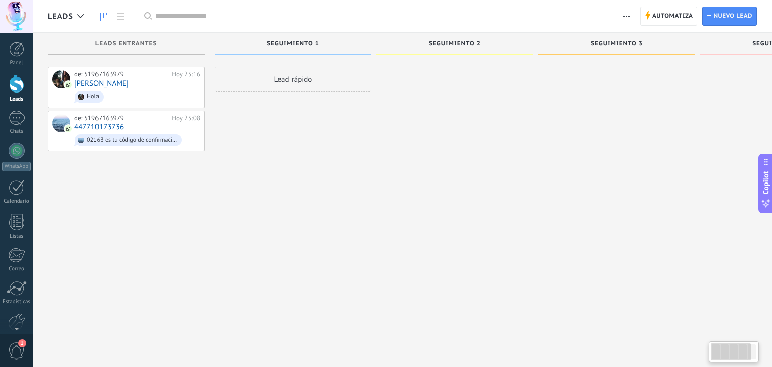
click at [20, 87] on div at bounding box center [16, 83] width 15 height 19
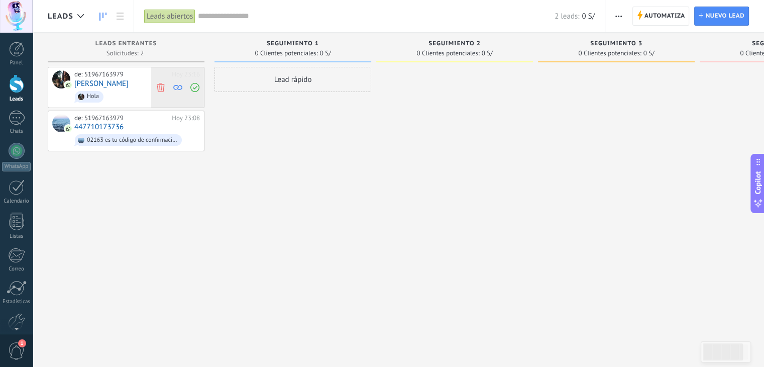
click at [159, 83] on icon at bounding box center [160, 86] width 9 height 9
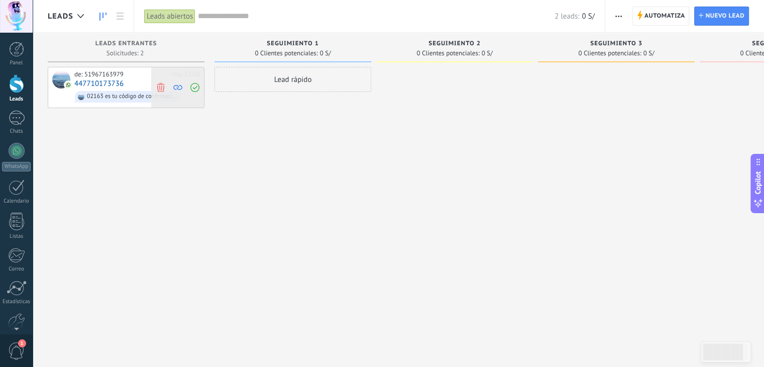
click at [163, 89] on use at bounding box center [161, 86] width 8 height 9
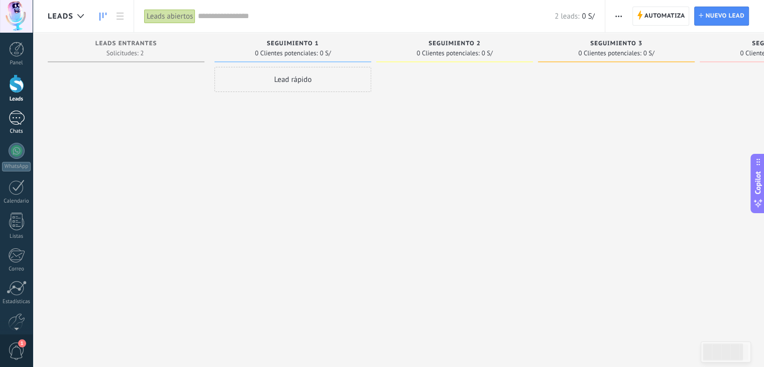
click at [13, 115] on div "1" at bounding box center [17, 118] width 16 height 15
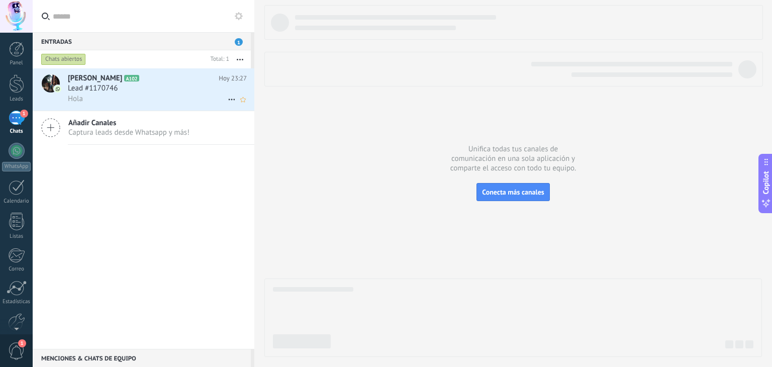
click at [228, 100] on use at bounding box center [231, 100] width 7 height 2
click at [191, 84] on div at bounding box center [386, 183] width 772 height 367
click at [178, 84] on div "Lead #1170746" at bounding box center [157, 88] width 179 height 10
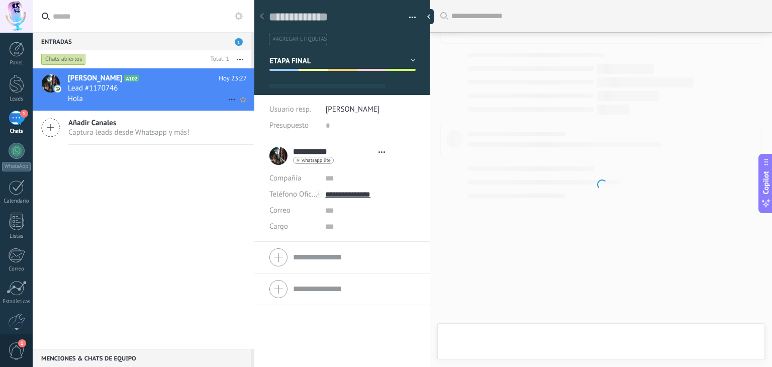
click at [229, 100] on use at bounding box center [231, 100] width 7 height 2
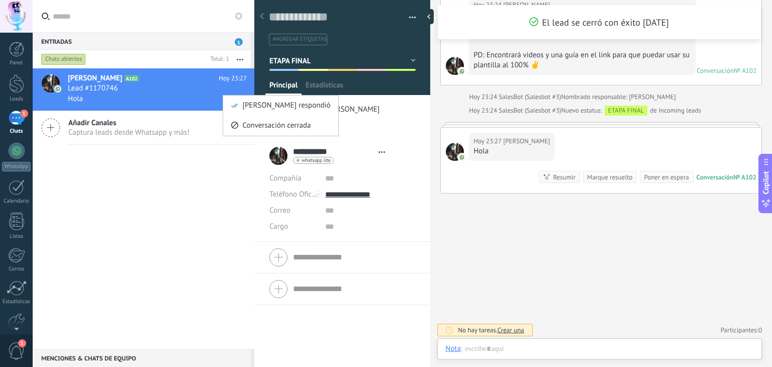
scroll to position [15, 0]
click at [238, 56] on div at bounding box center [386, 183] width 772 height 367
click at [241, 59] on icon "button" at bounding box center [240, 60] width 7 height 2
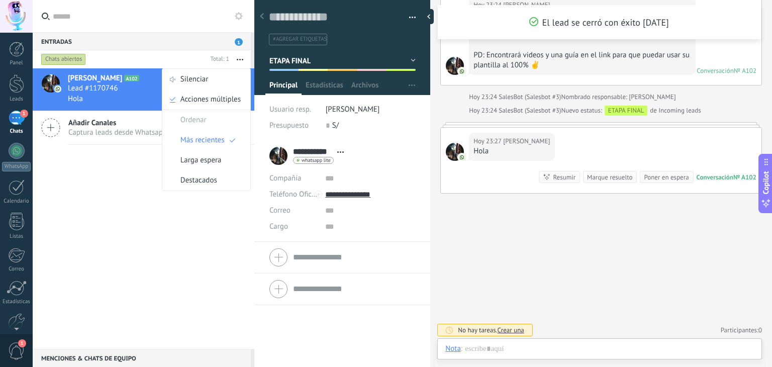
click at [109, 196] on div "[PERSON_NAME] A102 [PERSON_NAME] 23:27 Lead #1170746 [PERSON_NAME] respondió Co…" at bounding box center [144, 208] width 222 height 280
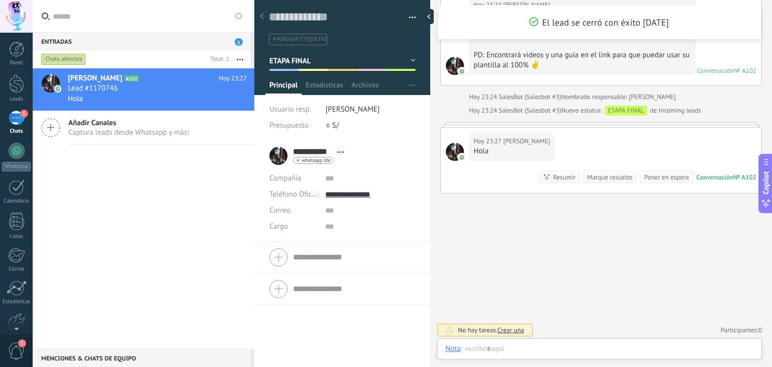
scroll to position [1566, 0]
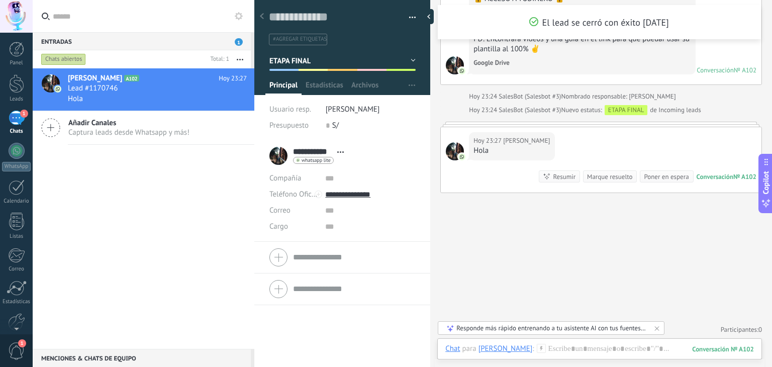
click at [19, 117] on div "1" at bounding box center [17, 118] width 16 height 15
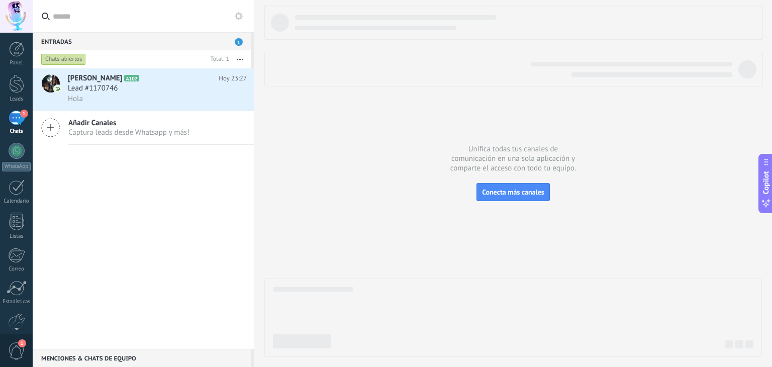
click at [17, 122] on div "1" at bounding box center [17, 118] width 16 height 15
click at [243, 58] on button "button" at bounding box center [240, 59] width 22 height 18
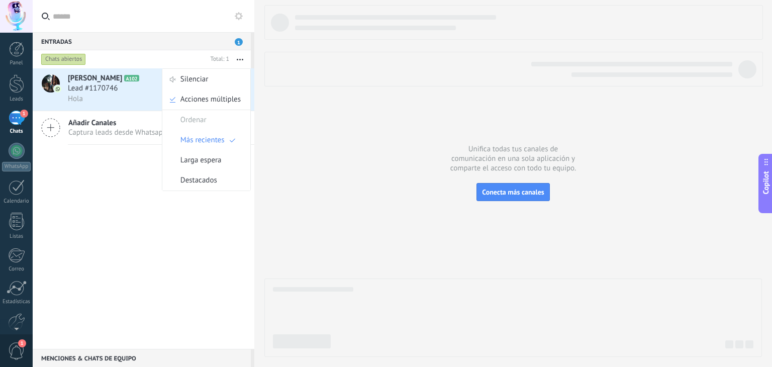
click at [141, 166] on div "[PERSON_NAME] A102 [PERSON_NAME] 23:27 Lead #1170746 Hola Añadir [PERSON_NAME] …" at bounding box center [144, 208] width 222 height 280
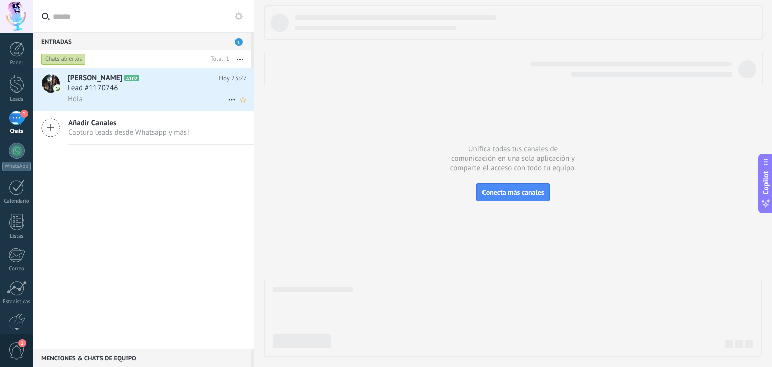
click at [228, 100] on use at bounding box center [231, 100] width 7 height 2
click at [190, 92] on div at bounding box center [386, 183] width 772 height 367
click at [189, 92] on div "Lead #1170746" at bounding box center [157, 88] width 179 height 10
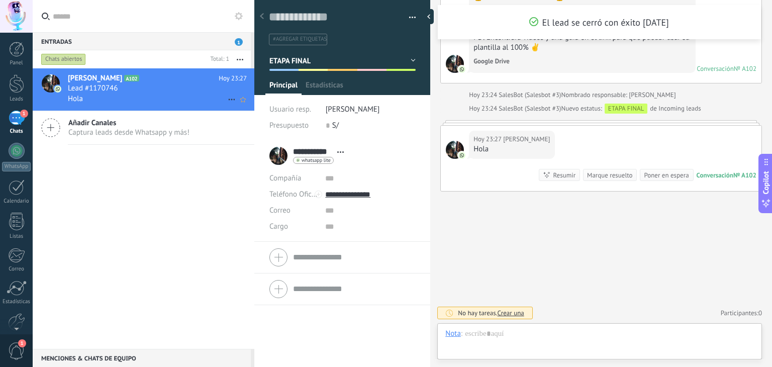
scroll to position [15, 0]
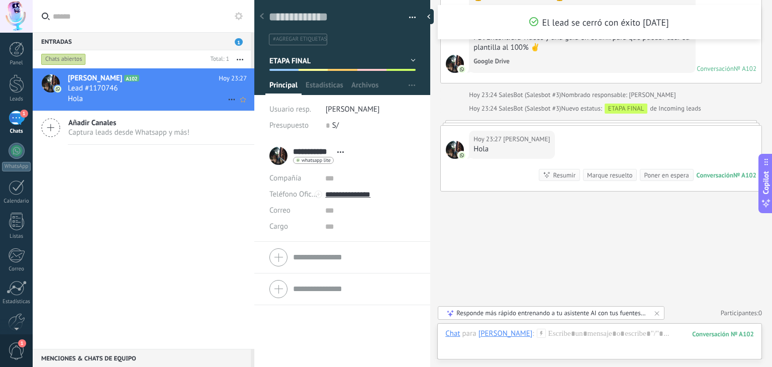
click at [182, 94] on div "Hola" at bounding box center [157, 98] width 179 height 11
drag, startPoint x: 182, startPoint y: 94, endPoint x: 127, endPoint y: 177, distance: 99.6
click at [127, 177] on div "[PERSON_NAME] A102 [PERSON_NAME] 23:27 Lead #1170746 Hola Añadir [PERSON_NAME] …" at bounding box center [144, 208] width 222 height 280
click at [21, 155] on div at bounding box center [17, 151] width 16 height 16
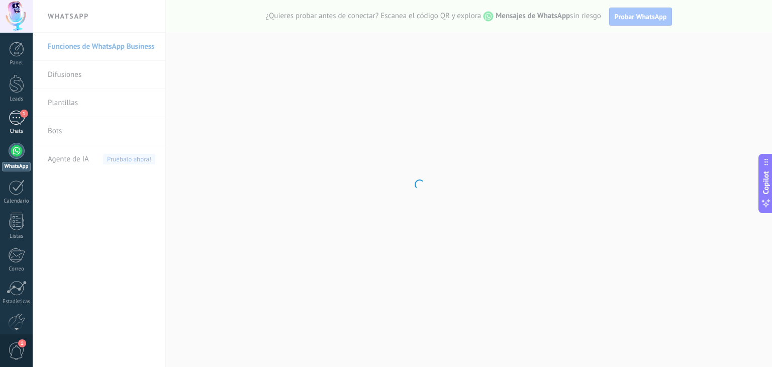
click at [18, 118] on div "1" at bounding box center [17, 118] width 16 height 15
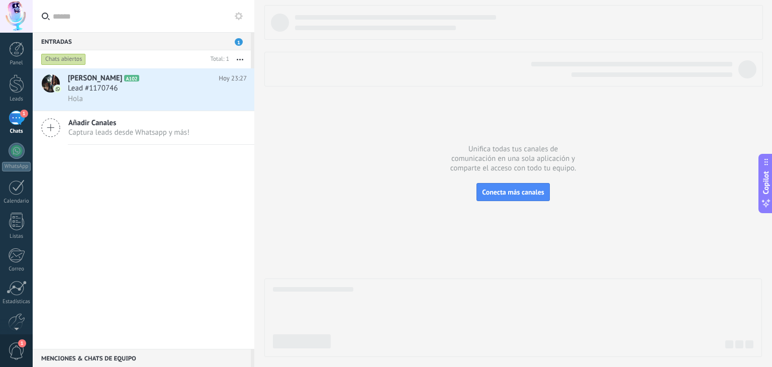
click at [241, 59] on icon "button" at bounding box center [240, 60] width 7 height 2
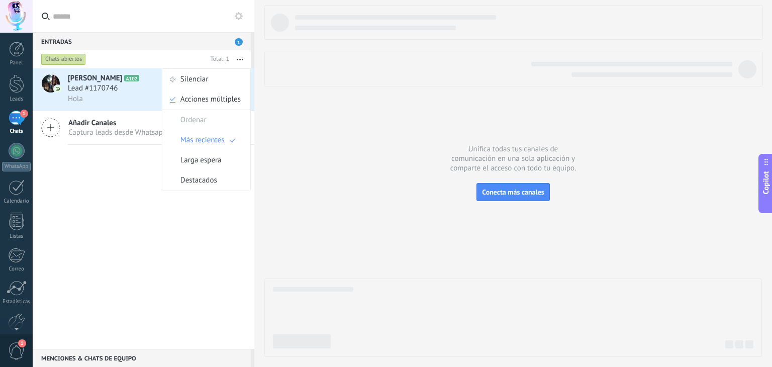
click at [141, 190] on div "[PERSON_NAME] A102 [PERSON_NAME] 23:27 Lead #1170746 Hola Añadir [PERSON_NAME] …" at bounding box center [144, 208] width 222 height 280
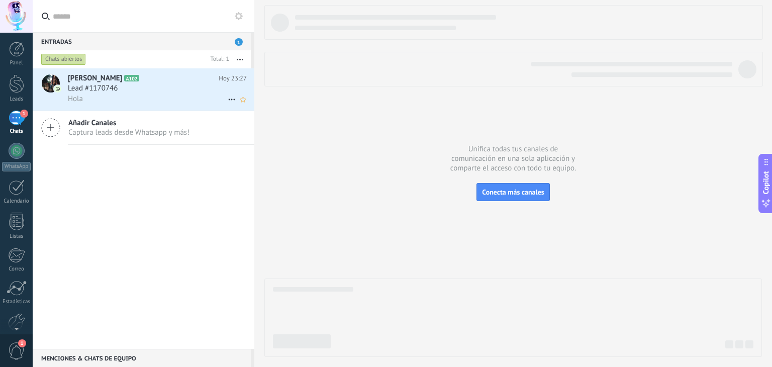
click at [113, 86] on span "Lead #1170746" at bounding box center [93, 88] width 50 height 10
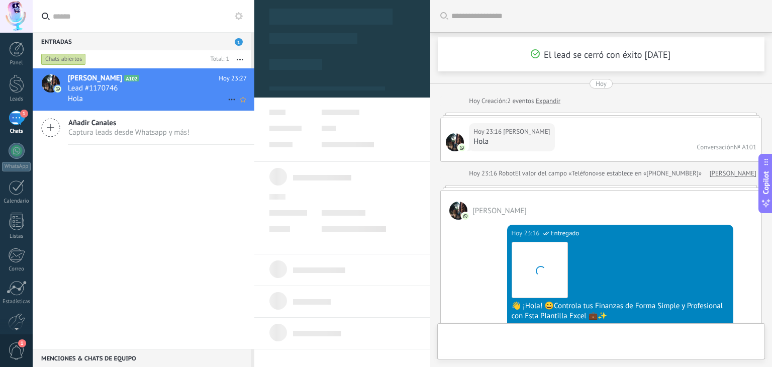
scroll to position [1578, 0]
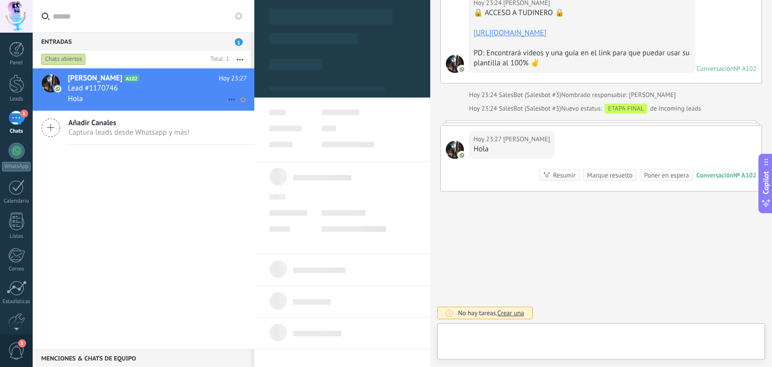
type textarea "**********"
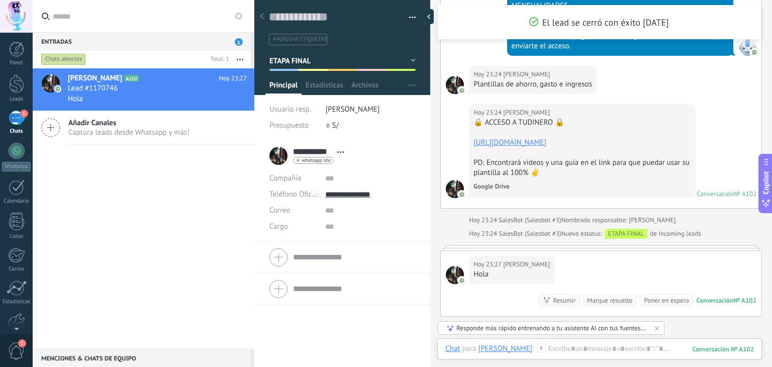
scroll to position [1593, 0]
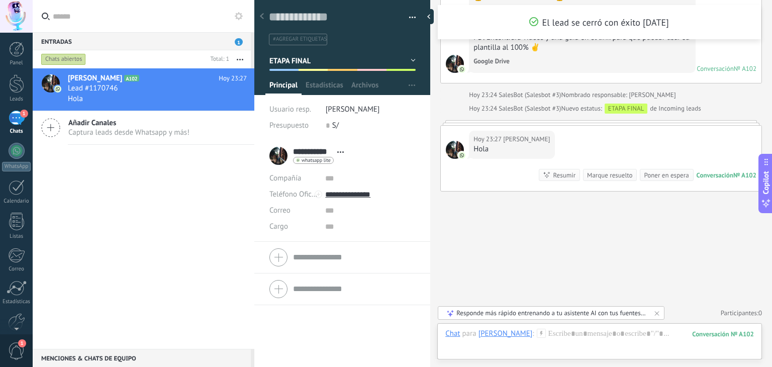
click at [291, 57] on span "ETAPA FINAL" at bounding box center [290, 61] width 42 height 10
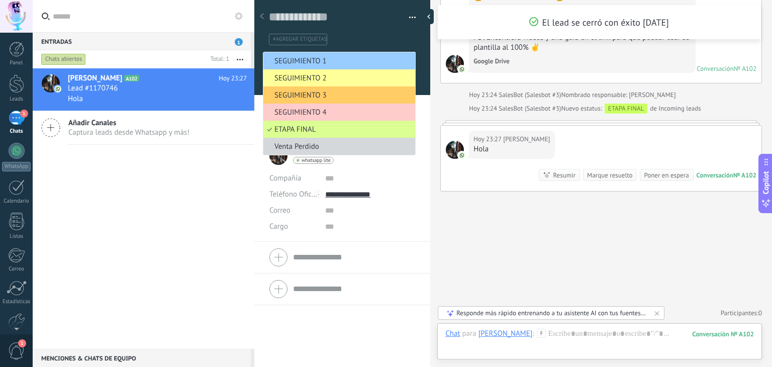
click at [273, 131] on span "ETAPA FINAL" at bounding box center [337, 130] width 149 height 10
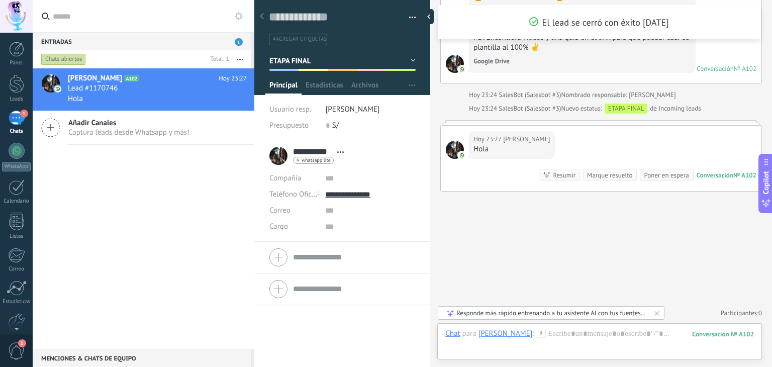
click at [213, 175] on div "[PERSON_NAME] A102 [PERSON_NAME] 23:27 Lead #1170746 Hola Añadir [PERSON_NAME] …" at bounding box center [144, 208] width 222 height 280
click at [14, 155] on div at bounding box center [17, 151] width 16 height 16
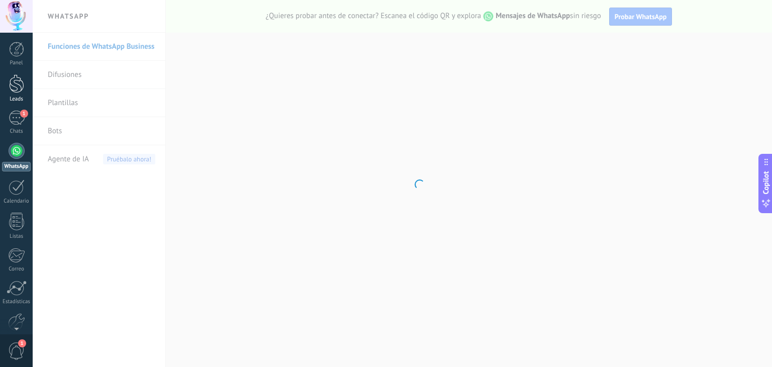
click at [13, 75] on div at bounding box center [16, 83] width 15 height 19
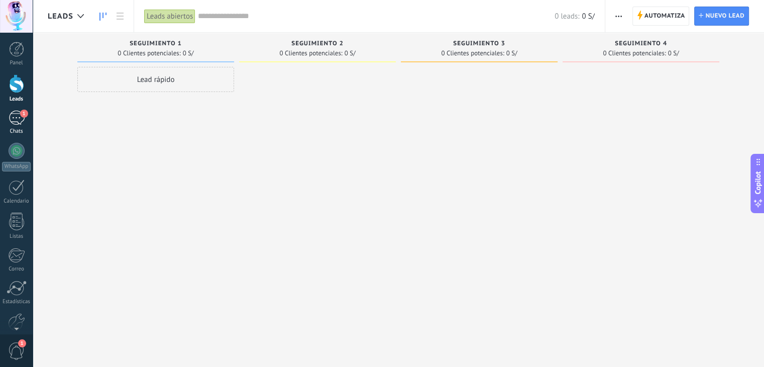
click at [23, 123] on div "1" at bounding box center [17, 118] width 16 height 15
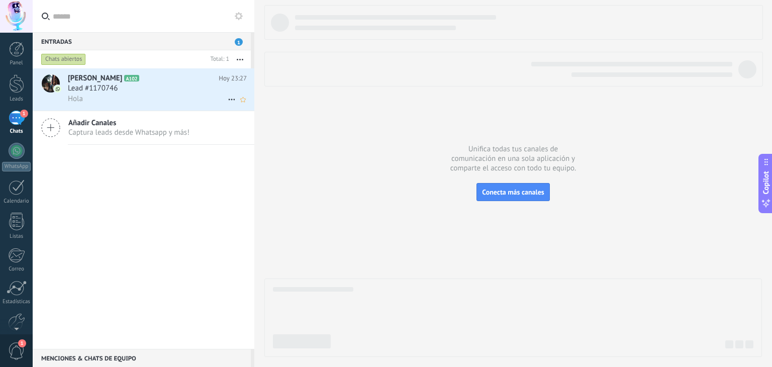
click at [231, 101] on use at bounding box center [231, 100] width 7 height 2
click at [260, 105] on span "[PERSON_NAME] respondió" at bounding box center [286, 105] width 88 height 20
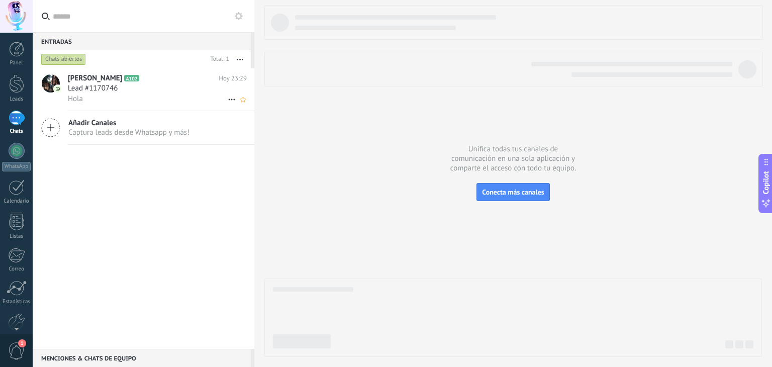
click at [229, 99] on use at bounding box center [231, 100] width 7 height 2
click at [243, 102] on span "Conversación cerrada" at bounding box center [276, 105] width 68 height 20
